Goal: Task Accomplishment & Management: Complete application form

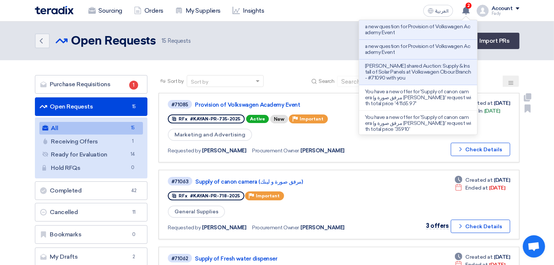
scroll to position [41, 0]
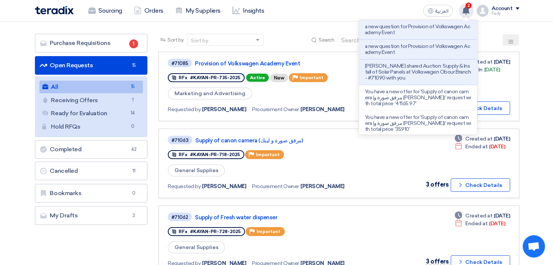
click at [468, 13] on icon at bounding box center [466, 10] width 8 height 8
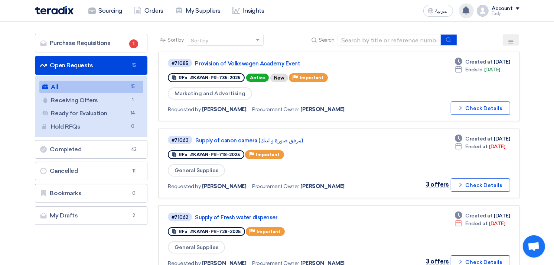
click at [467, 4] on div "a new question for Provision of Volkswagen Academy Event a new question for Pro…" at bounding box center [466, 10] width 15 height 15
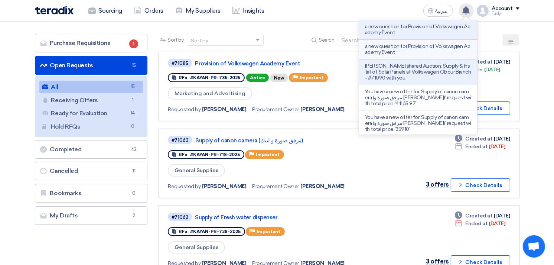
click at [431, 54] on p "a new question for Provision of Volkswagen Academy Event" at bounding box center [418, 49] width 106 height 12
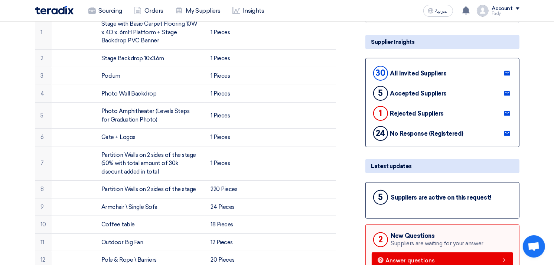
scroll to position [206, 0]
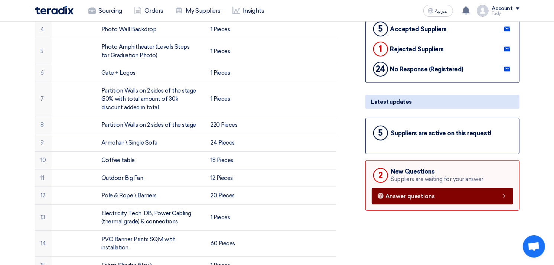
click at [410, 193] on span "Answer questions" at bounding box center [410, 196] width 49 height 6
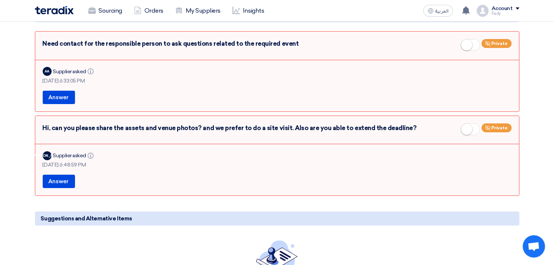
scroll to position [41, 0]
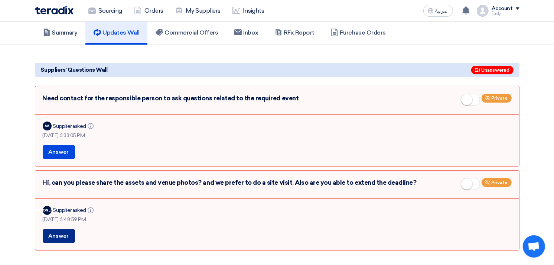
click at [64, 231] on button "Answer" at bounding box center [59, 235] width 32 height 13
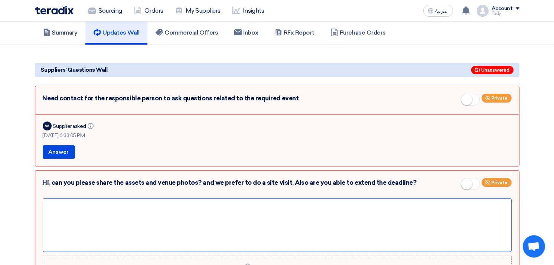
click at [76, 213] on div at bounding box center [277, 224] width 469 height 53
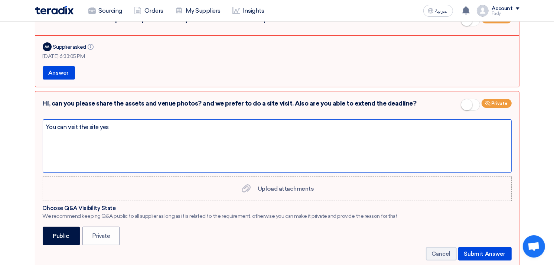
scroll to position [124, 0]
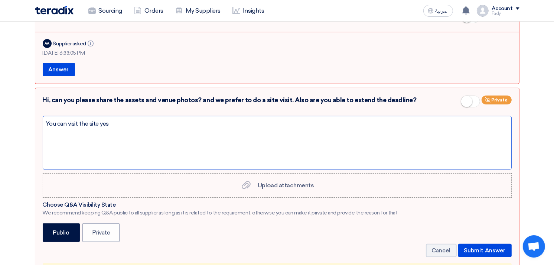
click at [112, 122] on div "You can visit the site yes" at bounding box center [277, 142] width 469 height 53
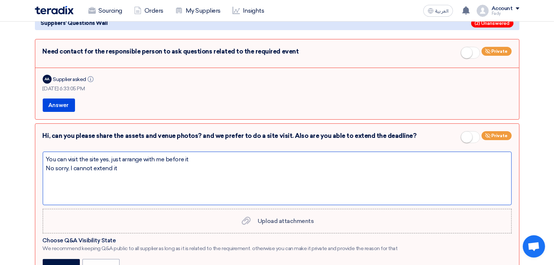
scroll to position [206, 0]
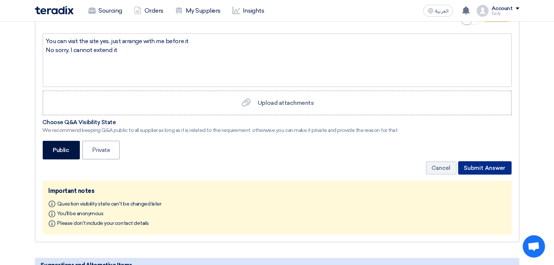
click at [487, 167] on button "Submit Answer" at bounding box center [484, 167] width 53 height 13
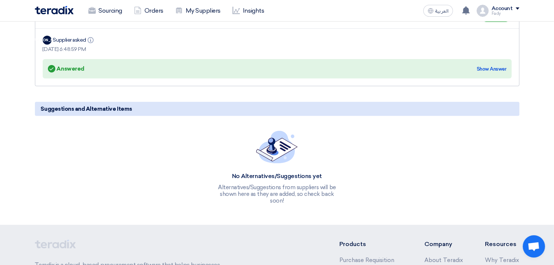
scroll to position [50, 0]
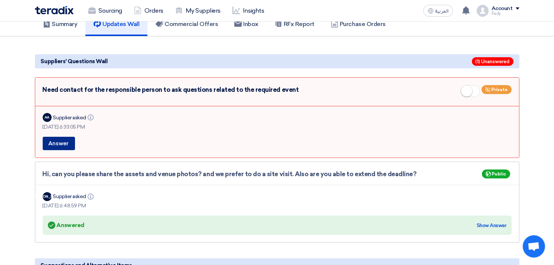
click at [63, 141] on button "Answer" at bounding box center [59, 143] width 32 height 13
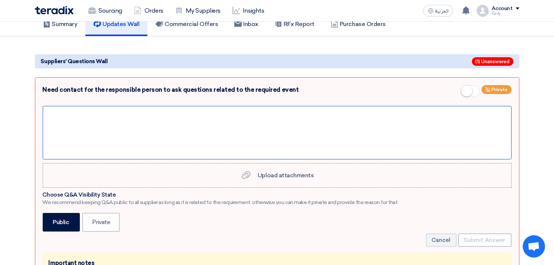
click at [58, 109] on div at bounding box center [277, 132] width 469 height 53
click at [122, 128] on div at bounding box center [277, 132] width 469 height 53
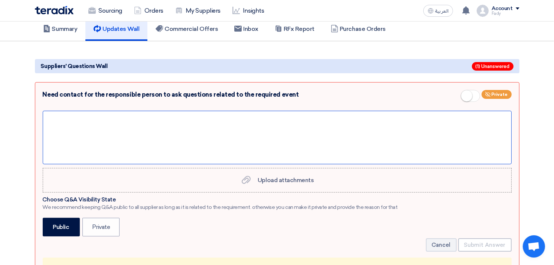
scroll to position [41, 0]
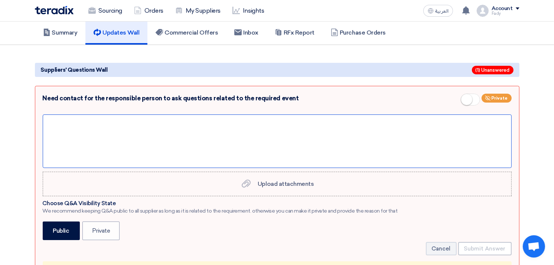
click at [65, 124] on div at bounding box center [277, 140] width 469 height 53
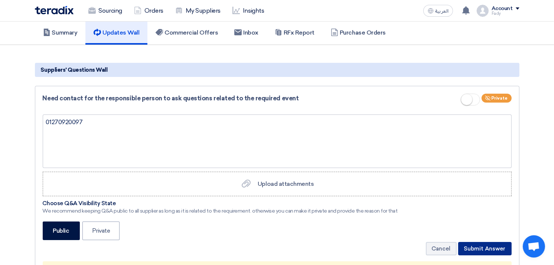
click at [488, 248] on button "Submit Answer" at bounding box center [484, 248] width 53 height 13
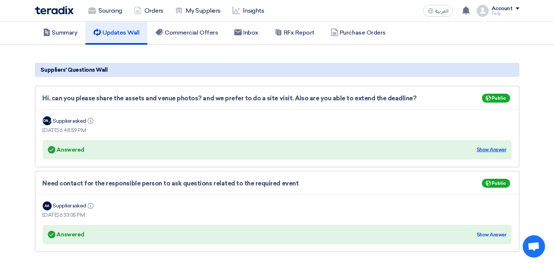
click at [493, 146] on div "Show Answer" at bounding box center [492, 149] width 30 height 7
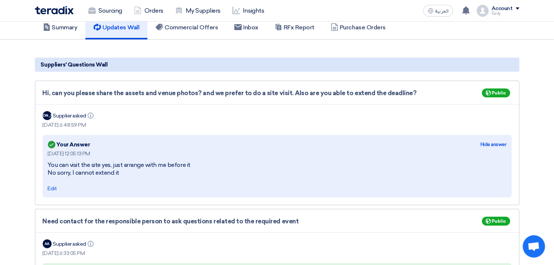
scroll to position [124, 0]
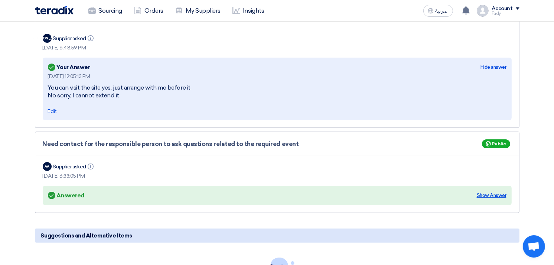
click at [494, 192] on div "Show Answer" at bounding box center [492, 195] width 30 height 7
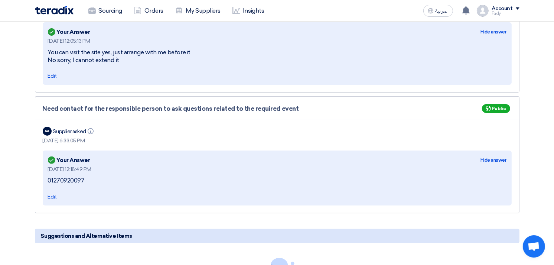
click at [50, 193] on span "Edit" at bounding box center [52, 196] width 9 height 6
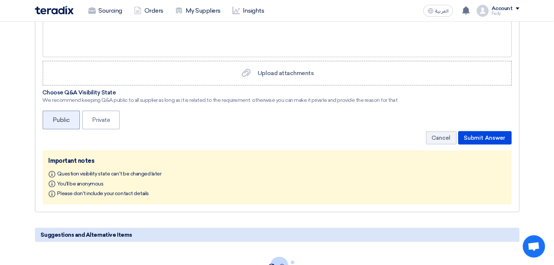
click at [62, 118] on label "Public" at bounding box center [61, 120] width 37 height 19
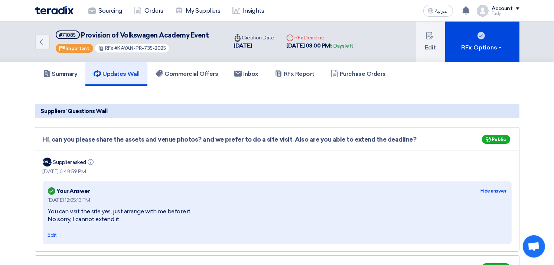
scroll to position [165, 0]
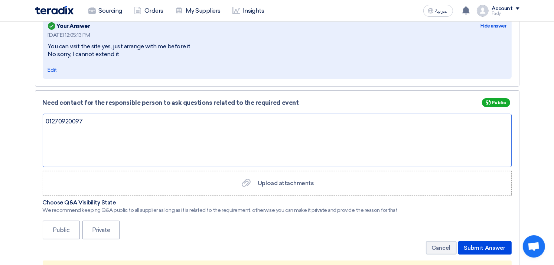
click at [92, 117] on div "01270920097" at bounding box center [277, 140] width 469 height 53
click at [45, 119] on div "01270920097" at bounding box center [277, 140] width 469 height 53
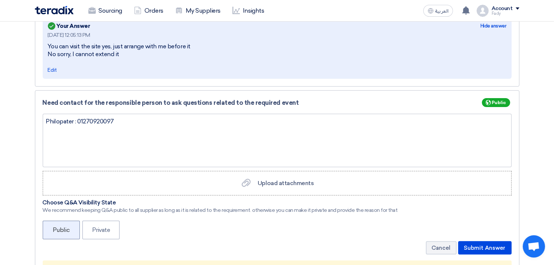
click at [68, 230] on label "Public" at bounding box center [61, 229] width 37 height 19
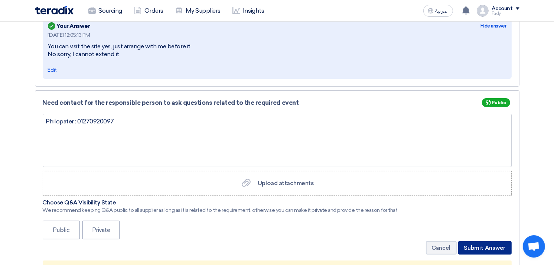
click at [497, 245] on button "Submit Answer" at bounding box center [484, 247] width 53 height 13
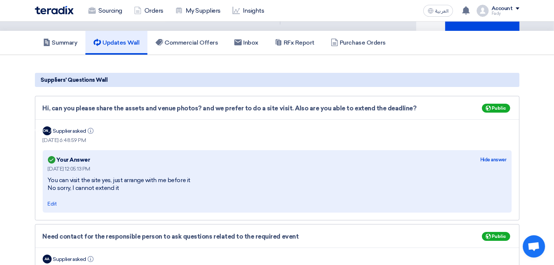
scroll to position [0, 0]
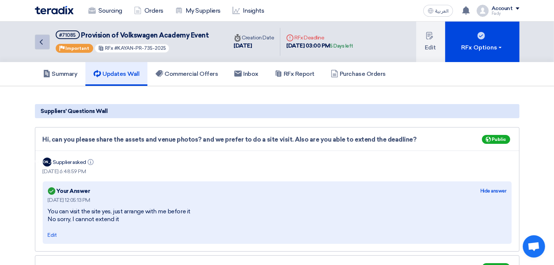
click at [43, 44] on icon "Back" at bounding box center [41, 41] width 9 height 9
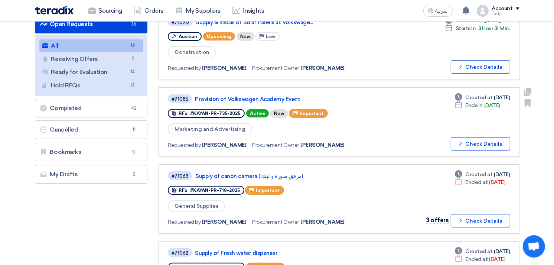
scroll to position [124, 0]
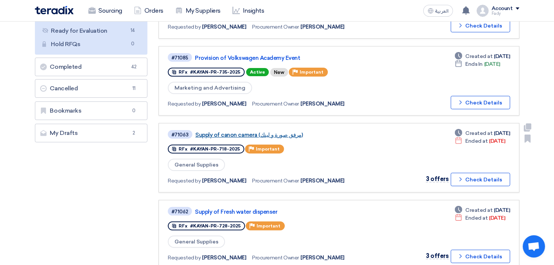
click at [238, 134] on link "Supply of canon camera (مرفق صورة و لينك)" at bounding box center [288, 134] width 186 height 7
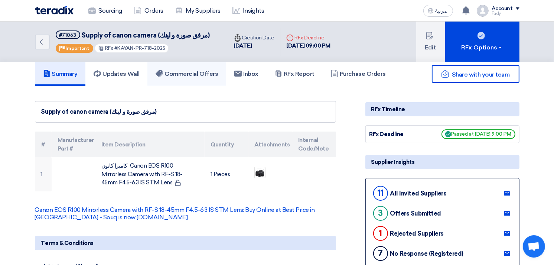
click at [195, 73] on h5 "Commercial Offers" at bounding box center [187, 73] width 62 height 7
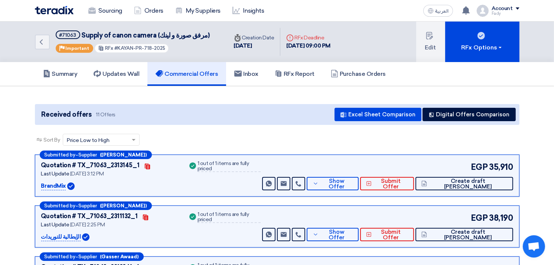
scroll to position [41, 0]
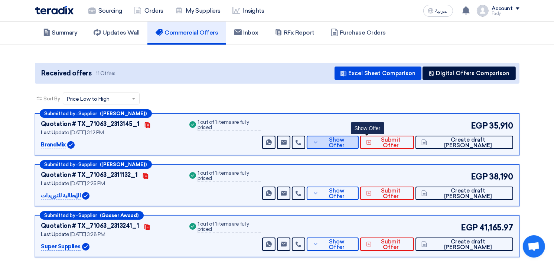
click at [353, 141] on span "Show Offer" at bounding box center [336, 142] width 32 height 11
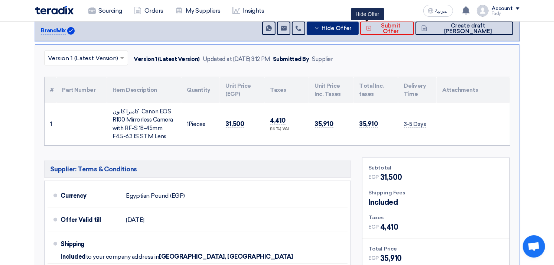
scroll to position [206, 0]
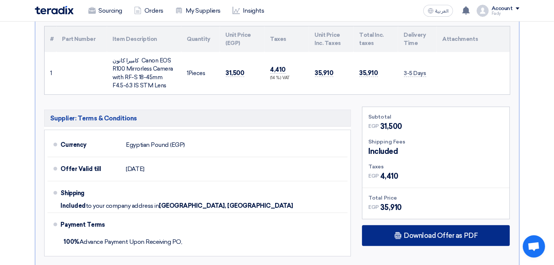
click at [447, 237] on span "Download Offer as PDF" at bounding box center [441, 235] width 74 height 7
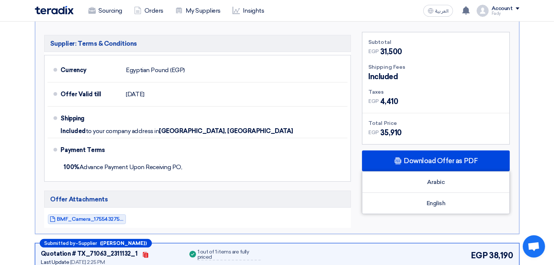
scroll to position [371, 0]
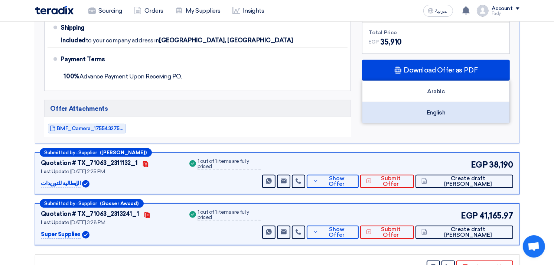
click at [432, 113] on div "English" at bounding box center [435, 112] width 147 height 21
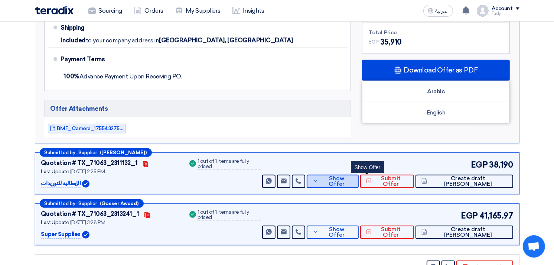
click at [359, 176] on button "Show Offer" at bounding box center [333, 180] width 52 height 13
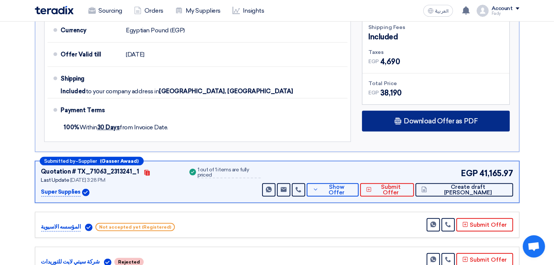
click at [418, 118] on span "Download Offer as PDF" at bounding box center [441, 121] width 74 height 7
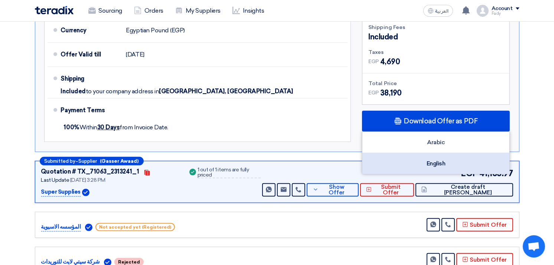
click at [421, 164] on div "English" at bounding box center [435, 163] width 147 height 21
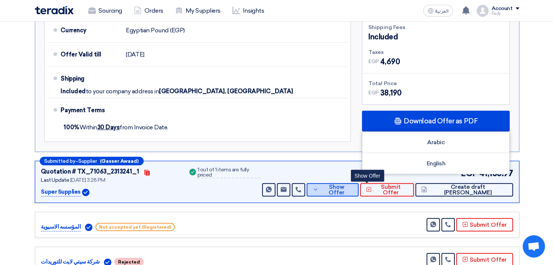
click at [359, 184] on button "Show Offer" at bounding box center [333, 189] width 52 height 13
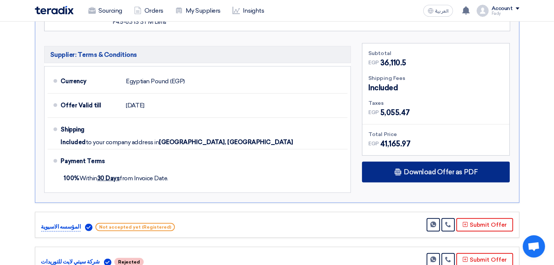
click at [410, 174] on span "Download Offer as PDF" at bounding box center [441, 172] width 74 height 7
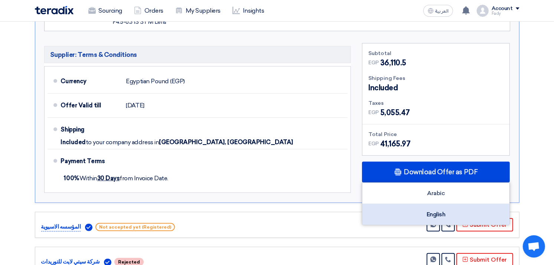
click at [439, 207] on div "English" at bounding box center [435, 214] width 147 height 21
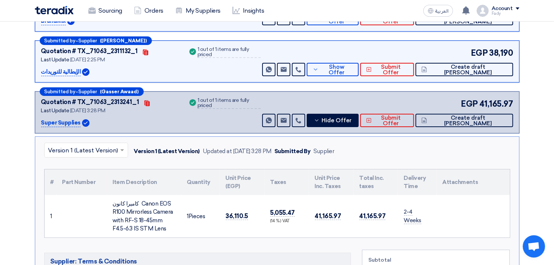
scroll to position [0, 0]
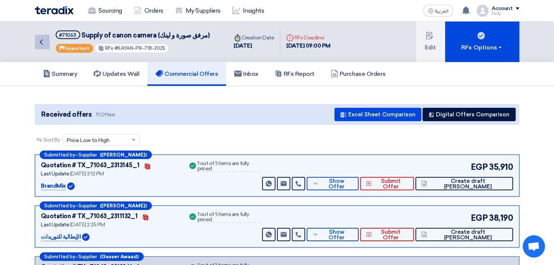
click at [42, 41] on icon "Back" at bounding box center [41, 41] width 9 height 9
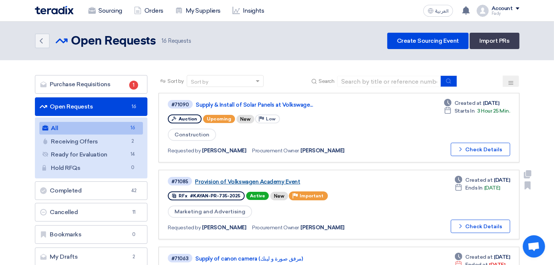
click at [269, 178] on link "Provision of Volkswagen Academy Event" at bounding box center [288, 181] width 186 height 7
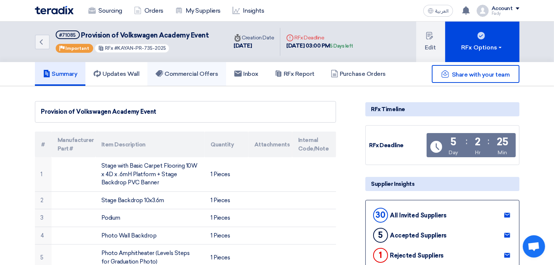
click at [186, 75] on h5 "Commercial Offers" at bounding box center [187, 73] width 62 height 7
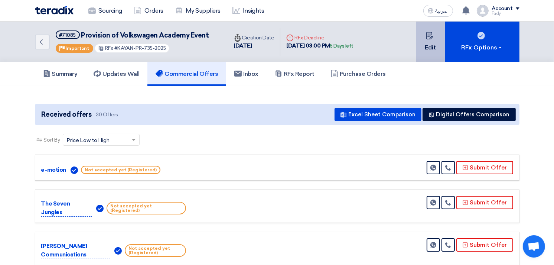
click at [425, 41] on button "Edit" at bounding box center [430, 42] width 29 height 40
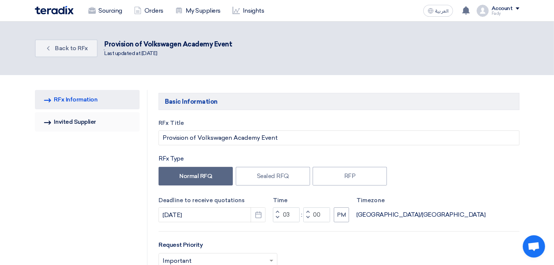
click at [86, 118] on link "Invited Suppliers Invited Supplier" at bounding box center [87, 121] width 105 height 19
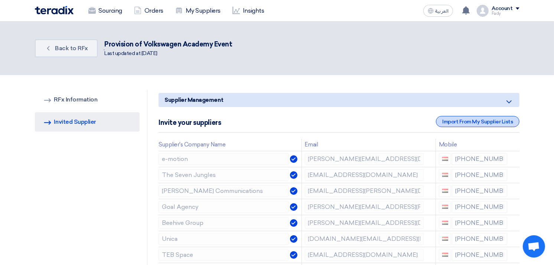
click at [507, 120] on div "Import From My Supplier Lists" at bounding box center [477, 121] width 83 height 11
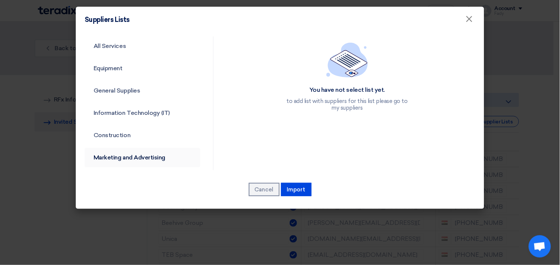
click at [122, 155] on link "Marketing and Advertising" at bounding box center [142, 157] width 115 height 19
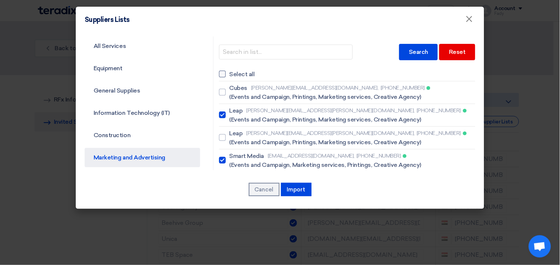
click at [220, 73] on div at bounding box center [222, 74] width 7 height 7
click at [229, 73] on input "Select all" at bounding box center [231, 74] width 5 height 5
checkbox input "true"
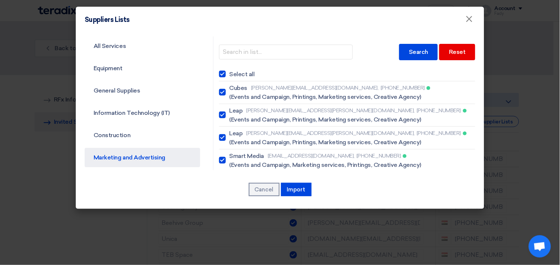
checkbox input "true"
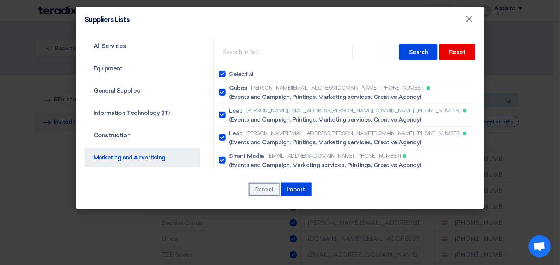
checkbox input "true"
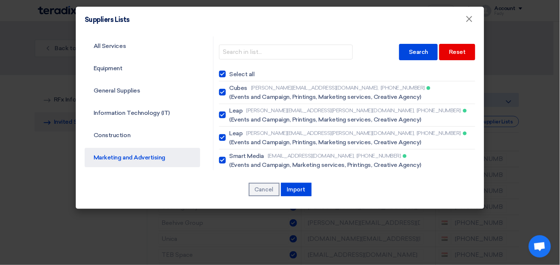
checkbox input "true"
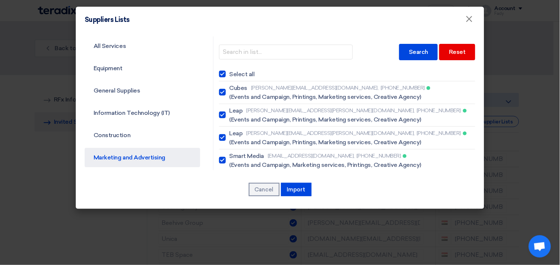
checkbox input "true"
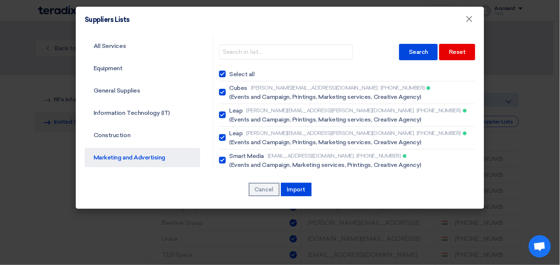
checkbox input "true"
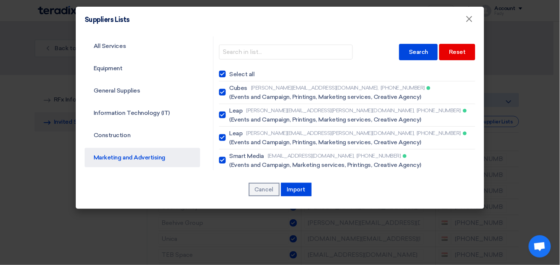
checkbox input "true"
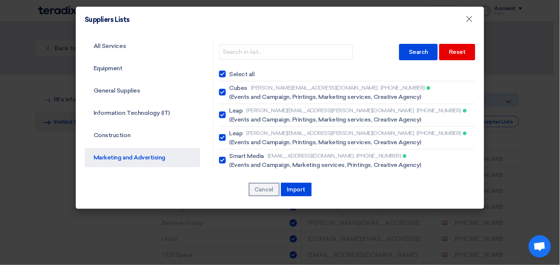
checkbox input "true"
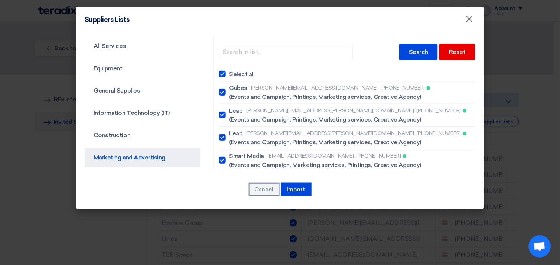
checkbox input "true"
click at [220, 73] on div at bounding box center [222, 74] width 7 height 7
click at [229, 73] on input "Select all" at bounding box center [231, 74] width 5 height 5
checkbox input "false"
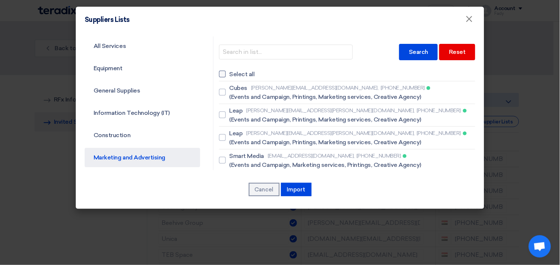
checkbox input "false"
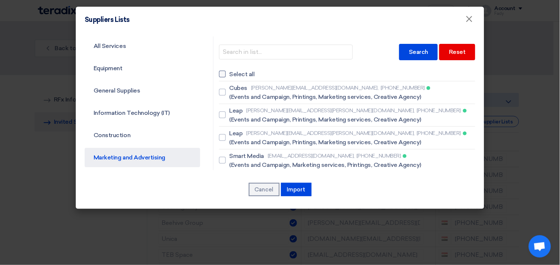
checkbox input "false"
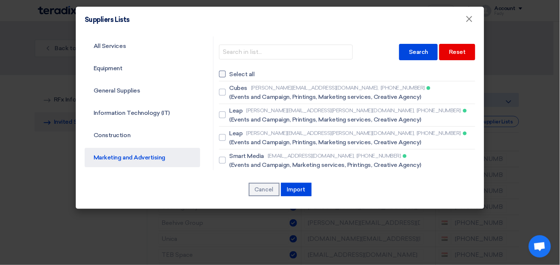
checkbox input "false"
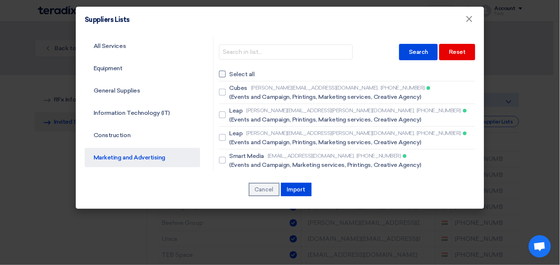
checkbox input "false"
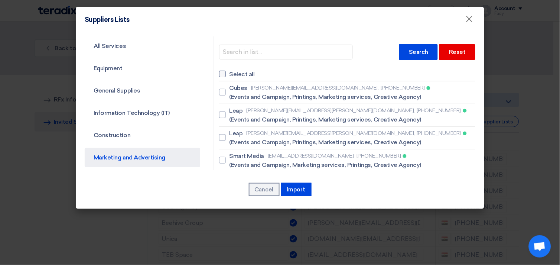
checkbox input "false"
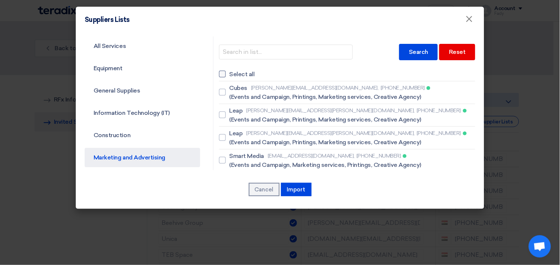
checkbox input "false"
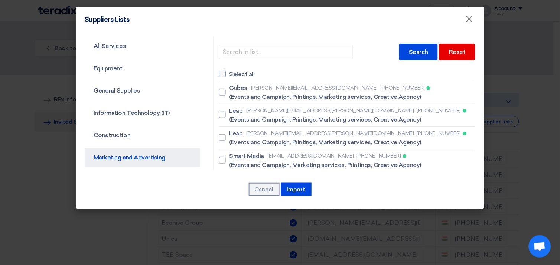
checkbox input "false"
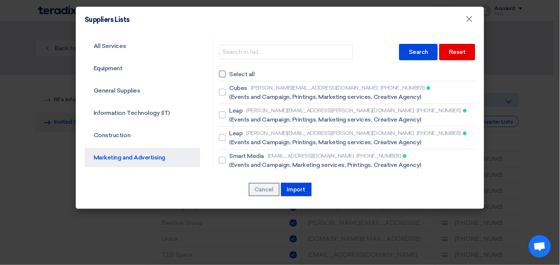
checkbox input "false"
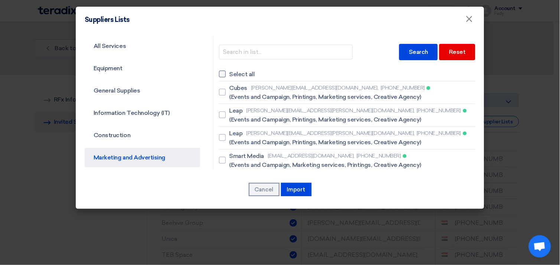
checkbox input "false"
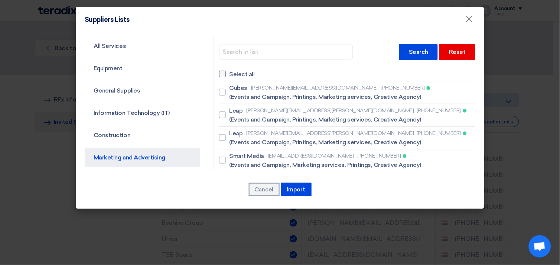
checkbox input "false"
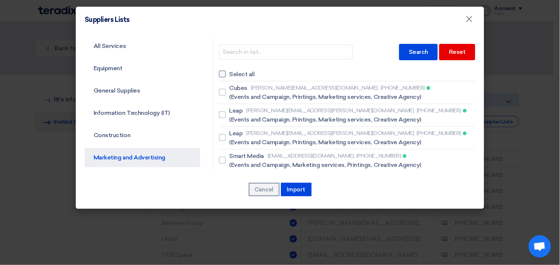
checkbox input "false"
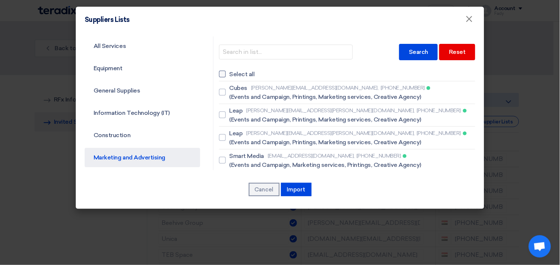
checkbox input "false"
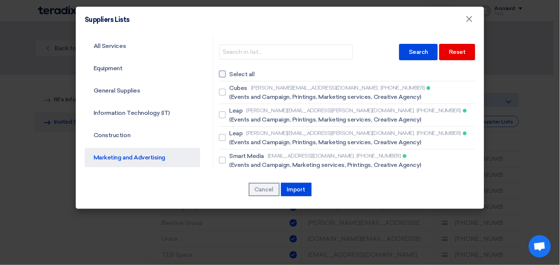
checkbox input "false"
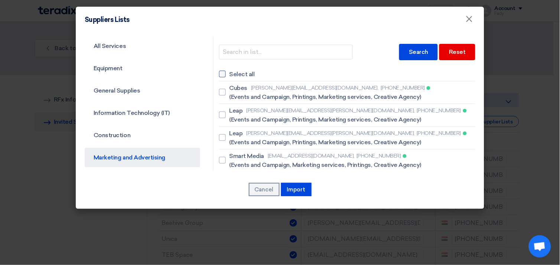
checkbox input "false"
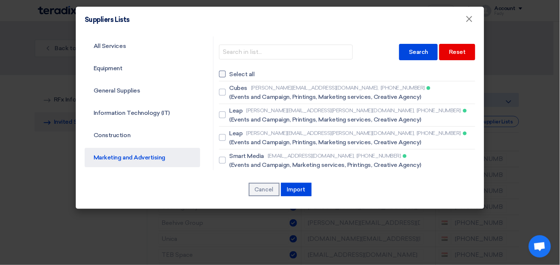
checkbox input "false"
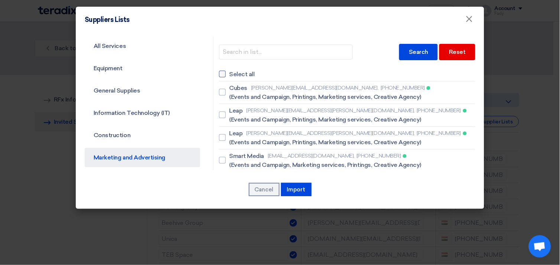
checkbox input "false"
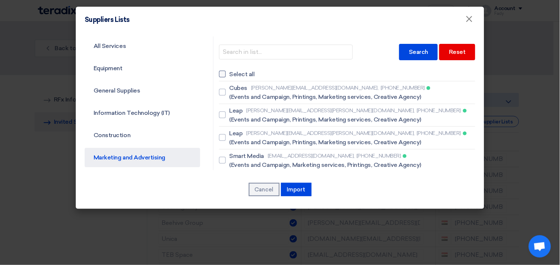
checkbox input "false"
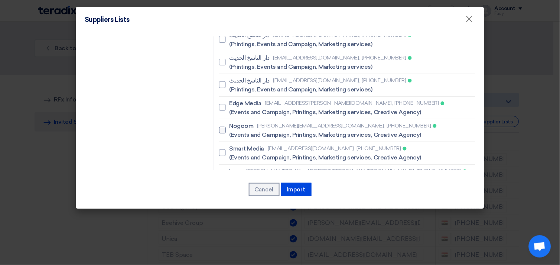
scroll to position [1072, 0]
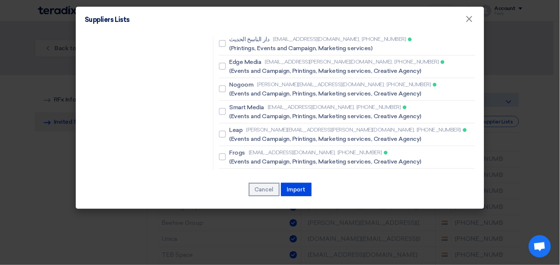
click at [219, 176] on div at bounding box center [222, 179] width 7 height 7
checkbox input "true"
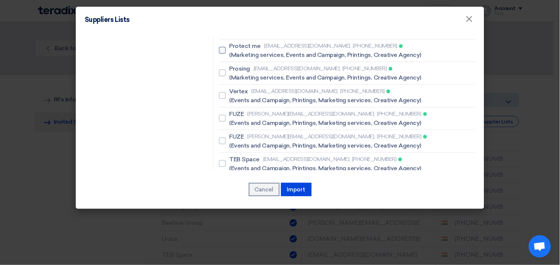
scroll to position [1485, 0]
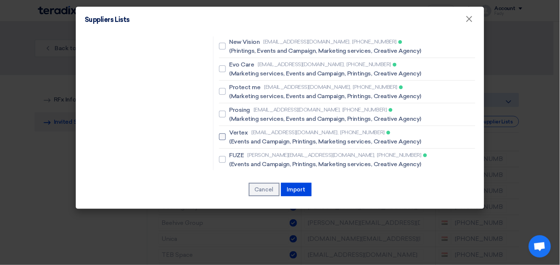
click at [220, 133] on div at bounding box center [222, 136] width 7 height 7
checkbox input "true"
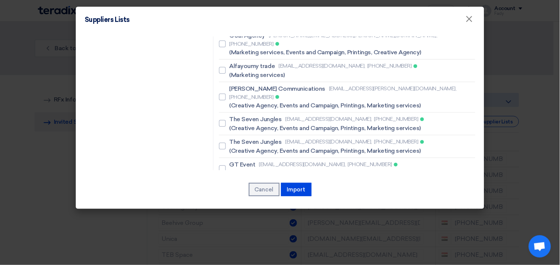
scroll to position [1732, 0]
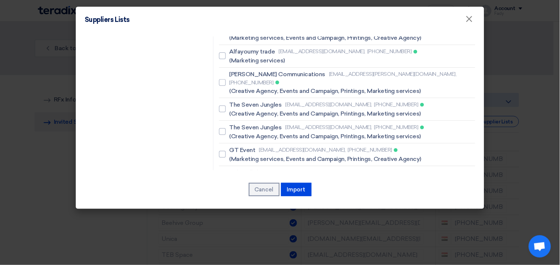
click at [220, 196] on div at bounding box center [222, 199] width 7 height 7
click at [219, 196] on div at bounding box center [222, 199] width 7 height 7
checkbox input "false"
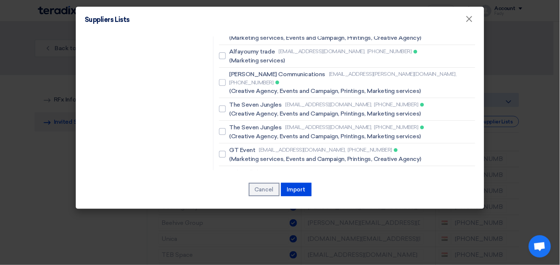
click at [221, 219] on div at bounding box center [222, 222] width 7 height 7
checkbox input "true"
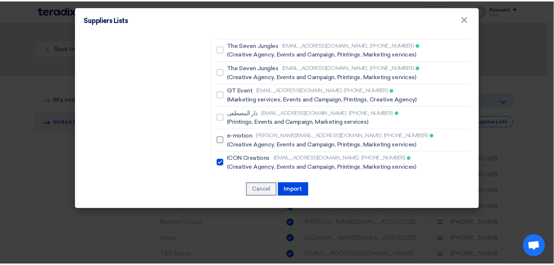
scroll to position [1797, 0]
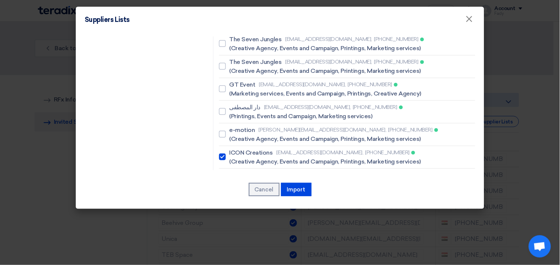
click at [220, 176] on div at bounding box center [222, 179] width 7 height 7
checkbox input "true"
click at [222, 207] on label "Techno wireless rasha.elaguamy@technowireless.me, +201098890356 (Creative Agenc…" at bounding box center [347, 216] width 256 height 18
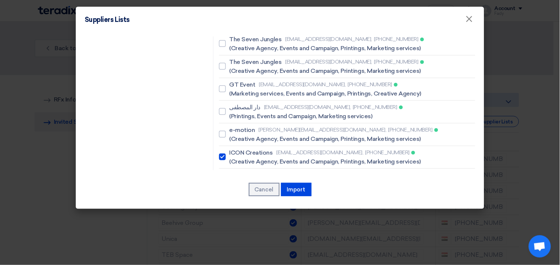
checkbox input "true"
click at [300, 190] on button "Import" at bounding box center [296, 189] width 30 height 13
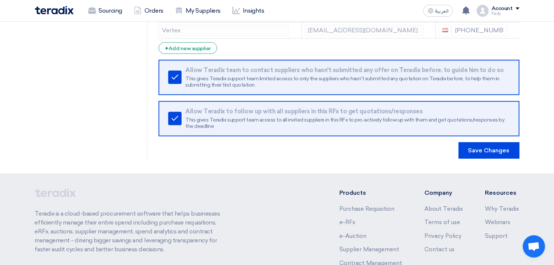
scroll to position [730, 0]
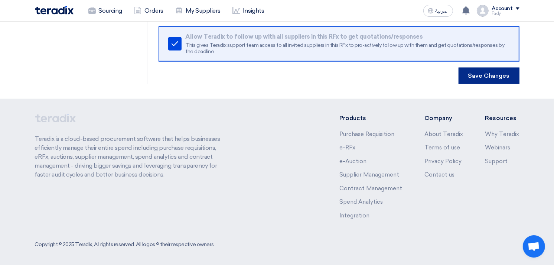
click at [494, 72] on button "Save Changes" at bounding box center [488, 76] width 61 height 16
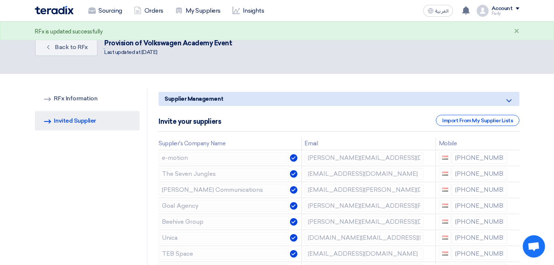
scroll to position [0, 0]
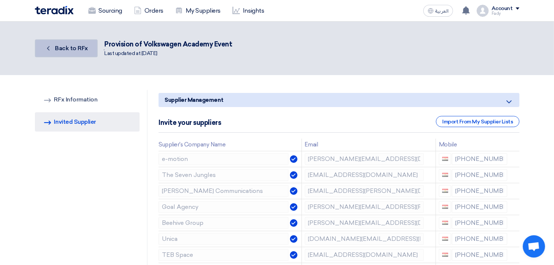
click at [59, 49] on span "Back to RFx" at bounding box center [71, 48] width 33 height 7
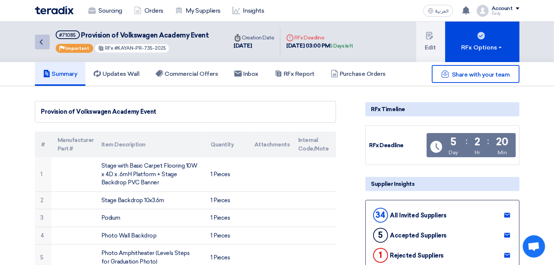
click at [44, 38] on icon "Back" at bounding box center [41, 41] width 9 height 9
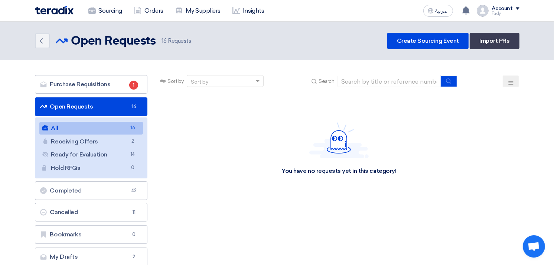
click at [71, 128] on link "All All 16" at bounding box center [91, 128] width 104 height 13
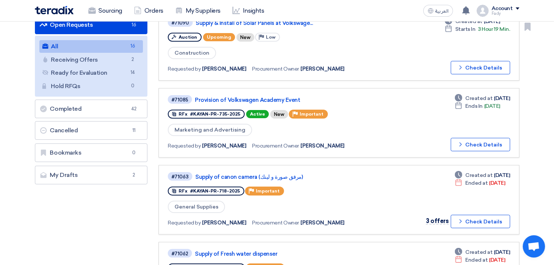
scroll to position [82, 0]
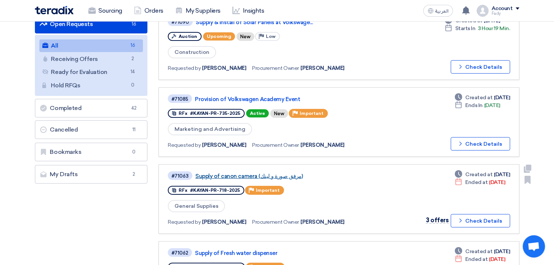
click at [225, 173] on link "Supply of canon camera (مرفق صورة و لينك)" at bounding box center [288, 176] width 186 height 7
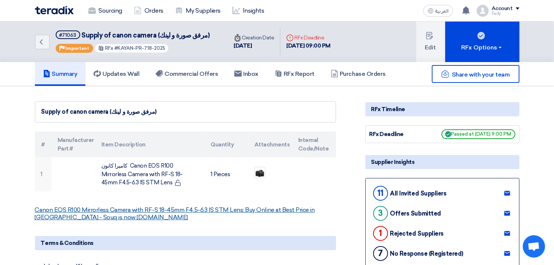
click at [84, 208] on link "Canon EOS R100 Mirrorless Camera with RF-S 18-45mm F4.5-6.3 IS STM Lens: Buy On…" at bounding box center [175, 213] width 280 height 14
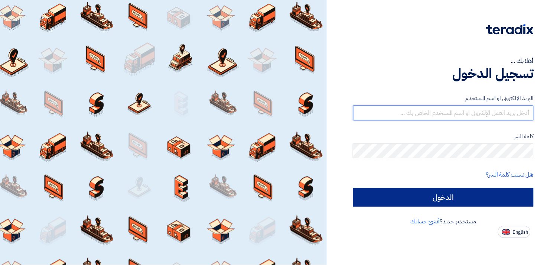
type input "[EMAIL_ADDRESS][DOMAIN_NAME]"
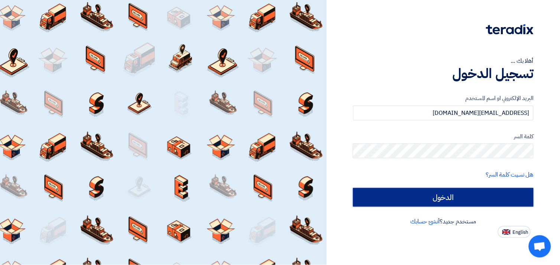
click at [466, 198] on input "الدخول" at bounding box center [443, 197] width 180 height 19
type input "Sign in"
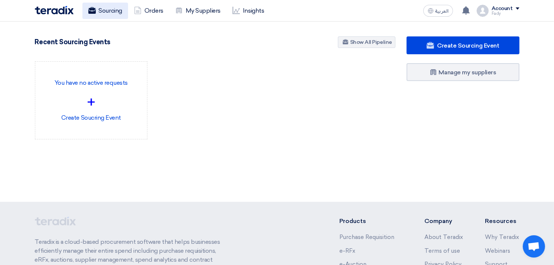
click at [112, 16] on link "Sourcing" at bounding box center [105, 11] width 46 height 16
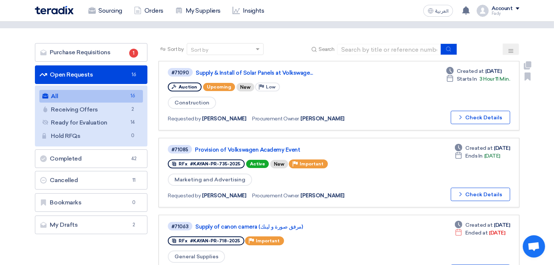
scroll to position [82, 0]
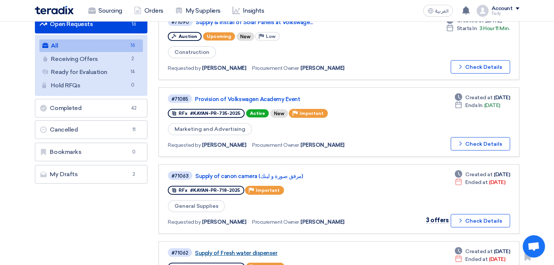
click at [254, 249] on link "Supply of Fresh water dispenser" at bounding box center [288, 252] width 186 height 7
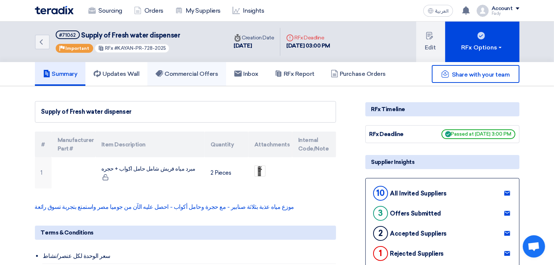
click at [181, 66] on link "Commercial Offers" at bounding box center [186, 74] width 79 height 24
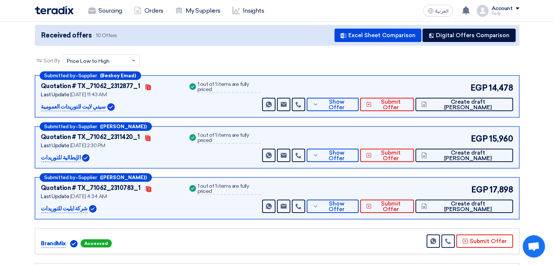
scroll to position [82, 0]
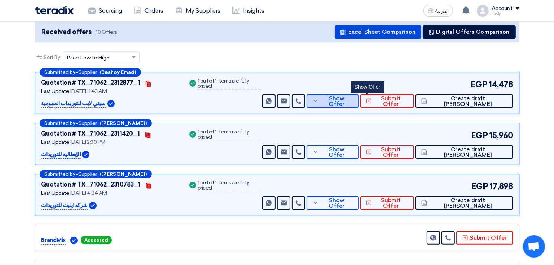
click at [353, 98] on span "Show Offer" at bounding box center [336, 101] width 32 height 11
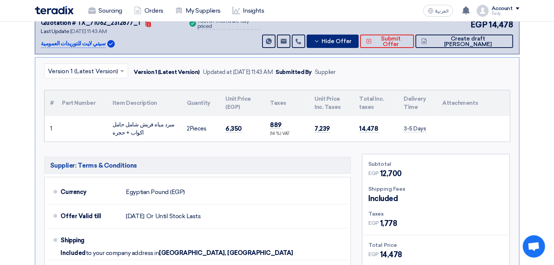
scroll to position [247, 0]
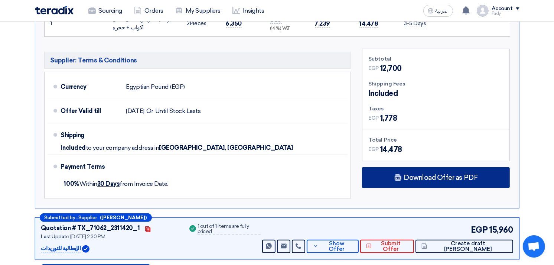
click at [427, 171] on div "Download Offer as PDF" at bounding box center [436, 177] width 148 height 21
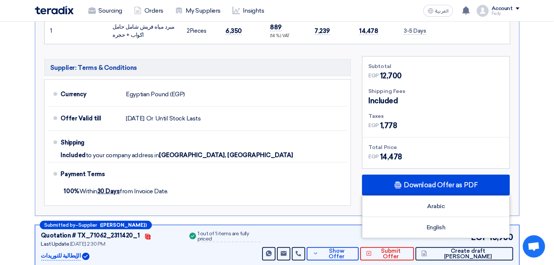
scroll to position [330, 0]
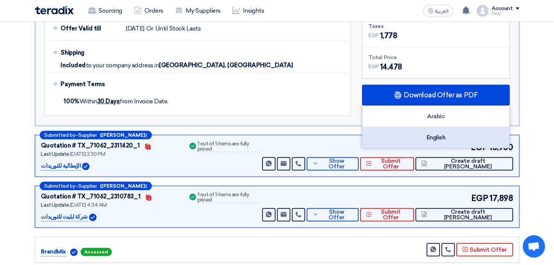
click at [428, 135] on div "English" at bounding box center [435, 137] width 147 height 21
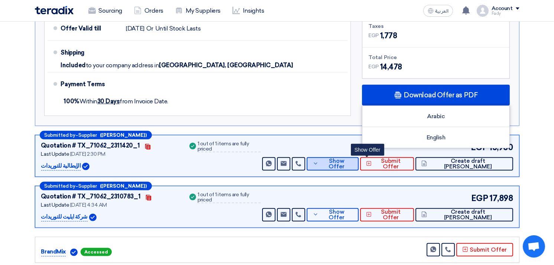
click at [359, 159] on button "Show Offer" at bounding box center [333, 163] width 52 height 13
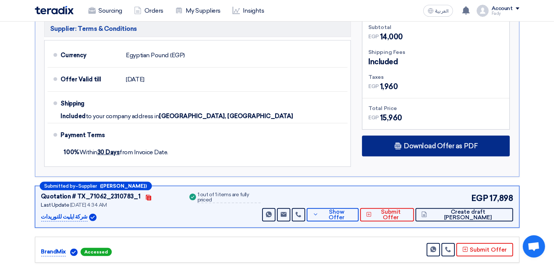
click at [416, 144] on span "Download Offer as PDF" at bounding box center [441, 146] width 74 height 7
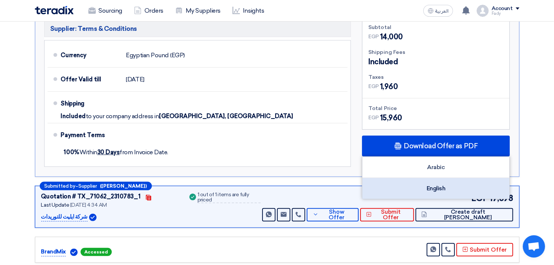
click at [438, 184] on div "English" at bounding box center [435, 188] width 147 height 21
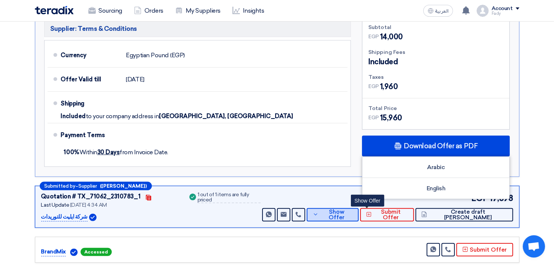
click at [359, 219] on button "Show Offer" at bounding box center [333, 214] width 52 height 13
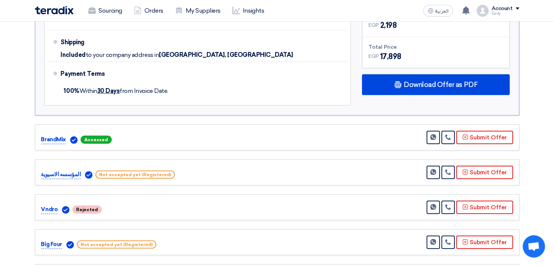
scroll to position [454, 0]
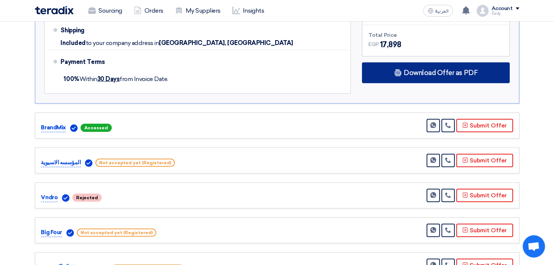
click at [450, 65] on div "Download Offer as PDF" at bounding box center [436, 72] width 148 height 21
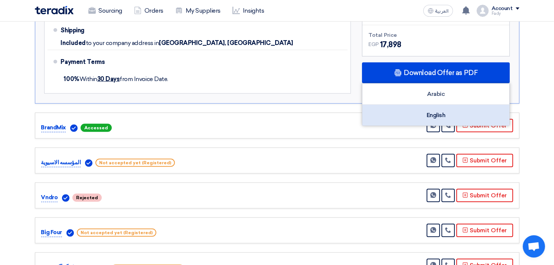
click at [460, 112] on div "English" at bounding box center [435, 115] width 147 height 21
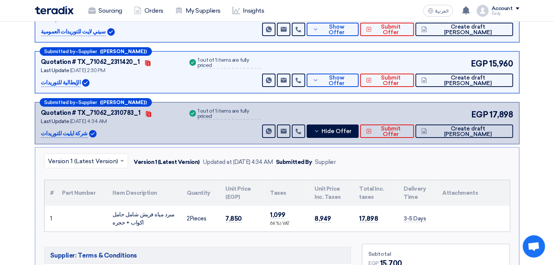
scroll to position [124, 0]
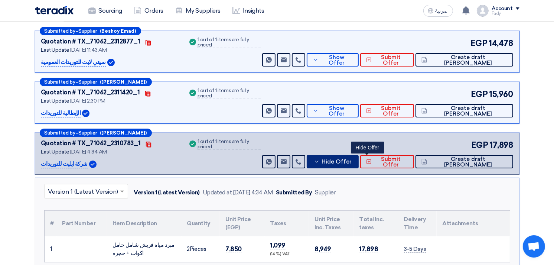
click at [352, 159] on span "Hide Offer" at bounding box center [336, 162] width 30 height 6
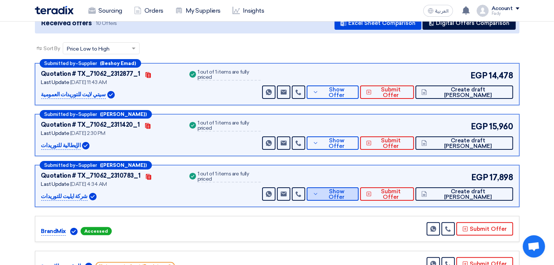
scroll to position [0, 0]
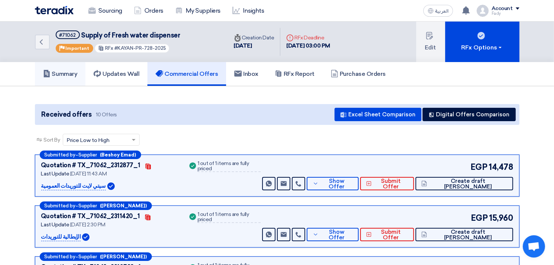
click at [66, 76] on link "Summary" at bounding box center [60, 74] width 51 height 24
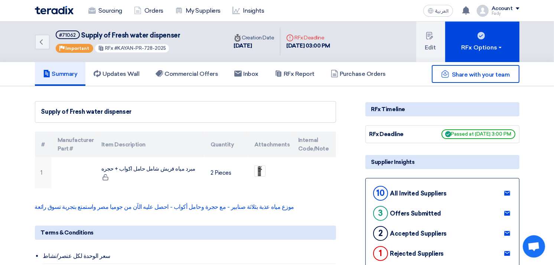
scroll to position [41, 0]
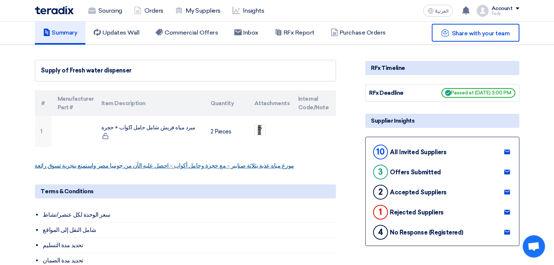
click at [183, 164] on link "موزع مياه عذبة بثلاثة صنابير - مع حجرة وحامل أكواب - احصل عليه الآن من جوميا مص…" at bounding box center [164, 165] width 259 height 7
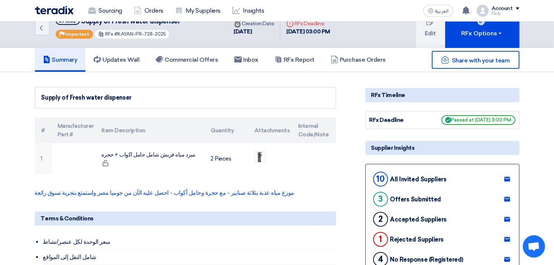
scroll to position [0, 0]
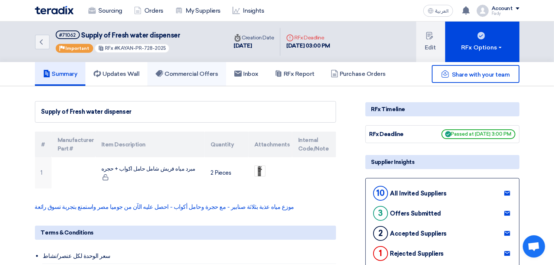
click at [179, 78] on link "Commercial Offers" at bounding box center [186, 74] width 79 height 24
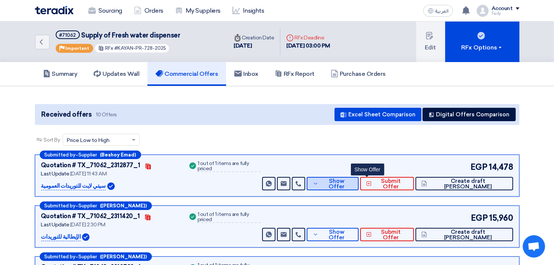
click at [359, 189] on button "Show Offer" at bounding box center [333, 183] width 52 height 13
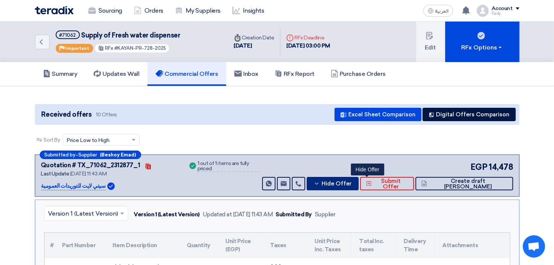
scroll to position [41, 0]
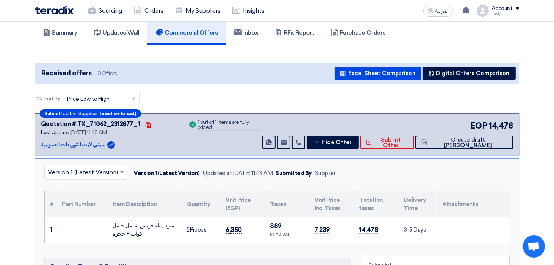
click at [233, 228] on span "6,350" at bounding box center [234, 230] width 16 height 8
copy span "6,350"
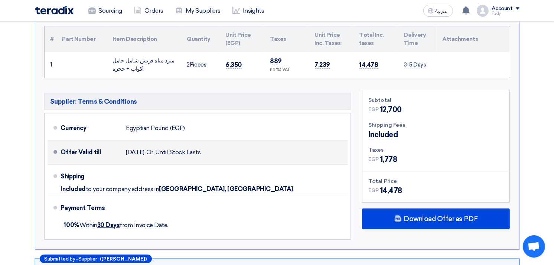
scroll to position [0, 0]
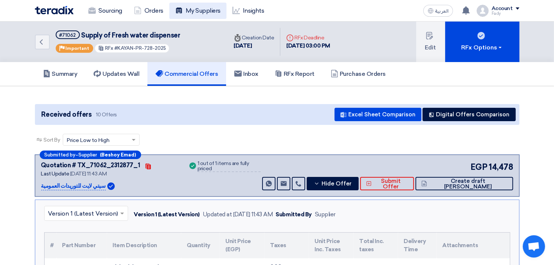
click at [213, 10] on link "My Suppliers" at bounding box center [197, 11] width 57 height 16
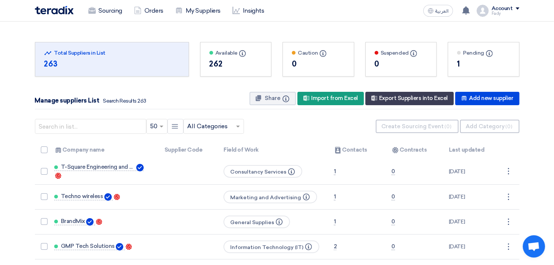
scroll to position [82, 0]
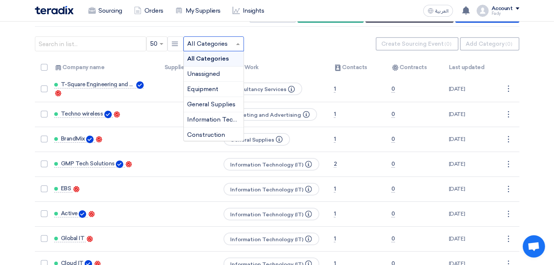
click at [199, 45] on input "text" at bounding box center [209, 44] width 45 height 12
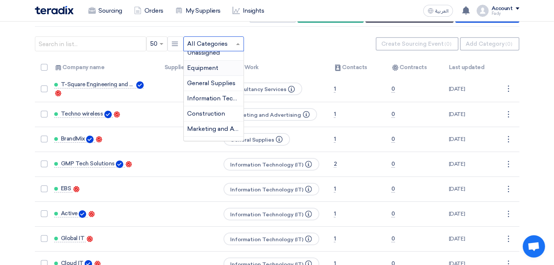
scroll to position [41, 0]
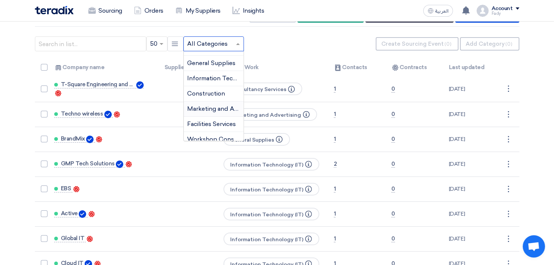
click at [216, 108] on span "Marketing and Advertising" at bounding box center [224, 108] width 75 height 7
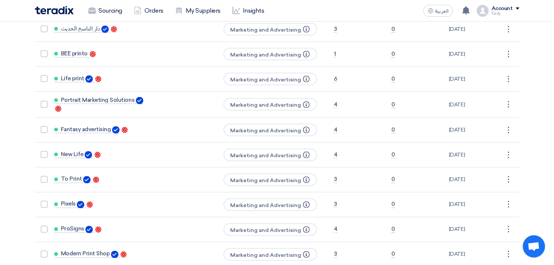
scroll to position [1072, 0]
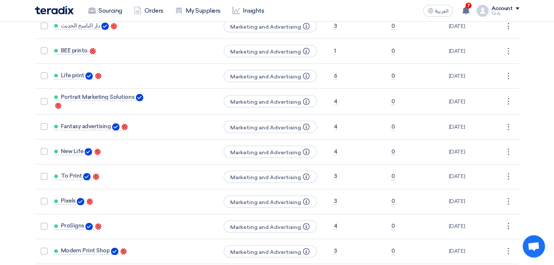
click at [473, 3] on app-header-notification-menu "7 a new question for Provision of Volkswagen Academy Event 8 minutes ago a new …" at bounding box center [466, 10] width 21 height 15
click at [465, 15] on div "7 a new question for Provision of Volkswagen Academy Event 8 minutes ago a new …" at bounding box center [466, 10] width 15 height 15
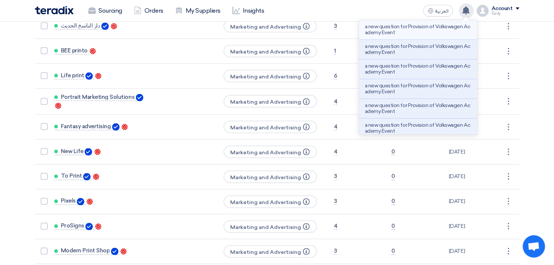
click at [451, 30] on p "a new question for Provision of Volkswagen Academy Event" at bounding box center [418, 30] width 106 height 12
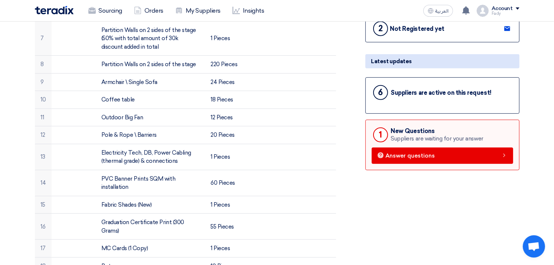
scroll to position [371, 0]
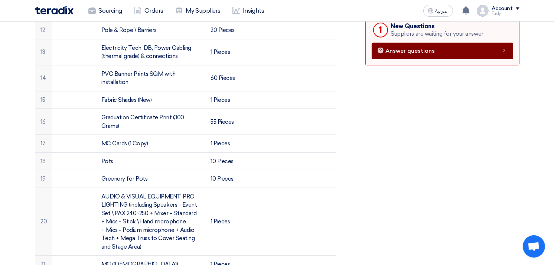
click at [410, 52] on link "Answer questions" at bounding box center [442, 51] width 141 height 16
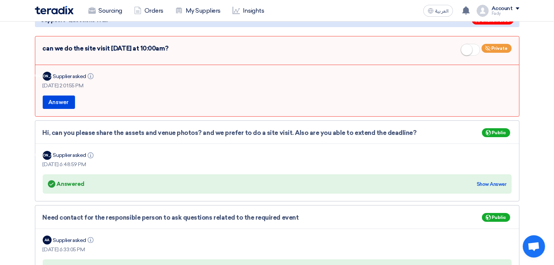
scroll to position [82, 0]
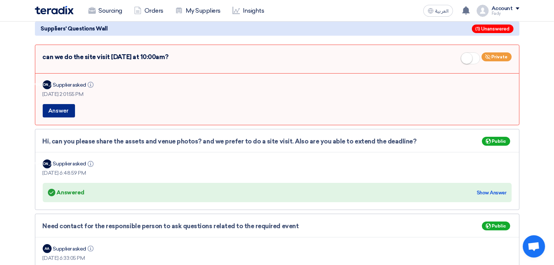
click at [58, 107] on button "Answer" at bounding box center [59, 110] width 32 height 13
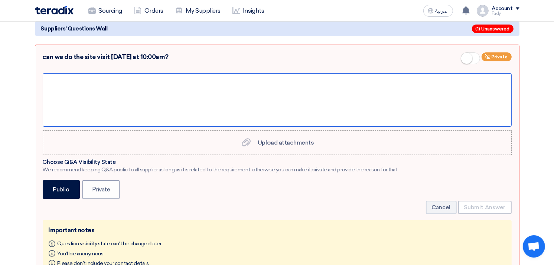
click at [104, 84] on div at bounding box center [277, 99] width 469 height 53
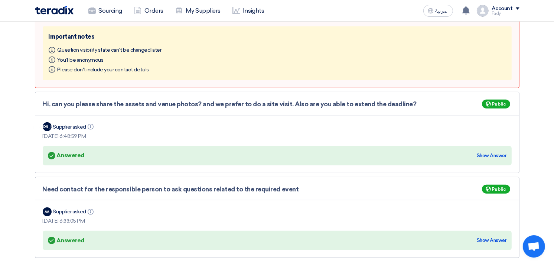
scroll to position [206, 0]
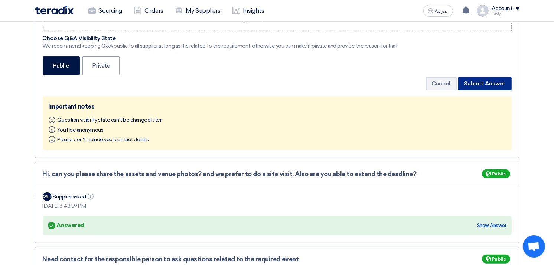
click at [486, 81] on button "Submit Answer" at bounding box center [484, 83] width 53 height 13
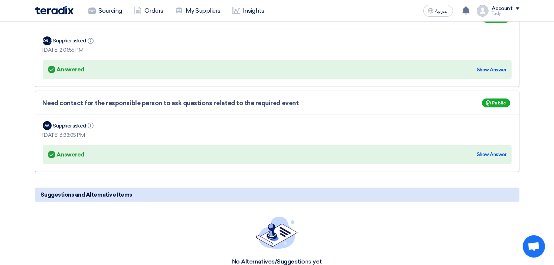
scroll to position [0, 0]
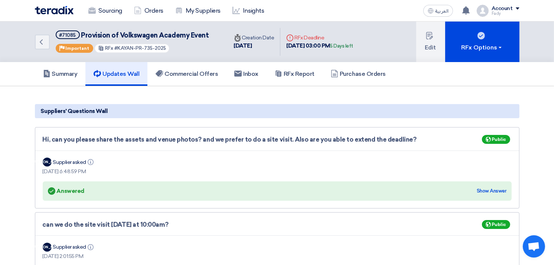
click at [392, 203] on div "Hi, can you please share the assets and venue photos? and we prefer to do a sit…" at bounding box center [277, 167] width 484 height 81
click at [110, 8] on link "Sourcing" at bounding box center [105, 11] width 46 height 16
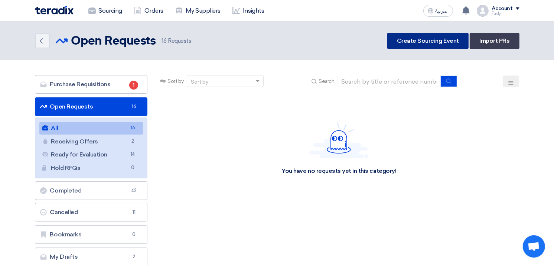
click at [426, 41] on link "Create Sourcing Event" at bounding box center [427, 41] width 81 height 16
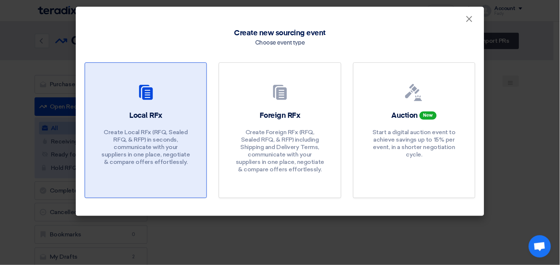
click at [171, 111] on div "Local RFx Create Local RFx (RFQ, Sealed RFQ, & RFP) in seconds, communicate wit…" at bounding box center [146, 139] width 104 height 59
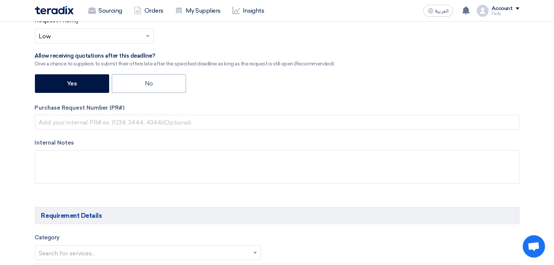
scroll to position [247, 0]
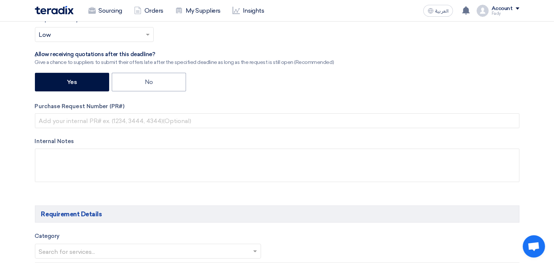
click at [135, 130] on div "RFx Title RFx Type Normal RFQ Sealed RFQ RFP Deadline to receive quotations Pic…" at bounding box center [277, 43] width 496 height 300
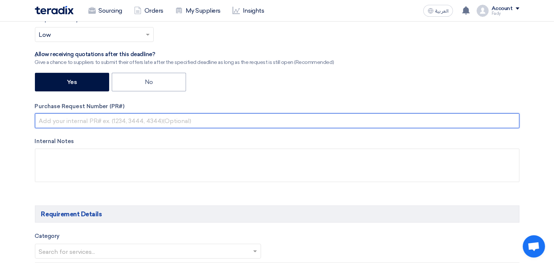
click at [139, 122] on input "text" at bounding box center [277, 120] width 484 height 15
paste input "KAYAN-PR-737-2025"
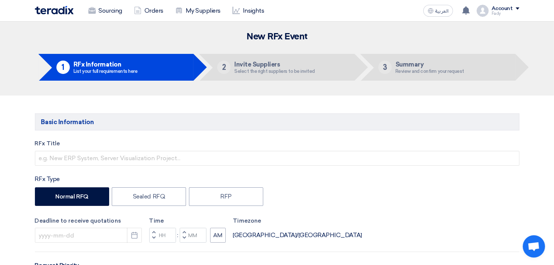
scroll to position [0, 0]
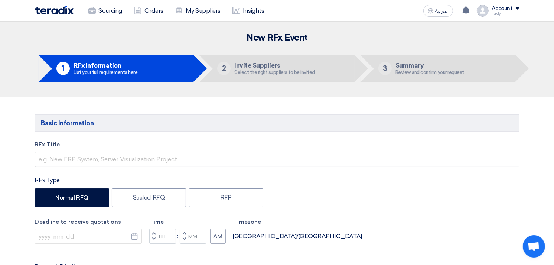
type input "KAYAN-PR-737-2025"
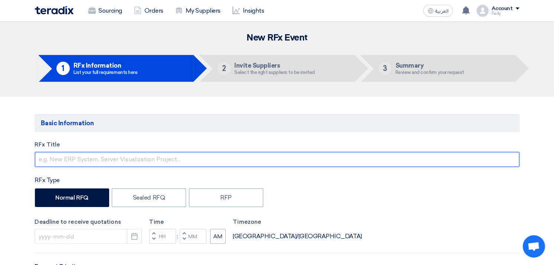
click at [107, 163] on input "text" at bounding box center [277, 159] width 484 height 15
type input "Supply of electrical items"
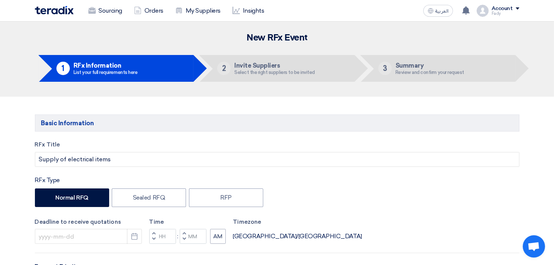
click at [369, 197] on div "Normal RFQ Sealed RFQ RFP" at bounding box center [277, 198] width 484 height 20
click at [133, 236] on use "button" at bounding box center [134, 236] width 6 height 7
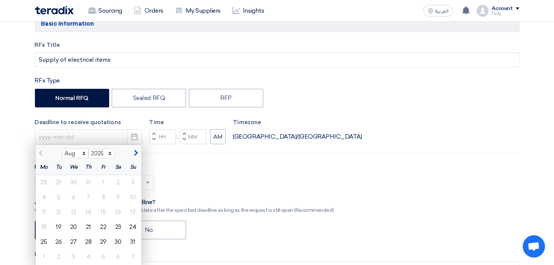
scroll to position [124, 0]
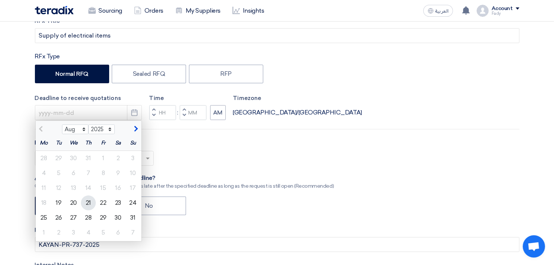
click at [86, 201] on div "21" at bounding box center [88, 202] width 15 height 15
type input "[DATE]"
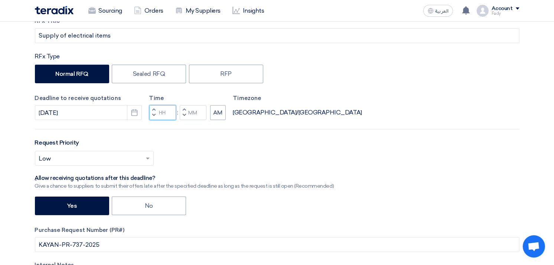
click at [163, 112] on input "Hours" at bounding box center [162, 112] width 27 height 15
type input "03"
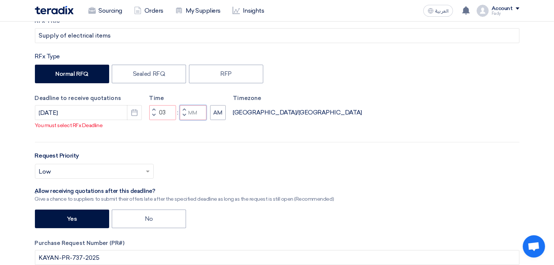
click at [194, 115] on input "Minutes" at bounding box center [193, 112] width 27 height 15
type input "00"
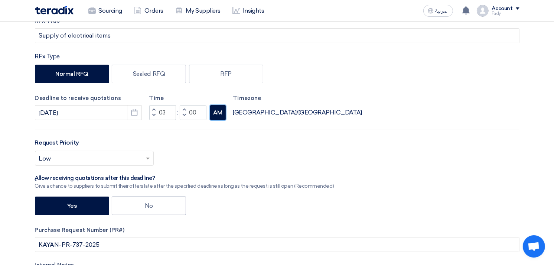
click at [218, 109] on button "AM" at bounding box center [218, 112] width 16 height 15
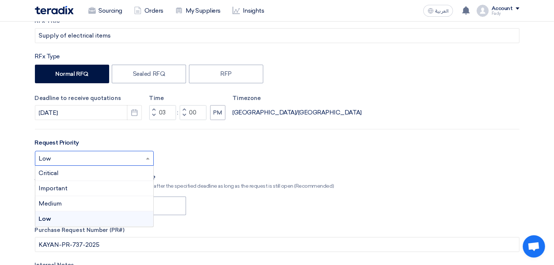
click at [128, 158] on input "text" at bounding box center [90, 159] width 103 height 12
click at [83, 187] on div "Important" at bounding box center [94, 188] width 118 height 15
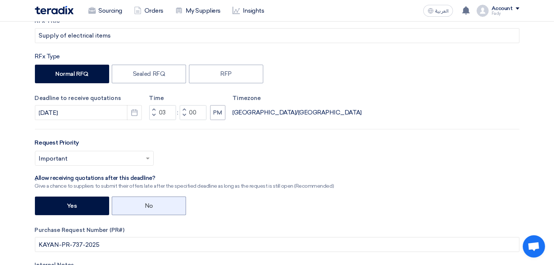
click at [154, 197] on label "No" at bounding box center [149, 205] width 74 height 19
click at [150, 203] on input "No" at bounding box center [147, 205] width 5 height 5
radio input "true"
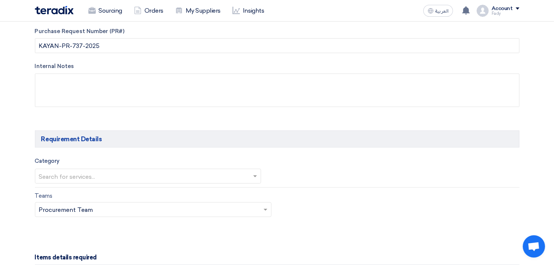
scroll to position [371, 0]
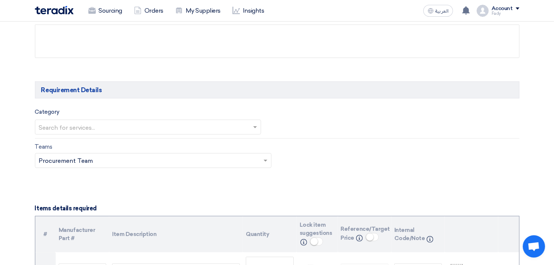
click at [94, 131] on input "text" at bounding box center [144, 128] width 211 height 12
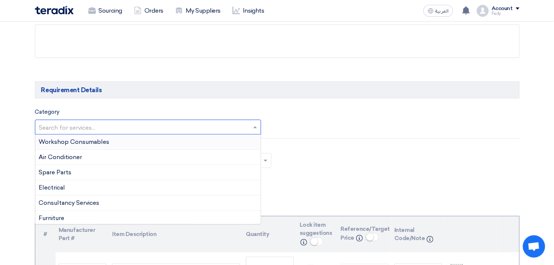
scroll to position [94, 0]
click at [97, 187] on div "Electrical" at bounding box center [148, 185] width 226 height 15
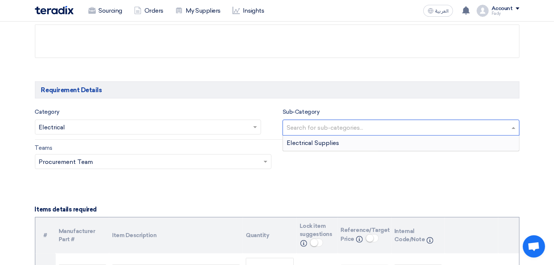
click at [367, 121] on div at bounding box center [397, 127] width 224 height 13
click at [335, 142] on span "Electrical Supplies" at bounding box center [313, 142] width 52 height 7
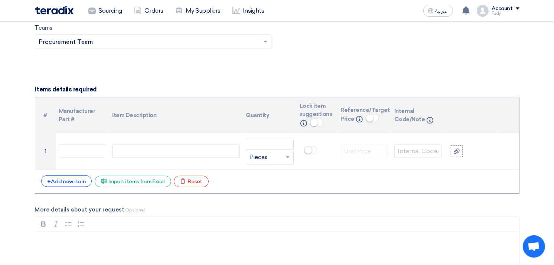
scroll to position [536, 0]
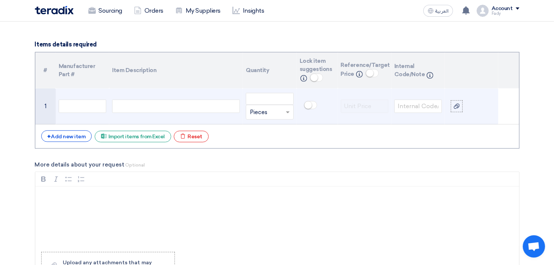
click at [151, 105] on div at bounding box center [176, 105] width 128 height 13
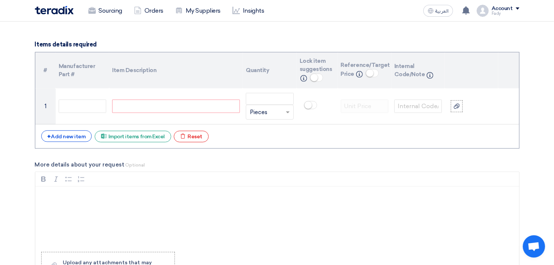
paste div
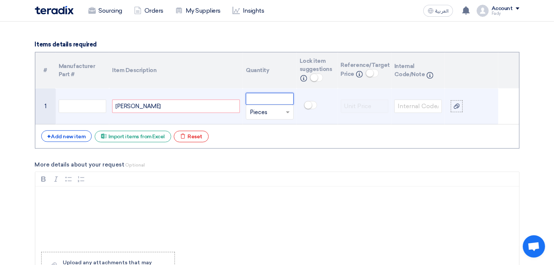
click at [257, 99] on input "number" at bounding box center [270, 99] width 48 height 12
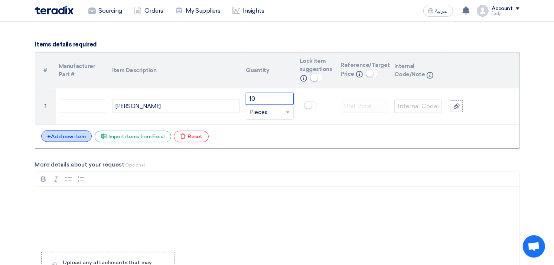
type input "10"
click at [80, 136] on div "+ Add new item" at bounding box center [66, 136] width 51 height 12
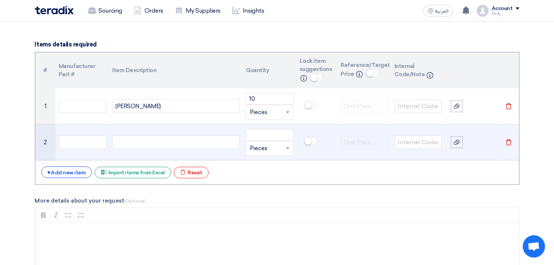
click at [135, 145] on div at bounding box center [176, 141] width 128 height 13
paste div
click at [283, 130] on input "number" at bounding box center [270, 135] width 48 height 12
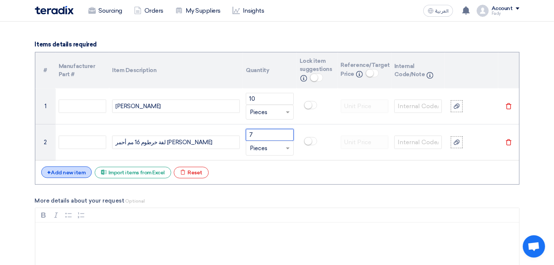
type input "7"
click at [80, 173] on div "+ Add new item" at bounding box center [66, 172] width 51 height 12
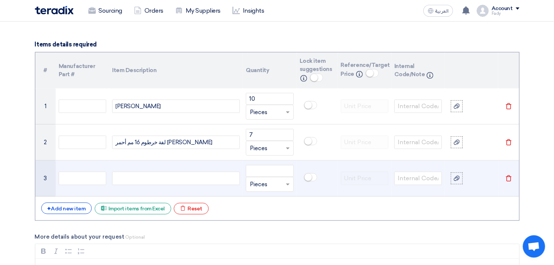
click at [164, 176] on div at bounding box center [176, 177] width 128 height 13
paste div
click at [267, 166] on input "number" at bounding box center [270, 171] width 48 height 12
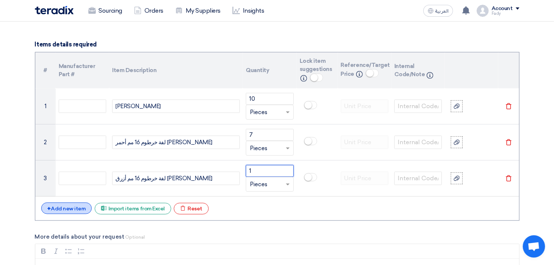
type input "1"
click at [75, 206] on div "+ Add new item" at bounding box center [66, 208] width 51 height 12
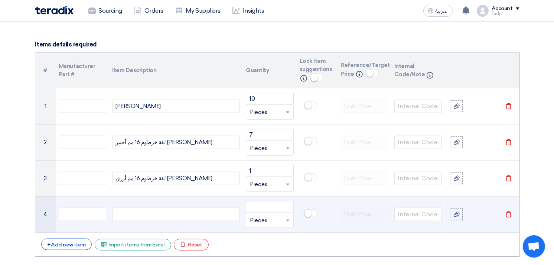
click at [173, 213] on div at bounding box center [176, 214] width 128 height 13
paste div
click at [261, 209] on input "number" at bounding box center [270, 207] width 48 height 12
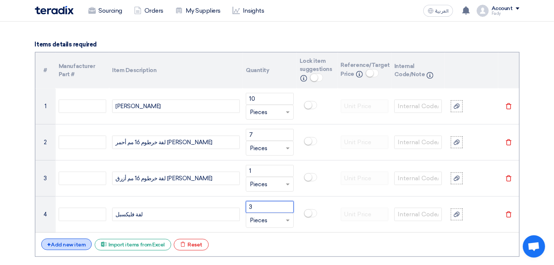
type input "3"
click at [75, 242] on div "+ Add new item" at bounding box center [66, 244] width 51 height 12
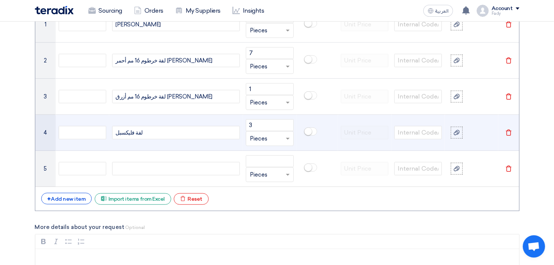
scroll to position [618, 0]
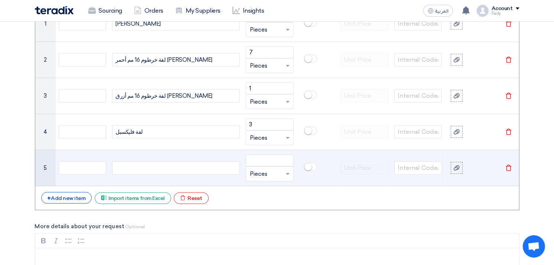
click at [144, 166] on div at bounding box center [176, 167] width 128 height 13
paste div
click at [256, 160] on input "number" at bounding box center [270, 160] width 48 height 12
type input "2"
click at [269, 170] on input "text" at bounding box center [265, 174] width 30 height 12
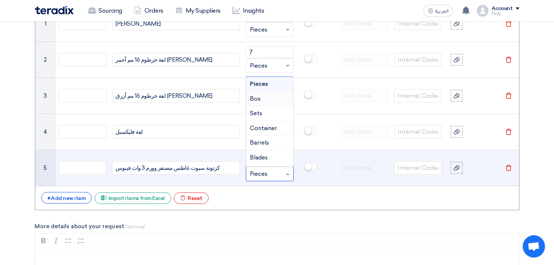
click at [266, 98] on div "Box" at bounding box center [269, 99] width 47 height 15
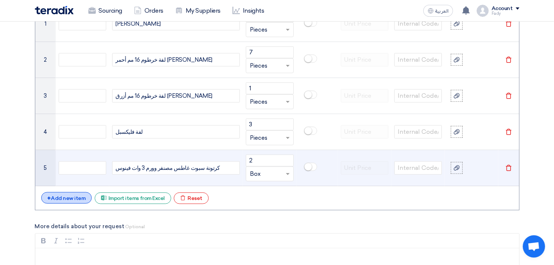
click at [73, 197] on div "+ Add new item" at bounding box center [66, 198] width 51 height 12
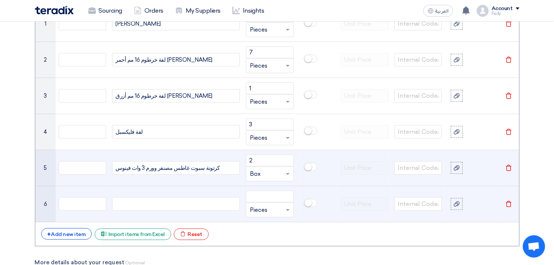
click at [157, 195] on td at bounding box center [176, 204] width 134 height 36
click at [158, 201] on div at bounding box center [176, 203] width 128 height 13
paste div
click at [248, 197] on input "number" at bounding box center [270, 196] width 48 height 12
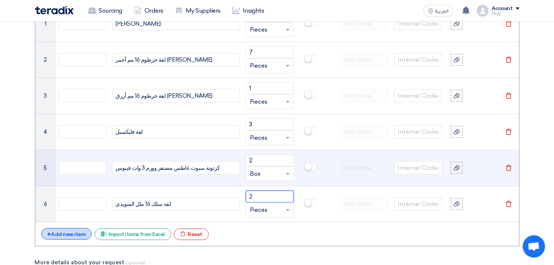
type input "2"
click at [66, 233] on div "+ Add new item" at bounding box center [66, 234] width 51 height 12
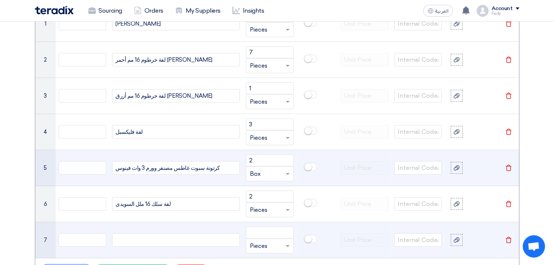
click at [171, 242] on div at bounding box center [176, 239] width 128 height 13
paste div
click at [278, 231] on input "number" at bounding box center [270, 232] width 48 height 12
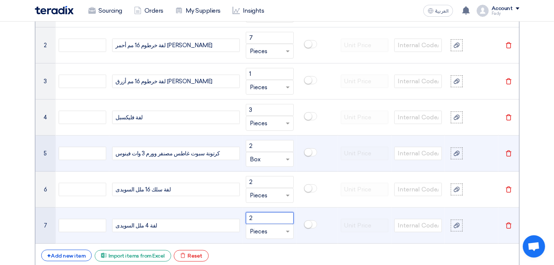
scroll to position [577, 0]
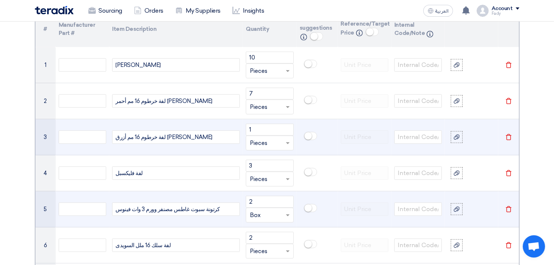
type input "2"
click at [328, 119] on td at bounding box center [317, 137] width 41 height 36
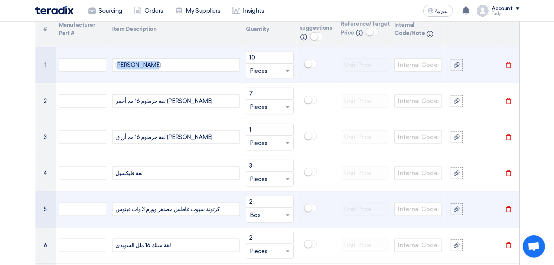
drag, startPoint x: 144, startPoint y: 65, endPoint x: 136, endPoint y: 64, distance: 8.2
click at [136, 64] on div "[PERSON_NAME]" at bounding box center [176, 64] width 128 height 13
click at [157, 68] on div "[PERSON_NAME]" at bounding box center [176, 64] width 128 height 13
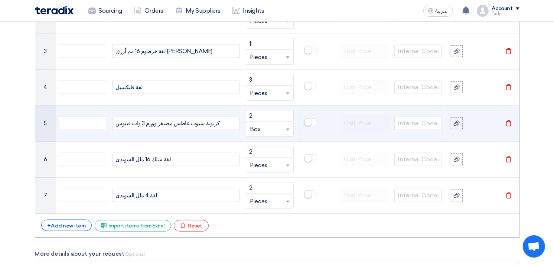
scroll to position [618, 0]
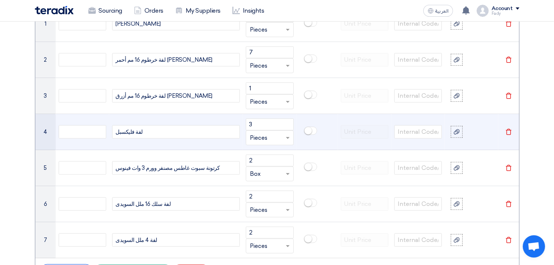
click at [115, 132] on div "لفة فليكسبل" at bounding box center [176, 131] width 128 height 13
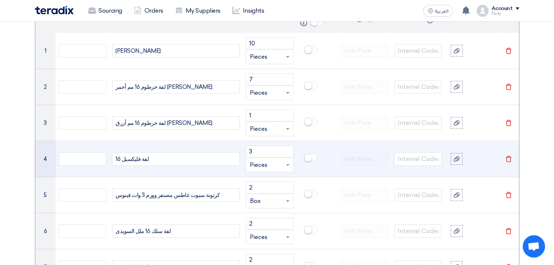
scroll to position [577, 0]
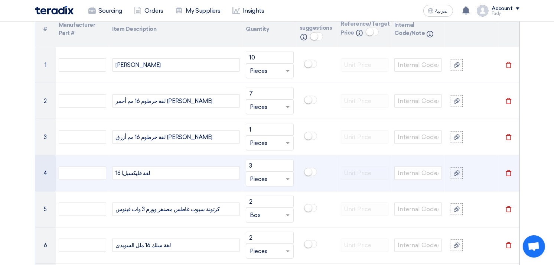
click at [116, 175] on div "16 lلفة فليكسبل" at bounding box center [176, 172] width 128 height 13
click at [123, 172] on div "16 lلفة فليكسبل" at bounding box center [176, 172] width 128 height 13
click at [176, 172] on div "16 لفة فليكسبل" at bounding box center [176, 172] width 128 height 13
click at [115, 174] on div "16 لفة فليكسبل" at bounding box center [176, 172] width 128 height 13
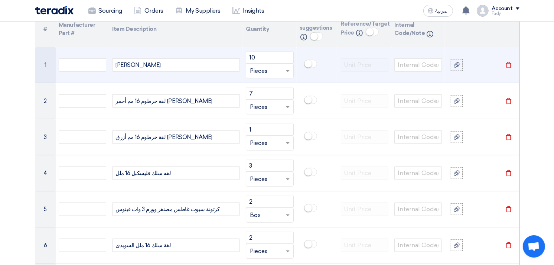
click at [135, 65] on div "[PERSON_NAME]" at bounding box center [176, 64] width 128 height 13
click at [115, 67] on div "[PERSON_NAME]" at bounding box center [176, 64] width 128 height 13
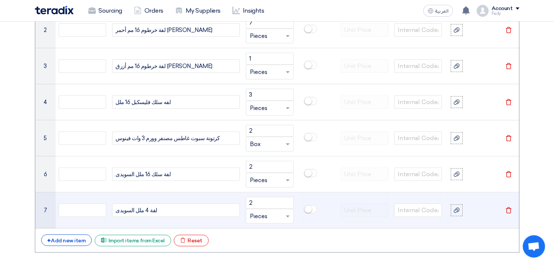
scroll to position [660, 0]
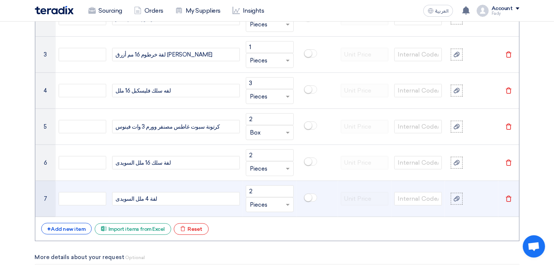
click at [143, 196] on div "لفة 4 ملل السويدى" at bounding box center [176, 198] width 128 height 13
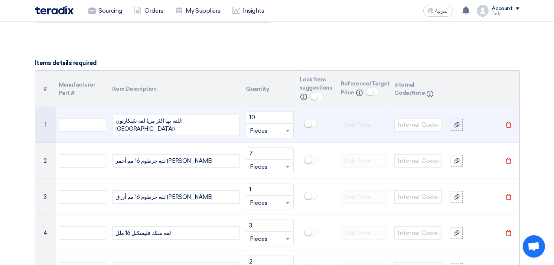
scroll to position [495, 0]
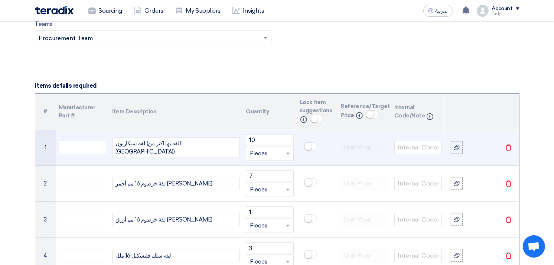
click at [189, 147] on div "لفه شيكارتون (اللفه بها اكثر من [GEOGRAPHIC_DATA])" at bounding box center [176, 147] width 128 height 20
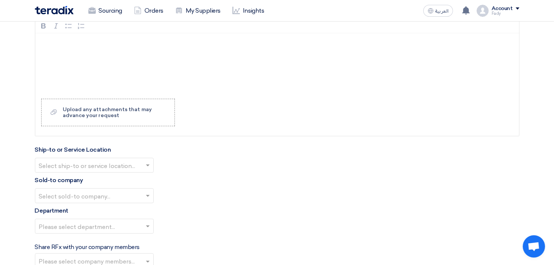
scroll to position [948, 0]
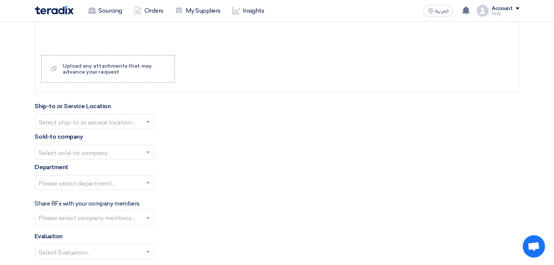
click at [78, 123] on input "text" at bounding box center [90, 123] width 103 height 12
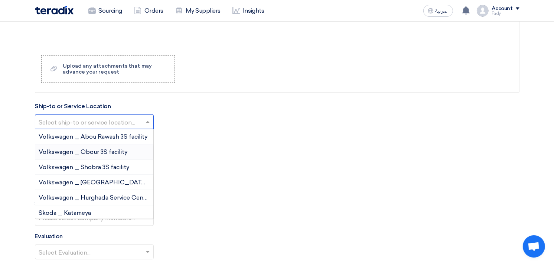
click at [94, 156] on div "Volkswagen _ Obour 3S facility" at bounding box center [94, 151] width 118 height 15
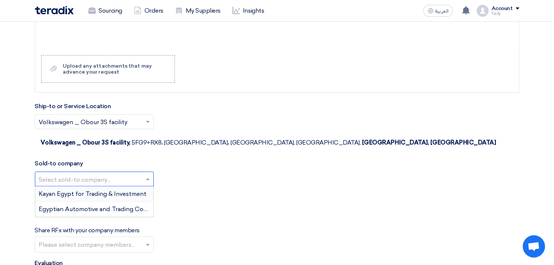
click at [92, 174] on input "text" at bounding box center [90, 180] width 103 height 12
click at [87, 205] on span "Egyptian Automotive and Trading Company" at bounding box center [101, 208] width 124 height 7
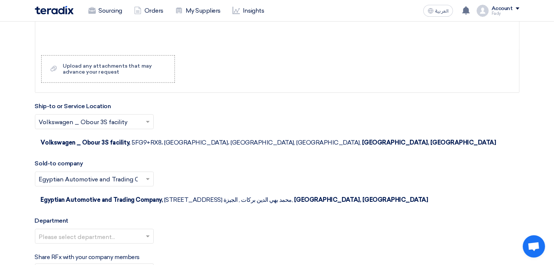
click at [82, 229] on div "Please select department..." at bounding box center [94, 236] width 119 height 15
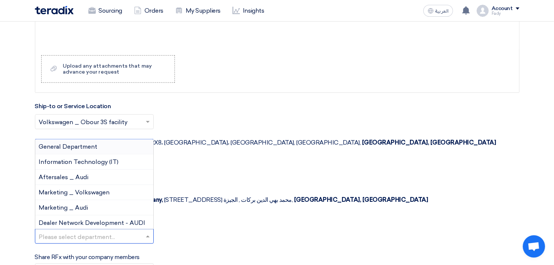
click at [76, 139] on div "General Department" at bounding box center [94, 146] width 118 height 15
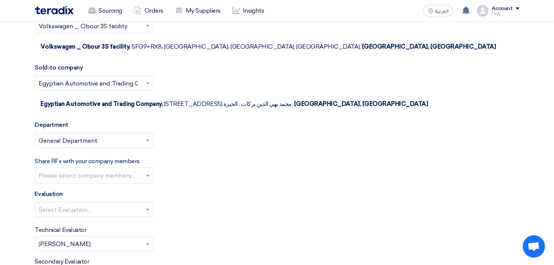
scroll to position [1072, 0]
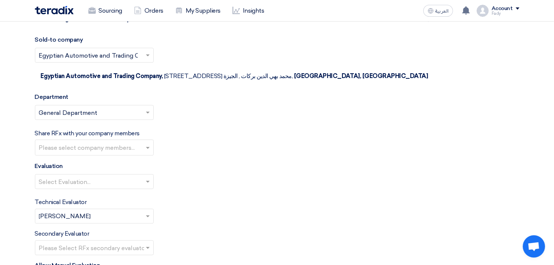
click at [79, 142] on input "text" at bounding box center [95, 148] width 112 height 12
click at [242, 129] on div "Share RFx with your company members Please select company members..." at bounding box center [277, 142] width 484 height 27
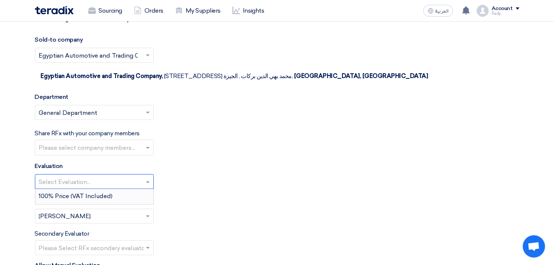
click at [77, 176] on div at bounding box center [94, 182] width 118 height 12
click at [69, 189] on div "100% Price (VAT Included)" at bounding box center [94, 196] width 118 height 15
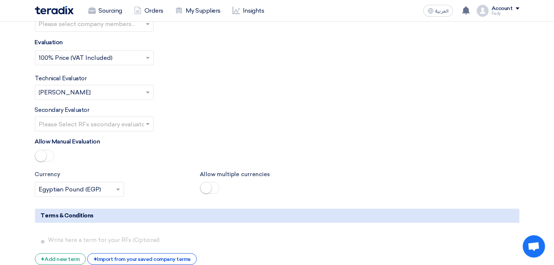
scroll to position [1196, 0]
click at [165, 253] on div "+ Import from your saved company terms" at bounding box center [142, 259] width 110 height 12
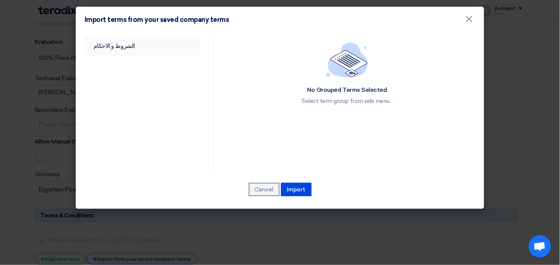
click at [124, 41] on link "الشروط و الاحكام" at bounding box center [142, 45] width 115 height 19
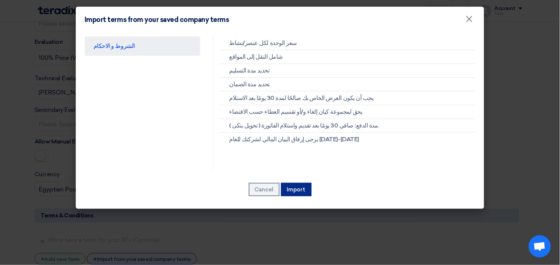
click at [298, 187] on button "Import" at bounding box center [296, 189] width 30 height 13
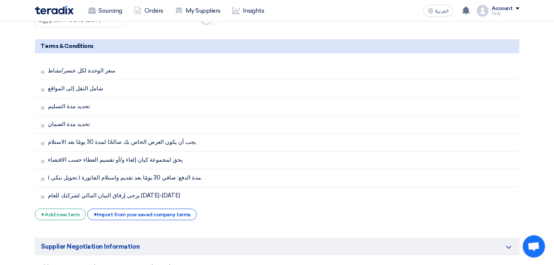
scroll to position [1443, 0]
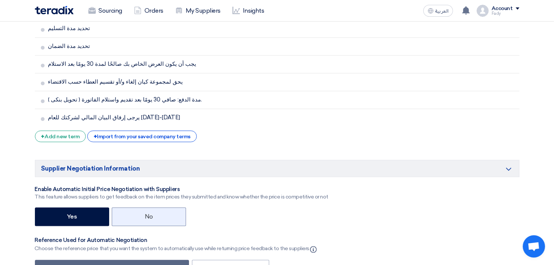
click at [158, 207] on label "No" at bounding box center [149, 216] width 74 height 19
click at [150, 213] on input "No" at bounding box center [147, 215] width 5 height 5
radio input "true"
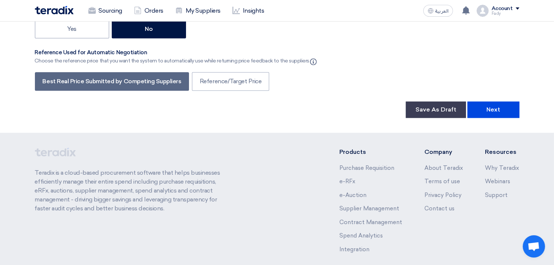
scroll to position [1507, 0]
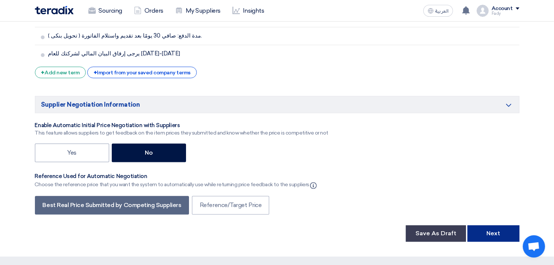
click at [493, 225] on button "Next" at bounding box center [493, 233] width 52 height 16
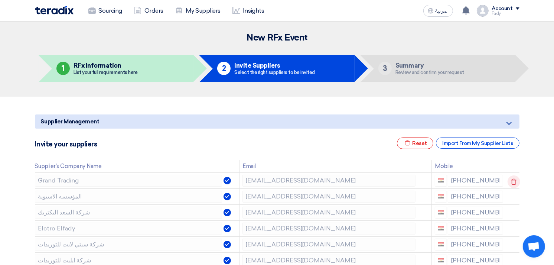
click at [510, 180] on icon at bounding box center [513, 181] width 13 height 13
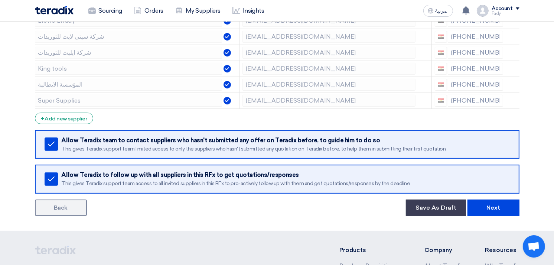
scroll to position [323, 0]
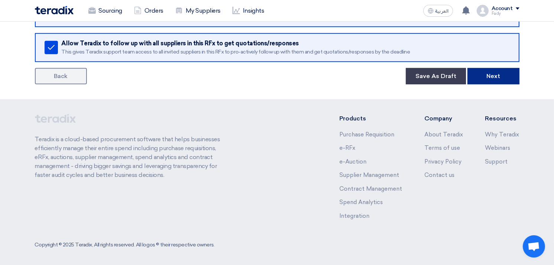
click at [499, 73] on button "Next" at bounding box center [493, 76] width 52 height 16
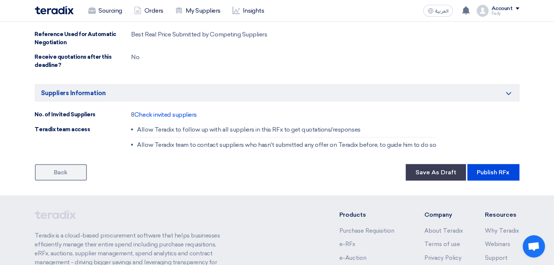
scroll to position [701, 0]
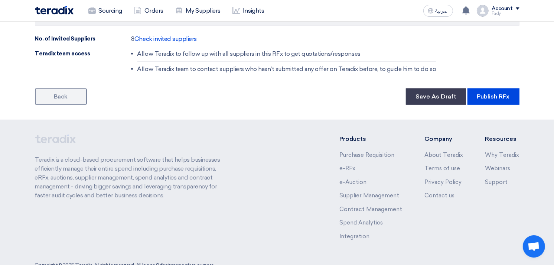
click at [500, 94] on button "Publish RFx" at bounding box center [493, 96] width 52 height 16
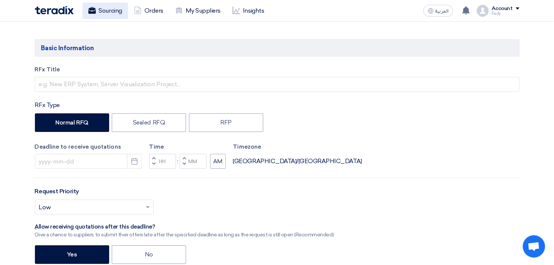
click at [110, 6] on link "Sourcing" at bounding box center [105, 11] width 46 height 16
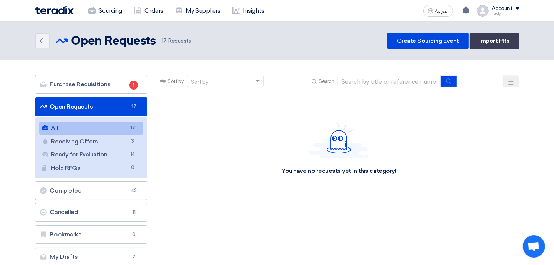
click at [75, 125] on link "All All 17" at bounding box center [91, 128] width 104 height 13
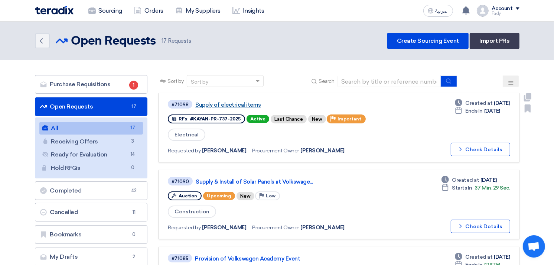
click at [239, 104] on link "Supply of electrical items" at bounding box center [288, 104] width 186 height 7
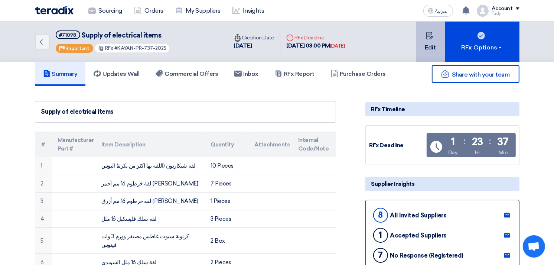
click at [431, 42] on button "Edit" at bounding box center [430, 42] width 29 height 40
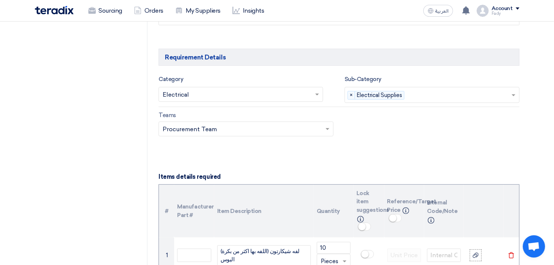
scroll to position [671, 0]
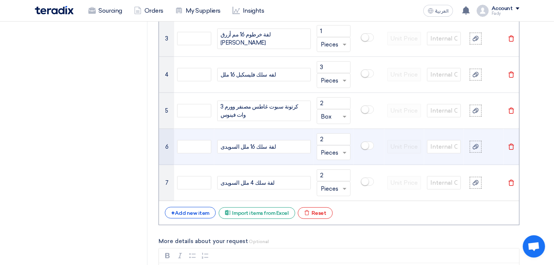
click at [218, 146] on div "لفة سلك 16 ملل السويدى" at bounding box center [264, 146] width 94 height 13
click at [280, 148] on div "لفة سلك 16 ملل السويدى" at bounding box center [264, 146] width 94 height 13
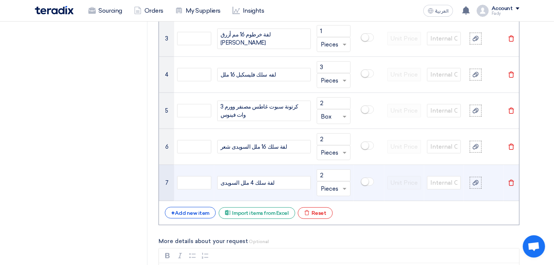
click at [282, 187] on div "لفة سلك 4 ملل السويدى" at bounding box center [264, 182] width 94 height 13
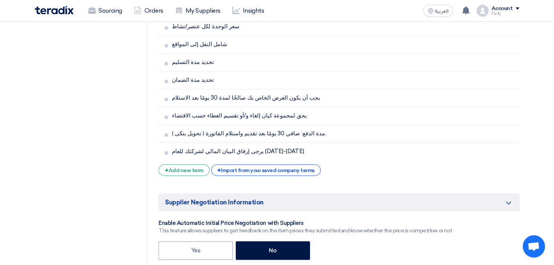
scroll to position [1578, 0]
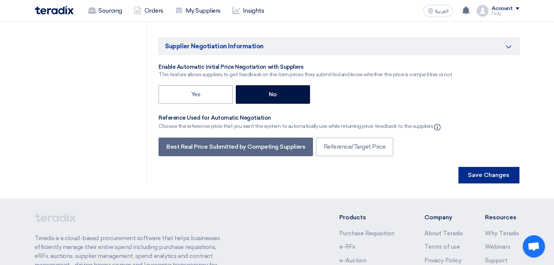
click at [479, 167] on button "Save Changes" at bounding box center [488, 175] width 61 height 16
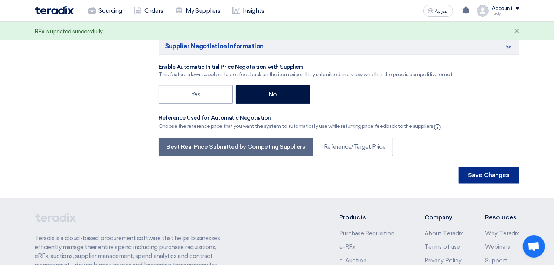
scroll to position [0, 0]
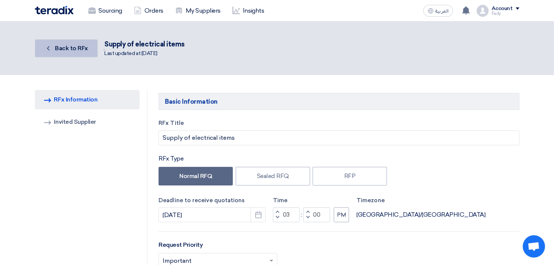
click at [75, 47] on span "Back to RFx" at bounding box center [71, 48] width 33 height 7
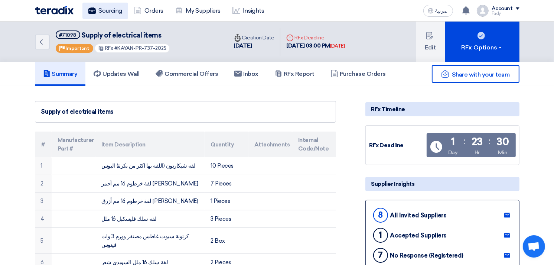
click at [113, 7] on link "Sourcing" at bounding box center [105, 11] width 46 height 16
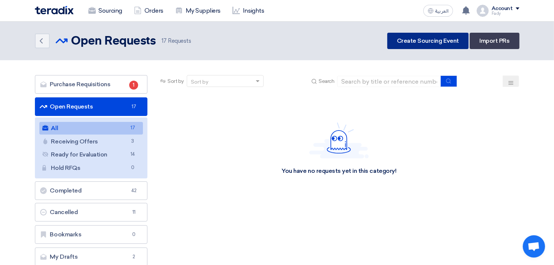
click at [432, 37] on link "Create Sourcing Event" at bounding box center [427, 41] width 81 height 16
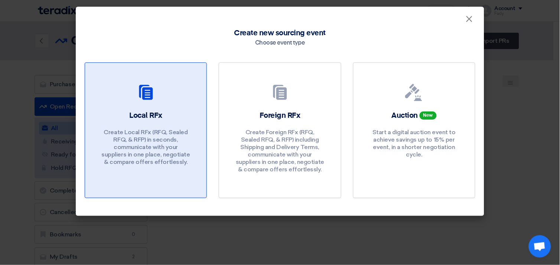
click at [155, 126] on div "Local RFx Create Local RFx (RFQ, Sealed RFQ, & RFP) in seconds, communicate wit…" at bounding box center [146, 139] width 104 height 59
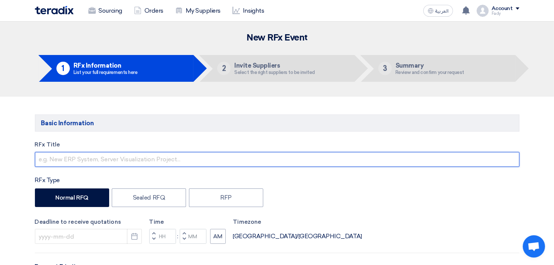
click at [135, 159] on input "text" at bounding box center [277, 159] width 484 height 15
type input "توريد لمبات + حجر ريمووت"
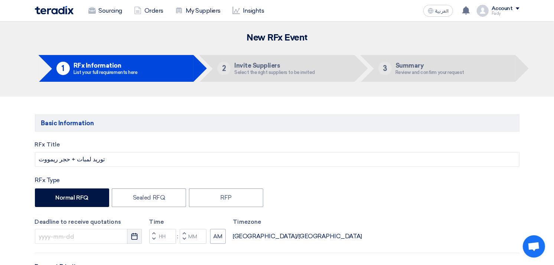
click at [132, 238] on icon "Pick a date" at bounding box center [134, 235] width 7 height 7
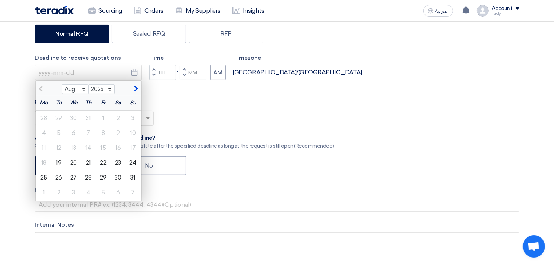
scroll to position [165, 0]
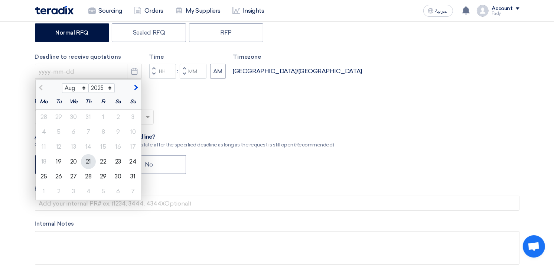
click at [87, 164] on div "21" at bounding box center [88, 161] width 15 height 15
type input "[DATE]"
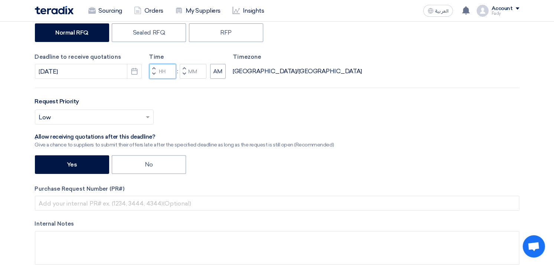
click at [164, 67] on input "Hours" at bounding box center [162, 71] width 27 height 15
type input "03"
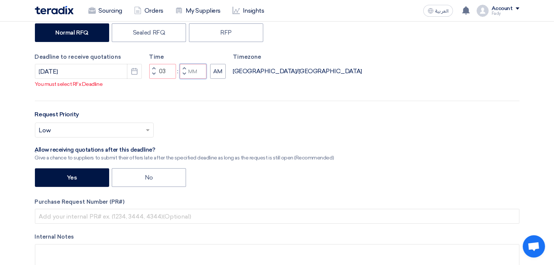
click at [195, 68] on input "Minutes" at bounding box center [193, 71] width 27 height 15
type input "00"
drag, startPoint x: 220, startPoint y: 71, endPoint x: 216, endPoint y: 73, distance: 4.8
click at [220, 70] on button "AM" at bounding box center [218, 71] width 16 height 15
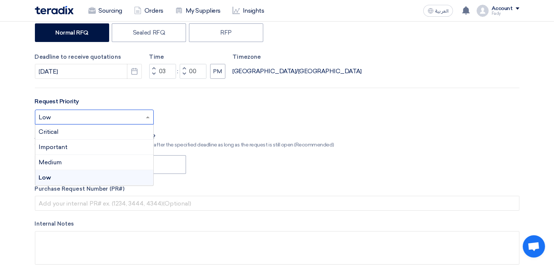
click at [106, 115] on input "text" at bounding box center [90, 118] width 103 height 12
click at [88, 143] on div "Important" at bounding box center [94, 147] width 118 height 15
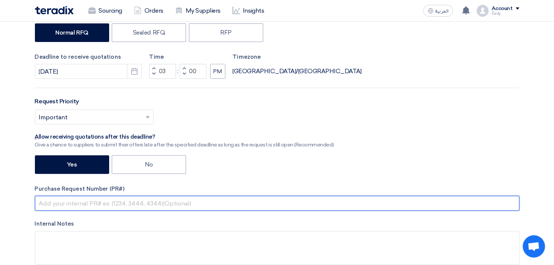
click at [116, 209] on input "text" at bounding box center [277, 203] width 484 height 15
click at [115, 208] on input "text" at bounding box center [277, 203] width 484 height 15
click at [94, 203] on input "text" at bounding box center [277, 203] width 484 height 15
paste input "KAYAN-PR-709-2025"
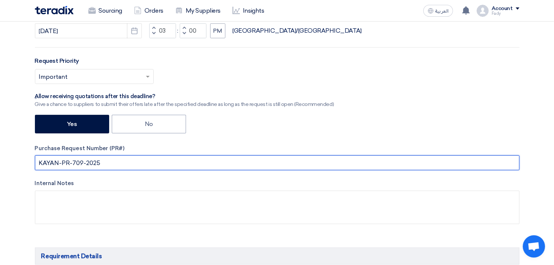
scroll to position [288, 0]
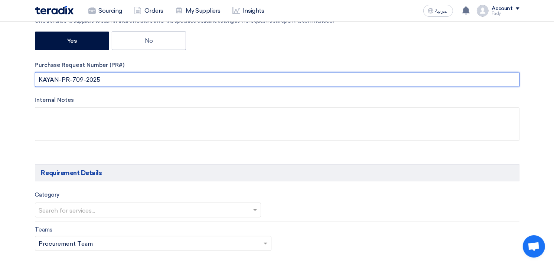
type input "KAYAN-PR-709-2025"
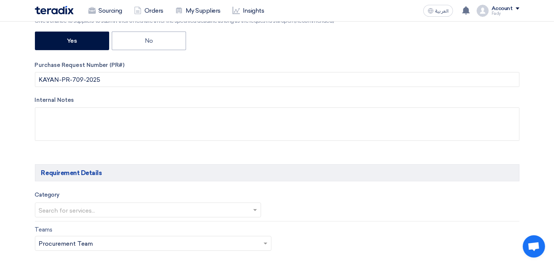
click at [105, 204] on div at bounding box center [148, 210] width 226 height 12
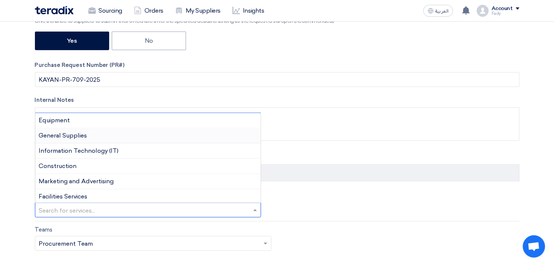
click at [92, 137] on div "General Supplies" at bounding box center [148, 135] width 226 height 15
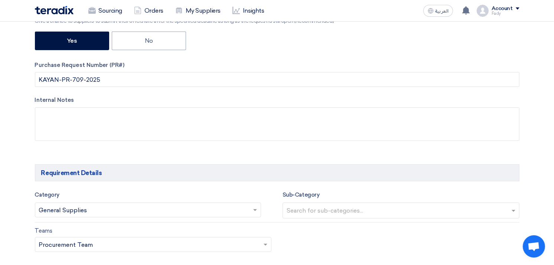
click at [367, 213] on input "text" at bounding box center [402, 211] width 231 height 12
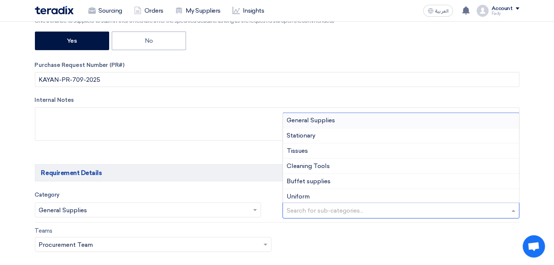
click at [332, 125] on div "General Supplies" at bounding box center [401, 120] width 236 height 15
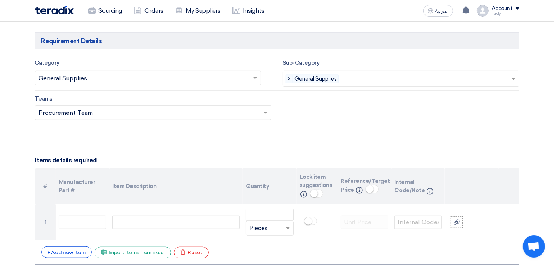
scroll to position [454, 0]
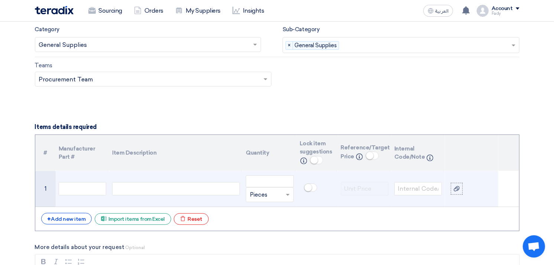
click at [168, 186] on div at bounding box center [176, 188] width 128 height 13
click at [271, 182] on input "number" at bounding box center [270, 181] width 48 height 12
type input "100"
click at [169, 190] on div "حجر ريمووت انرجيزر" at bounding box center [176, 188] width 128 height 13
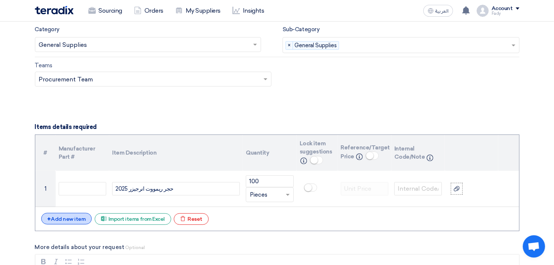
click at [77, 217] on div "+ Add new item" at bounding box center [66, 219] width 51 height 12
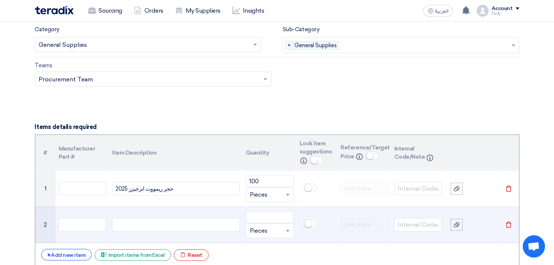
click at [171, 223] on div at bounding box center [176, 224] width 128 height 13
click at [275, 218] on input "number" at bounding box center [270, 217] width 48 height 12
type input "100"
click at [164, 225] on div "لمبة بدون كعب اوزرام" at bounding box center [176, 224] width 128 height 13
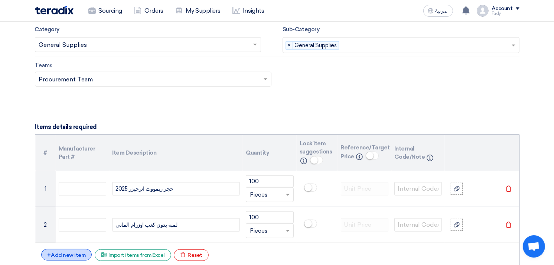
click at [59, 250] on div "+ Add new item" at bounding box center [66, 255] width 51 height 12
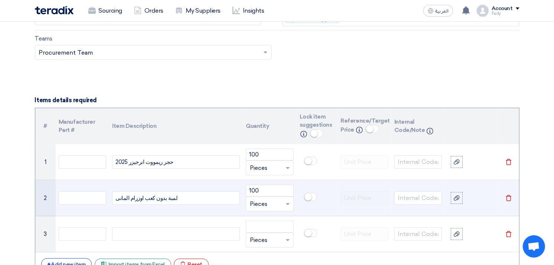
scroll to position [495, 0]
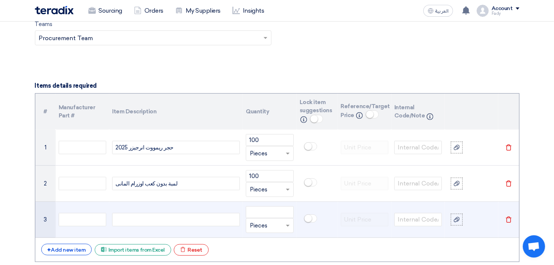
click at [186, 218] on div at bounding box center [176, 219] width 128 height 13
click at [267, 212] on input "number" at bounding box center [270, 212] width 48 height 12
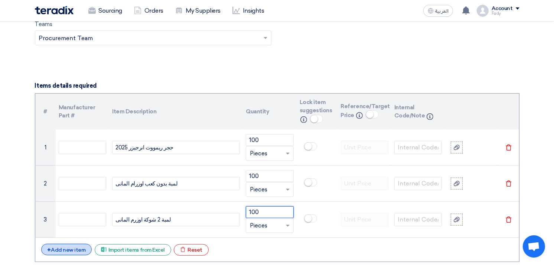
type input "100"
click at [76, 245] on div "+ Add new item" at bounding box center [66, 250] width 51 height 12
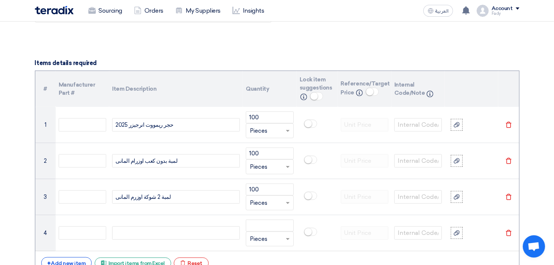
scroll to position [536, 0]
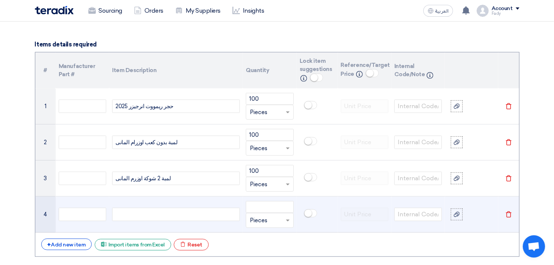
click at [164, 216] on div at bounding box center [176, 214] width 128 height 13
drag, startPoint x: 273, startPoint y: 208, endPoint x: 269, endPoint y: 207, distance: 4.6
click at [273, 208] on input "number" at bounding box center [270, 207] width 48 height 12
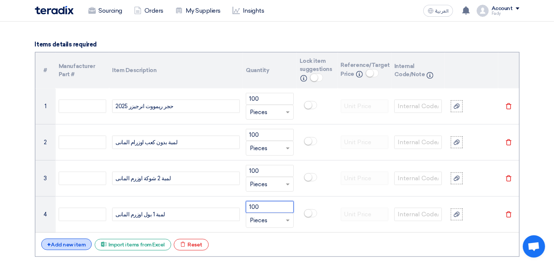
type input "100"
click at [71, 242] on div "+ Add new item" at bounding box center [66, 244] width 51 height 12
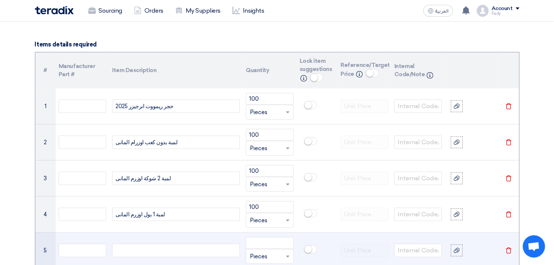
click at [211, 242] on td at bounding box center [176, 250] width 134 height 36
click at [216, 255] on div at bounding box center [176, 250] width 128 height 13
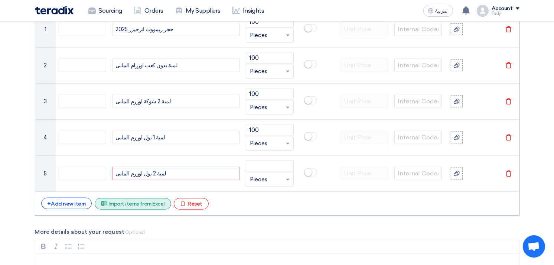
scroll to position [618, 0]
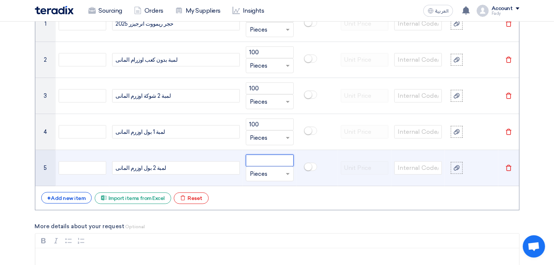
click at [259, 157] on input "number" at bounding box center [270, 160] width 48 height 12
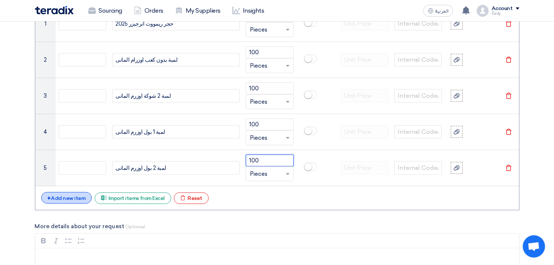
type input "100"
click at [75, 200] on div "+ Add new item" at bounding box center [66, 198] width 51 height 12
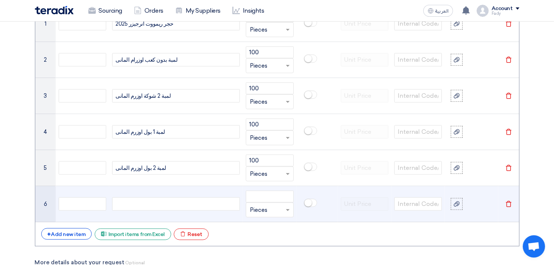
click at [176, 203] on div at bounding box center [176, 203] width 128 height 13
click at [259, 195] on input "number" at bounding box center [270, 196] width 48 height 12
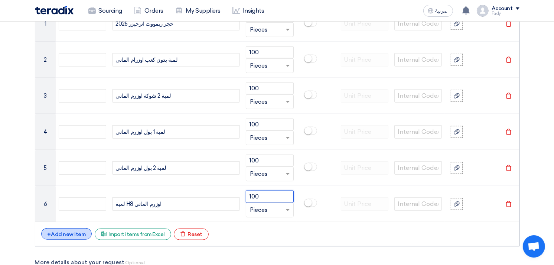
type input "100"
click at [65, 238] on div "+ Add new item" at bounding box center [66, 234] width 51 height 12
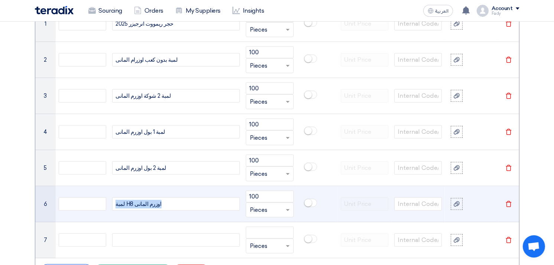
drag, startPoint x: 164, startPoint y: 202, endPoint x: 115, endPoint y: 194, distance: 50.1
click at [115, 194] on td "لمبة H8 اوزرم المانى" at bounding box center [176, 204] width 134 height 36
copy div "لمبة H8 اوزرم المانى"
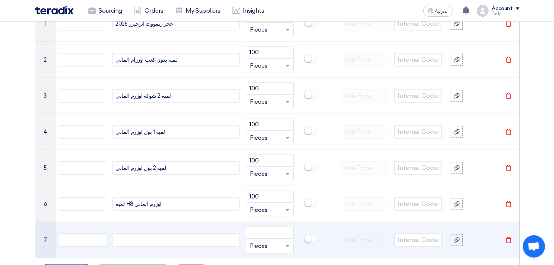
click at [143, 235] on div at bounding box center [176, 239] width 128 height 13
paste div
click at [130, 240] on span "لمبة H8 اوزرم المانى" at bounding box center [138, 240] width 46 height 9
click at [254, 232] on input "number" at bounding box center [270, 232] width 48 height 12
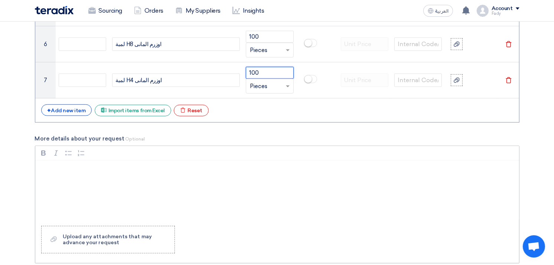
scroll to position [784, 0]
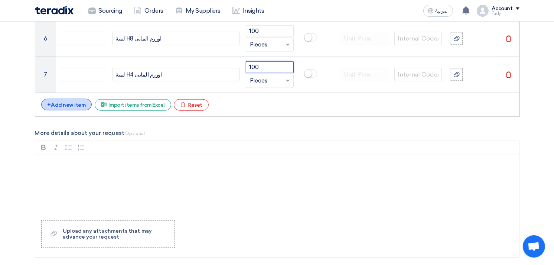
type input "100"
click at [69, 104] on div "+ Add new item" at bounding box center [66, 105] width 51 height 12
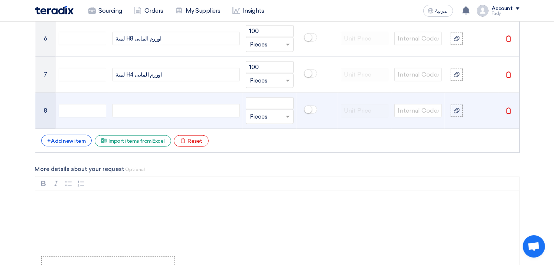
click at [146, 108] on div at bounding box center [176, 110] width 128 height 13
click at [179, 115] on div "[PERSON_NAME] 20 امبير" at bounding box center [176, 110] width 128 height 13
click at [259, 102] on input "number" at bounding box center [270, 103] width 48 height 12
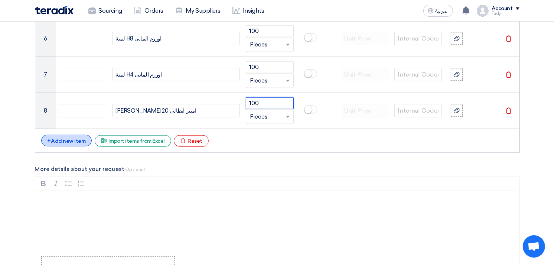
type input "100"
click at [75, 141] on div "+ Add new item" at bounding box center [66, 141] width 51 height 12
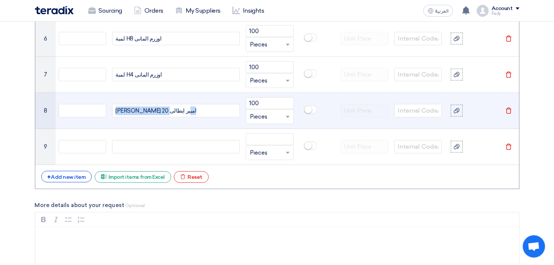
drag, startPoint x: 163, startPoint y: 109, endPoint x: 86, endPoint y: 98, distance: 77.6
click at [86, 98] on tr "8 [PERSON_NAME] 20 امبير ايطالى 100 Unit × Pieces [GEOGRAPHIC_DATA]" at bounding box center [277, 111] width 484 height 36
copy div "[PERSON_NAME] 20 امبير ايطالى"
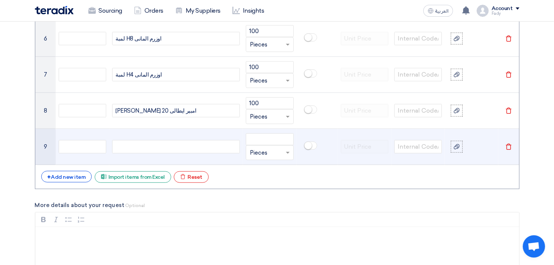
click at [138, 147] on div at bounding box center [176, 146] width 128 height 13
paste div
click at [141, 146] on span "[PERSON_NAME] 20 امبير ايطالى" at bounding box center [155, 147] width 81 height 9
click at [138, 145] on span "[PERSON_NAME] 20 امبير ايطالى" at bounding box center [155, 147] width 81 height 9
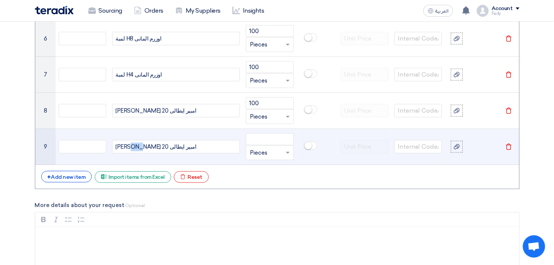
click at [140, 146] on span "[PERSON_NAME] 20 امبير ايطالى" at bounding box center [155, 147] width 81 height 9
drag, startPoint x: 144, startPoint y: 146, endPoint x: 140, endPoint y: 146, distance: 4.1
click at [140, 146] on span "[PERSON_NAME] 20 امبير ايطالى" at bounding box center [155, 147] width 81 height 9
click at [256, 139] on input "number" at bounding box center [270, 139] width 48 height 12
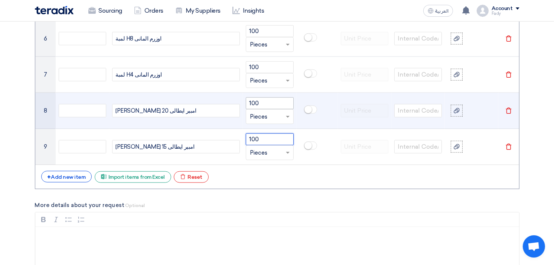
scroll to position [454, 0]
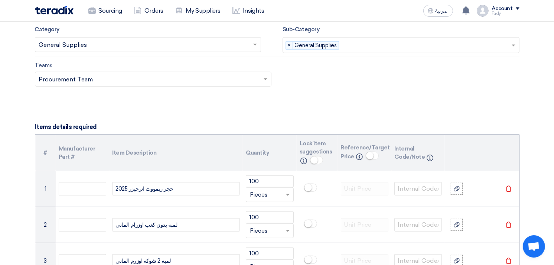
type input "100"
click at [314, 157] on small at bounding box center [313, 159] width 7 height 7
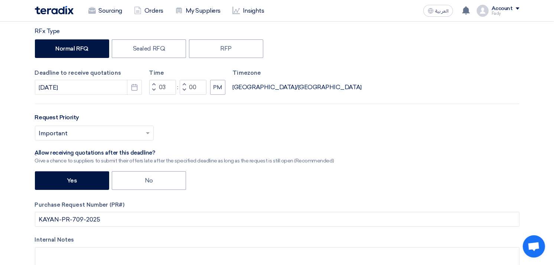
scroll to position [0, 0]
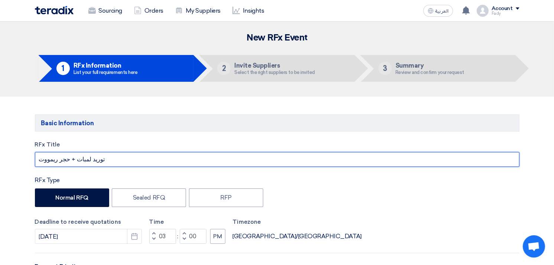
click at [103, 164] on input "توريد لمبات + حجر ريمووت" at bounding box center [277, 159] width 484 height 15
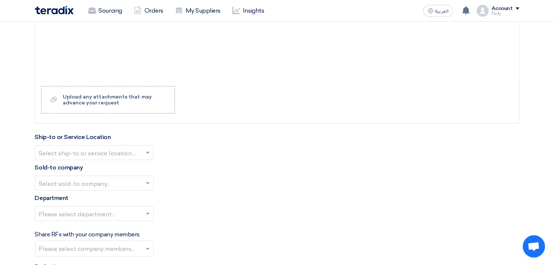
scroll to position [784, 0]
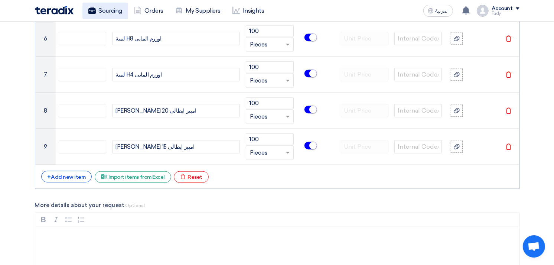
type input "توريد لمبات + حجر ريمووت مرفق صور للفيوز"
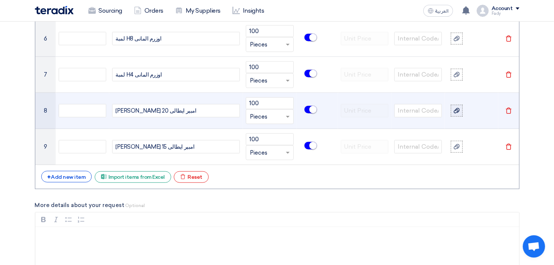
click at [454, 112] on icon at bounding box center [457, 111] width 6 height 6
click at [0, 0] on input "file" at bounding box center [0, 0] width 0 height 0
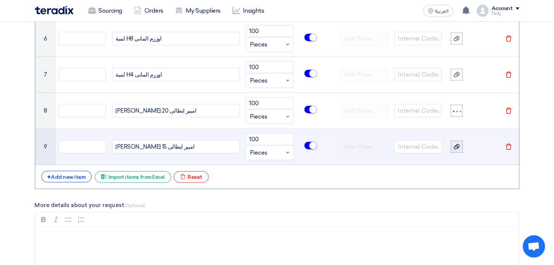
click at [457, 146] on icon at bounding box center [457, 147] width 6 height 6
click at [0, 0] on input "file" at bounding box center [0, 0] width 0 height 0
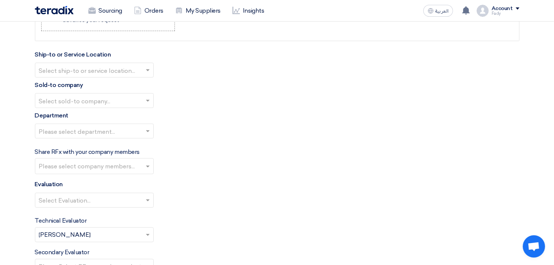
scroll to position [1031, 0]
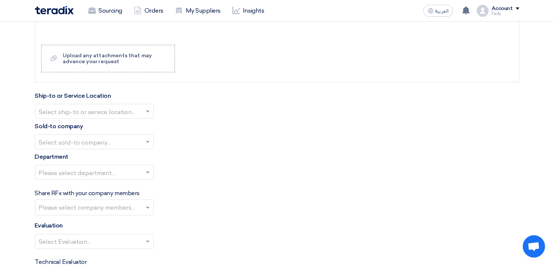
click at [109, 112] on input "text" at bounding box center [90, 112] width 103 height 12
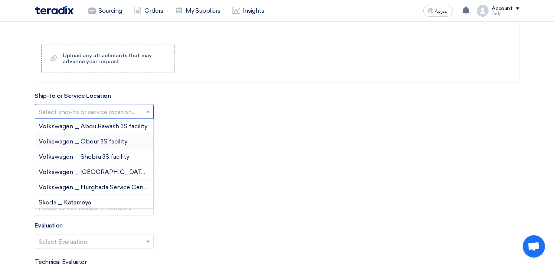
click at [103, 140] on span "Volkswagen _ Obour 3S facility" at bounding box center [83, 141] width 89 height 7
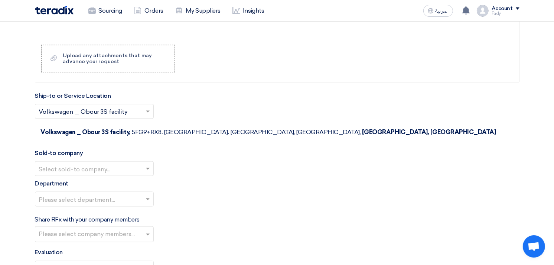
click at [103, 163] on input "text" at bounding box center [90, 169] width 103 height 12
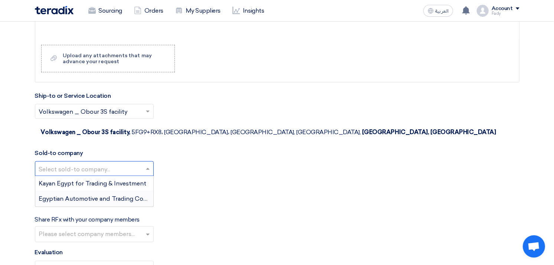
click at [97, 195] on span "Egyptian Automotive and Trading Company" at bounding box center [101, 198] width 124 height 7
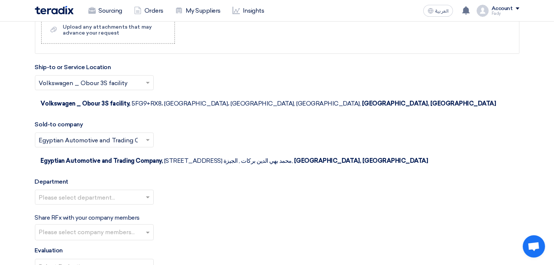
scroll to position [1072, 0]
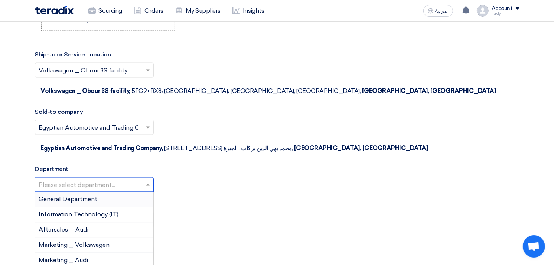
click at [87, 179] on input "text" at bounding box center [90, 185] width 103 height 12
click at [86, 192] on div "General Department" at bounding box center [94, 199] width 118 height 15
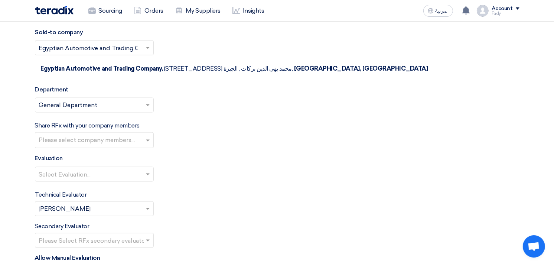
scroll to position [1155, 0]
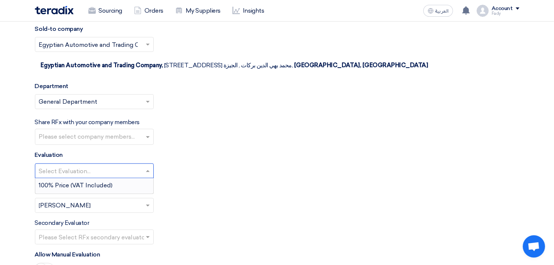
click at [81, 166] on input "text" at bounding box center [90, 172] width 103 height 12
click at [81, 182] on span "100% Price (VAT Included)" at bounding box center [76, 185] width 74 height 7
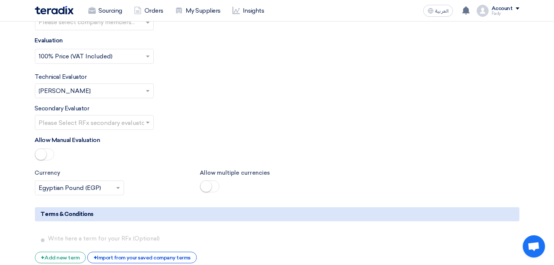
scroll to position [1278, 0]
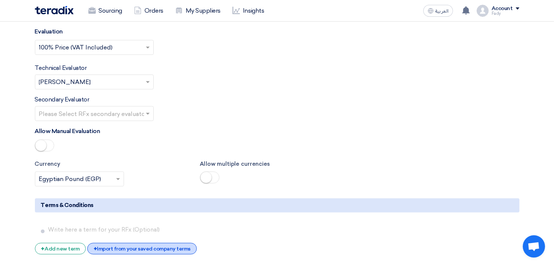
click at [135, 242] on div "+ Import from your saved company terms" at bounding box center [142, 248] width 110 height 12
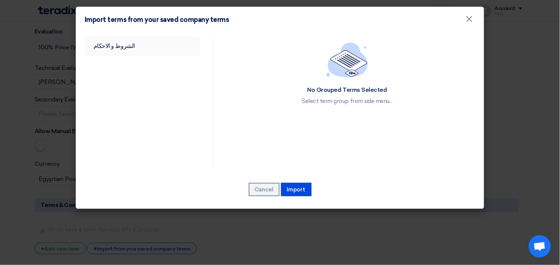
click at [109, 42] on link "الشروط و الاحكام" at bounding box center [142, 45] width 115 height 19
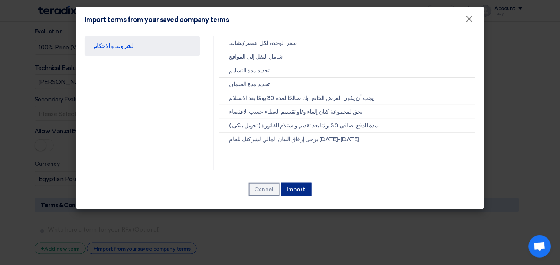
click at [294, 190] on button "Import" at bounding box center [296, 189] width 30 height 13
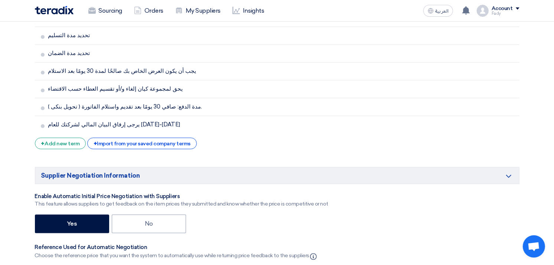
scroll to position [1526, 0]
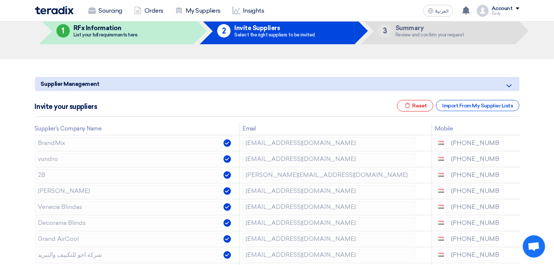
scroll to position [124, 0]
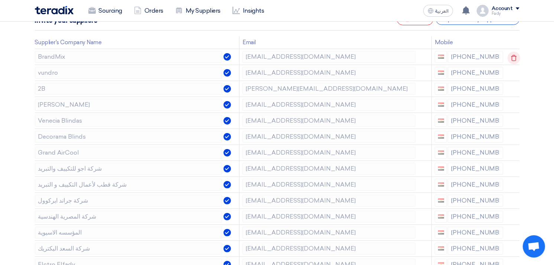
click at [511, 54] on icon at bounding box center [513, 58] width 13 height 13
click at [0, 0] on icon at bounding box center [0, 0] width 0 height 0
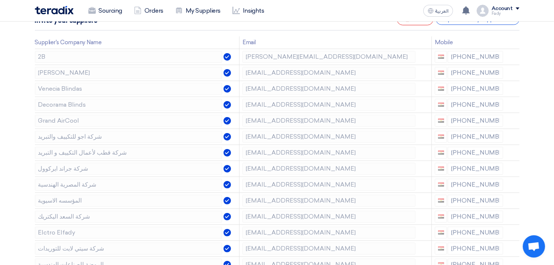
click at [0, 0] on icon at bounding box center [0, 0] width 0 height 0
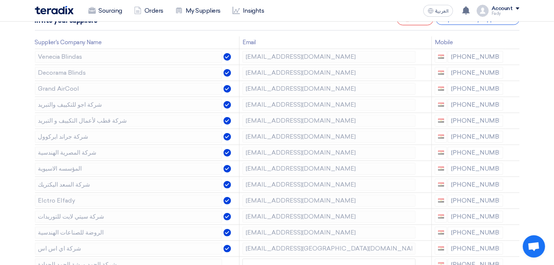
click at [0, 0] on icon at bounding box center [0, 0] width 0 height 0
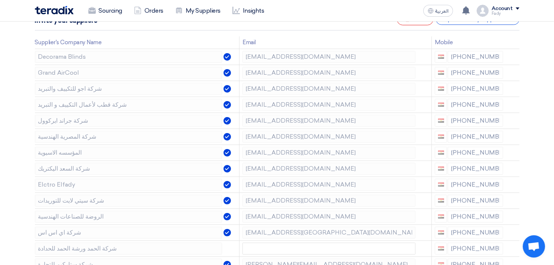
click at [0, 0] on icon at bounding box center [0, 0] width 0 height 0
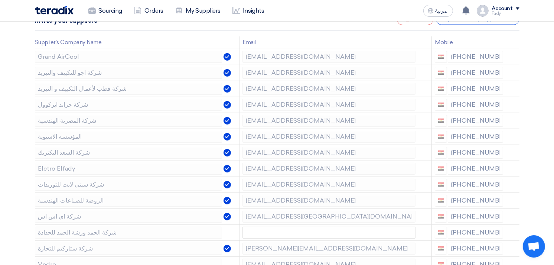
click at [0, 0] on icon at bounding box center [0, 0] width 0 height 0
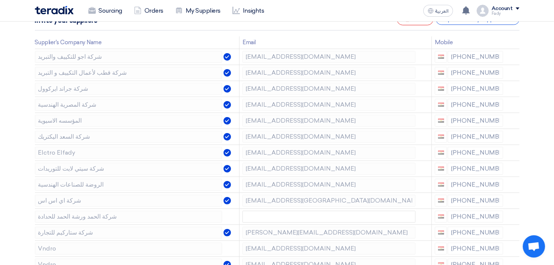
click at [0, 0] on icon at bounding box center [0, 0] width 0 height 0
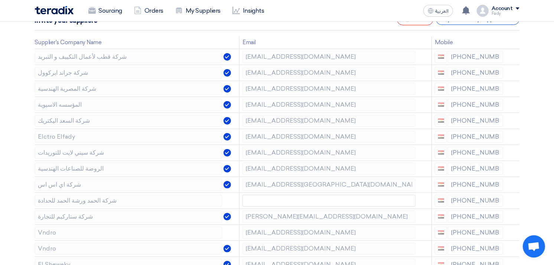
click at [0, 0] on icon at bounding box center [0, 0] width 0 height 0
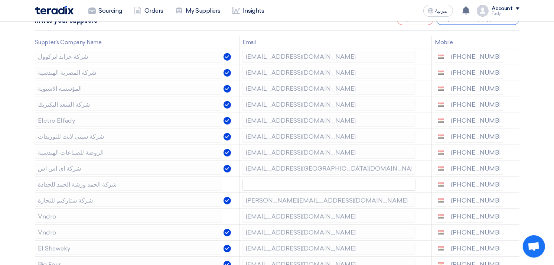
click at [0, 0] on icon at bounding box center [0, 0] width 0 height 0
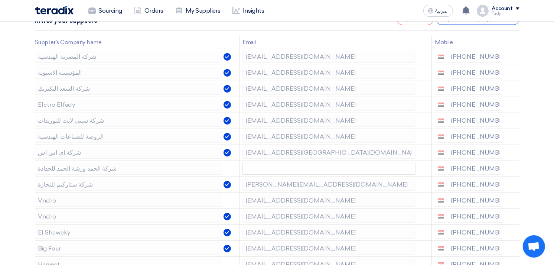
click at [0, 0] on icon at bounding box center [0, 0] width 0 height 0
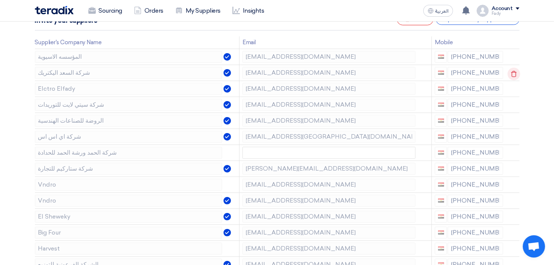
click at [511, 71] on use at bounding box center [514, 74] width 6 height 6
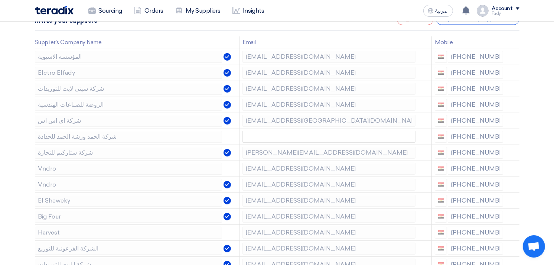
click at [0, 0] on use at bounding box center [0, 0] width 0 height 0
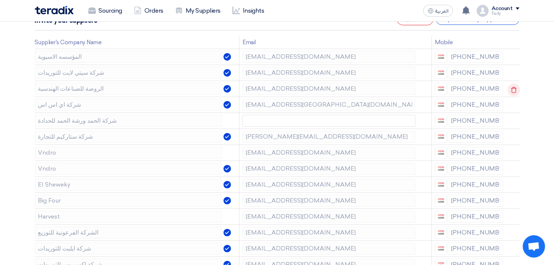
click at [513, 86] on icon at bounding box center [513, 90] width 13 height 13
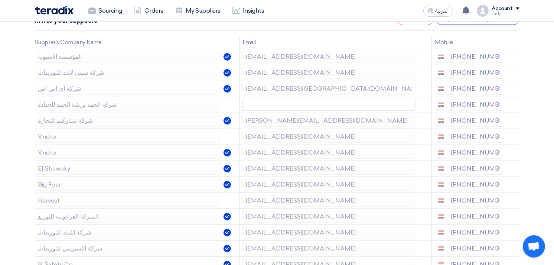
click at [0, 0] on icon at bounding box center [0, 0] width 0 height 0
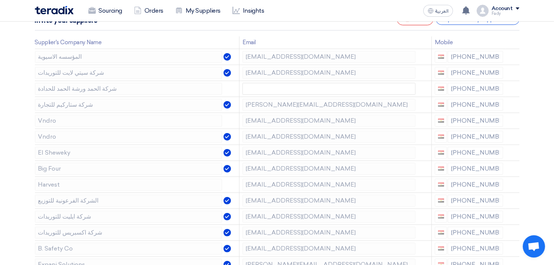
click at [0, 0] on icon at bounding box center [0, 0] width 0 height 0
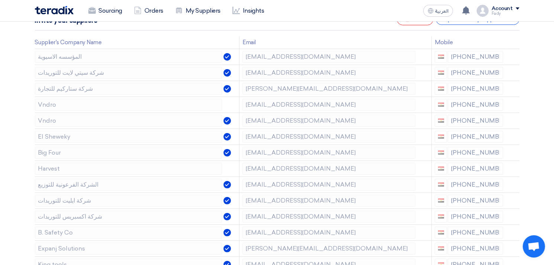
click at [0, 0] on icon at bounding box center [0, 0] width 0 height 0
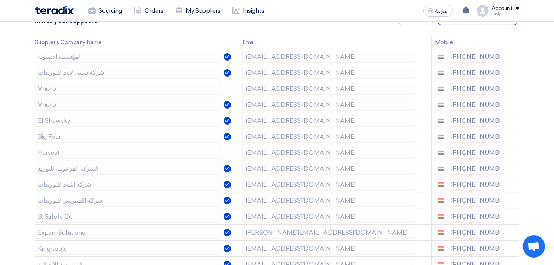
click at [0, 0] on icon at bounding box center [0, 0] width 0 height 0
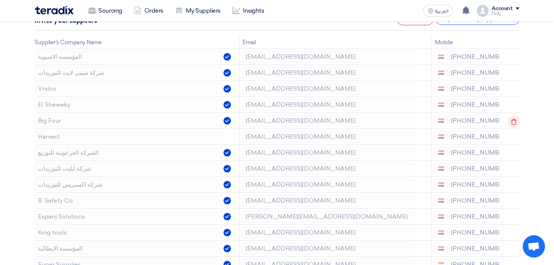
click at [511, 120] on icon at bounding box center [513, 121] width 13 height 13
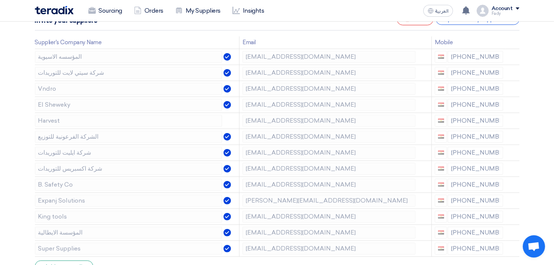
click at [0, 0] on icon at bounding box center [0, 0] width 0 height 0
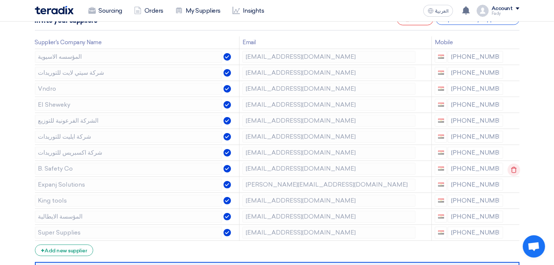
click at [513, 170] on icon at bounding box center [513, 169] width 13 height 13
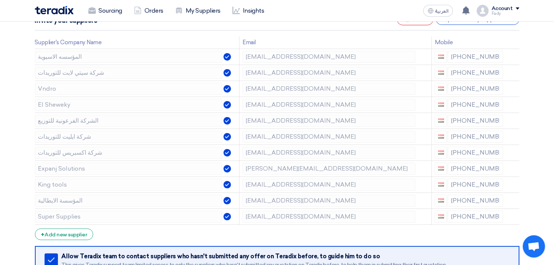
click at [0, 0] on icon at bounding box center [0, 0] width 0 height 0
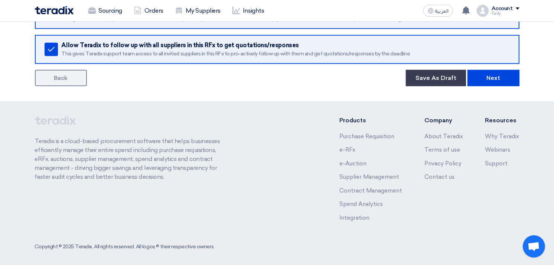
scroll to position [355, 0]
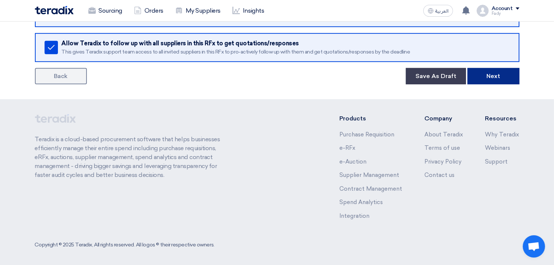
click at [483, 80] on button "Next" at bounding box center [493, 76] width 52 height 16
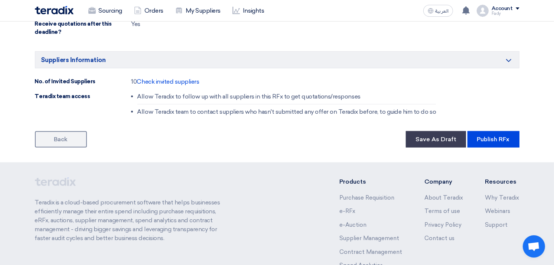
scroll to position [777, 0]
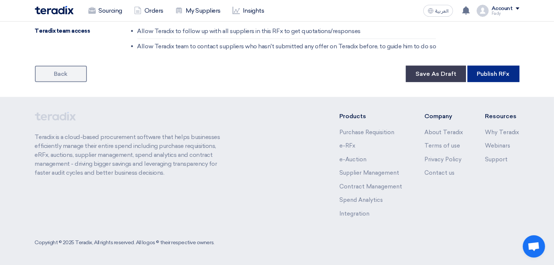
click at [483, 77] on button "Publish RFx" at bounding box center [493, 74] width 52 height 16
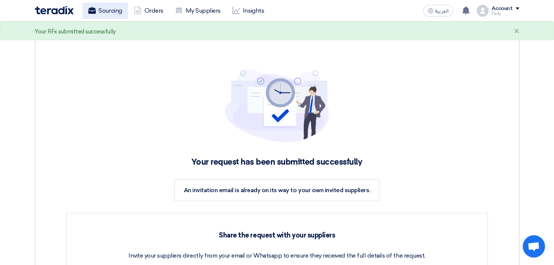
click at [113, 9] on link "Sourcing" at bounding box center [105, 11] width 46 height 16
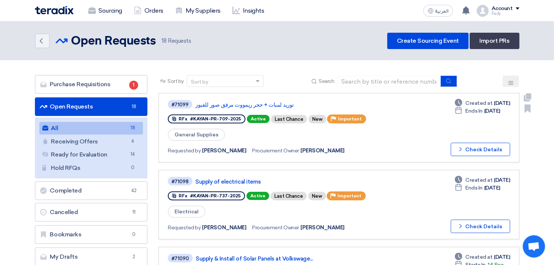
scroll to position [41, 0]
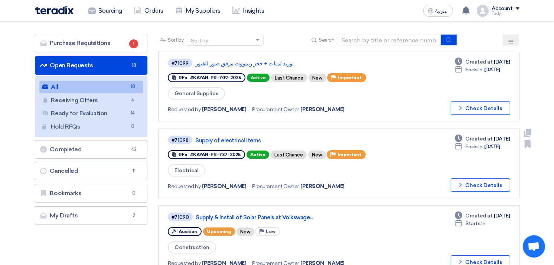
click at [385, 156] on div "#71098 Supply of electrical items RFx #KAYAN-PR-737-2025 Active Last Chance New…" at bounding box center [339, 163] width 342 height 57
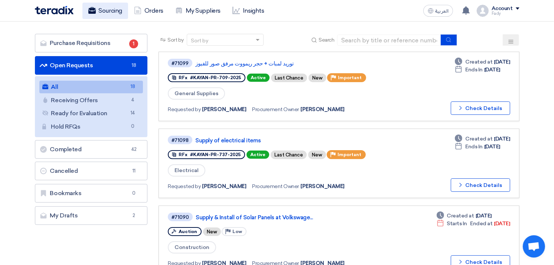
click at [107, 9] on link "Sourcing" at bounding box center [105, 11] width 46 height 16
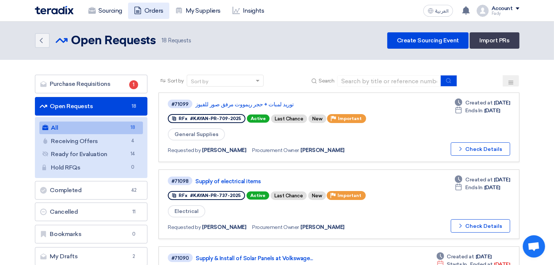
scroll to position [0, 0]
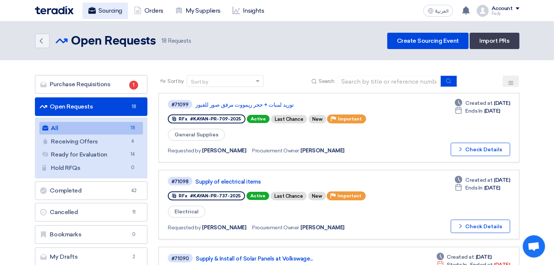
click at [111, 12] on link "Sourcing" at bounding box center [105, 11] width 46 height 16
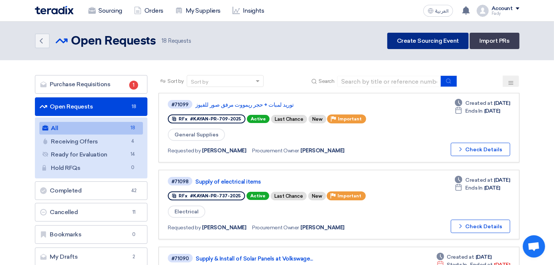
click at [409, 37] on link "Create Sourcing Event" at bounding box center [427, 41] width 81 height 16
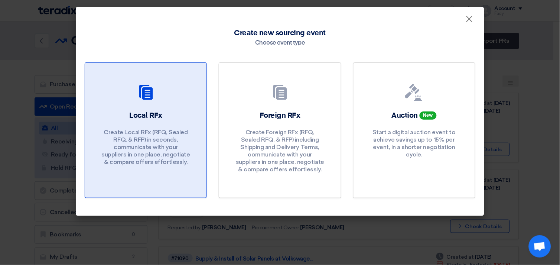
click at [138, 117] on h2 "Local RFx" at bounding box center [145, 115] width 33 height 10
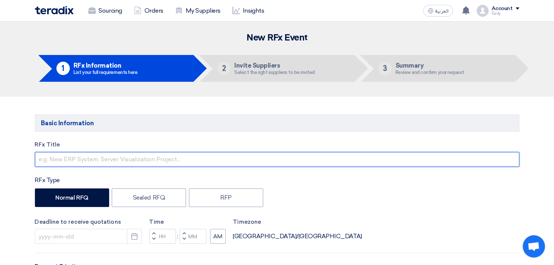
click at [117, 164] on input "text" at bounding box center [277, 159] width 484 height 15
type input "S"
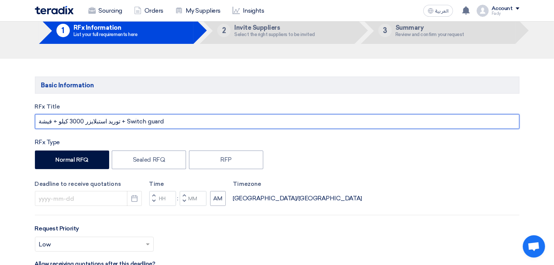
scroll to position [165, 0]
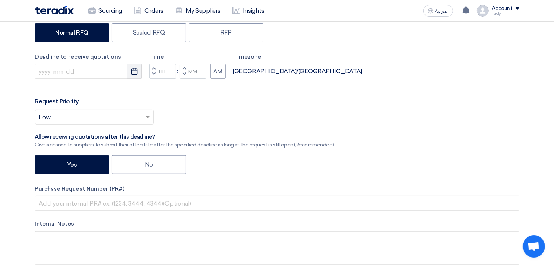
type input "توريد استبلايزر 3000 كيلو + فيشة + Switch guard"
click at [134, 71] on use "button" at bounding box center [134, 71] width 6 height 7
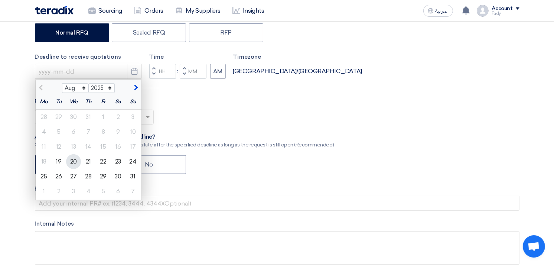
click at [73, 160] on div "20" at bounding box center [73, 161] width 15 height 15
type input "[DATE]"
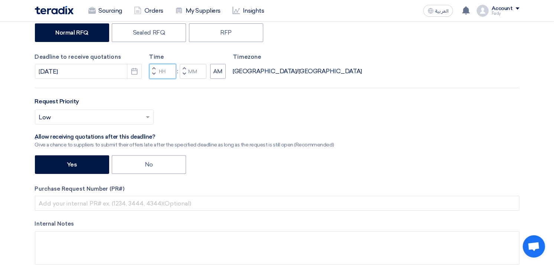
click at [162, 72] on input "Hours" at bounding box center [162, 71] width 27 height 15
type input "03"
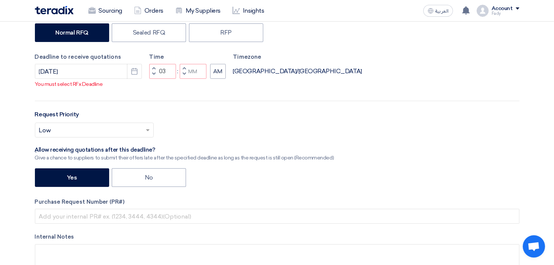
click at [187, 69] on button "Increment minutes" at bounding box center [184, 68] width 9 height 9
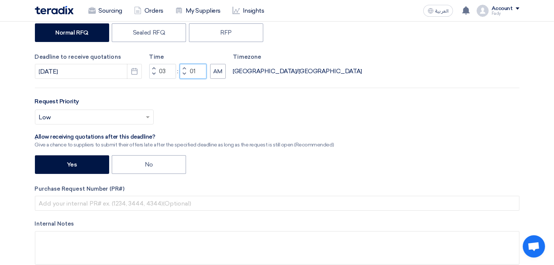
click at [197, 71] on input "01" at bounding box center [193, 71] width 27 height 15
click at [195, 71] on input "01" at bounding box center [193, 71] width 27 height 15
type input "00"
click at [216, 71] on button "AM" at bounding box center [218, 71] width 16 height 15
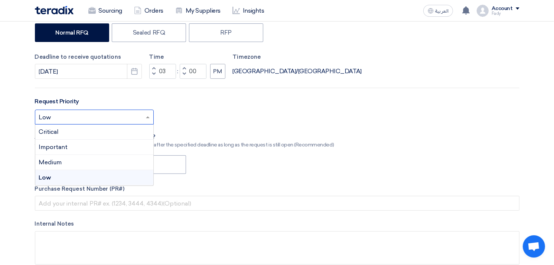
click at [94, 115] on input "text" at bounding box center [90, 118] width 103 height 12
click at [69, 146] on div "Important" at bounding box center [94, 147] width 118 height 15
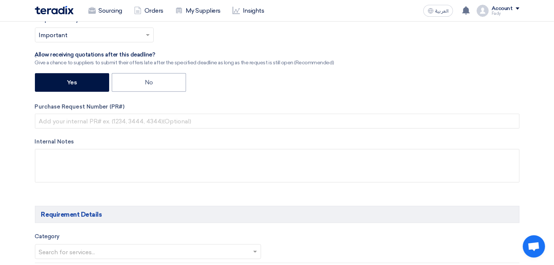
scroll to position [247, 0]
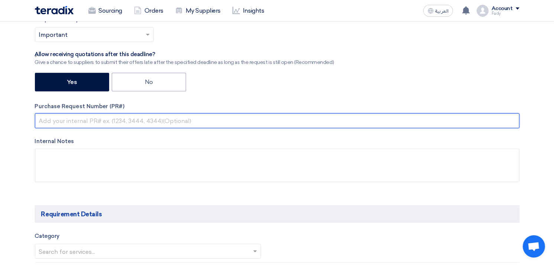
click at [97, 120] on input "text" at bounding box center [277, 120] width 484 height 15
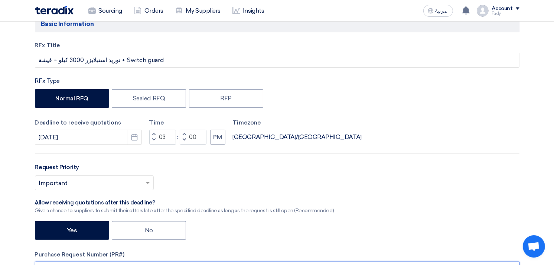
scroll to position [124, 0]
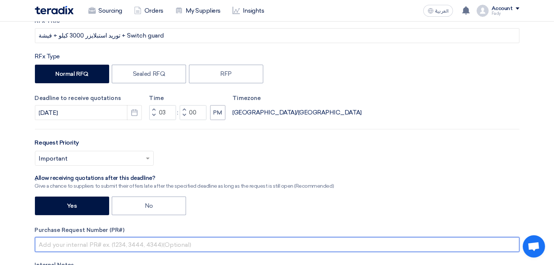
click at [108, 242] on input "text" at bounding box center [277, 244] width 484 height 15
paste input "KAYAN-PR-738-2025"
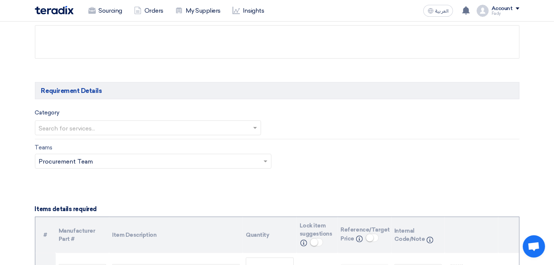
scroll to position [371, 0]
type input "KAYAN-PR-738-2025"
click at [120, 128] on input "text" at bounding box center [144, 128] width 211 height 12
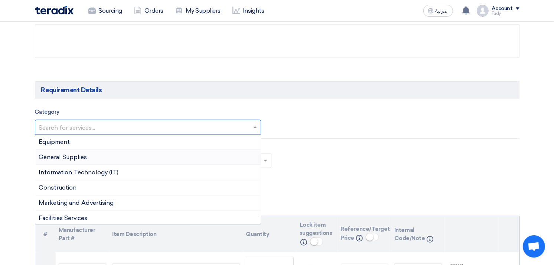
click at [103, 161] on div "General Supplies" at bounding box center [148, 157] width 226 height 15
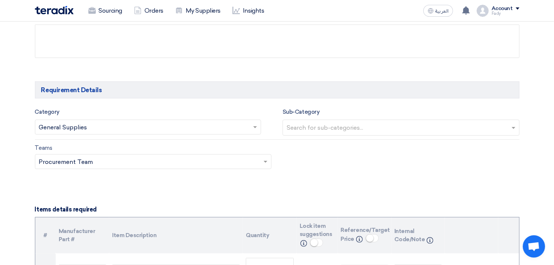
click at [341, 128] on input "text" at bounding box center [402, 128] width 231 height 12
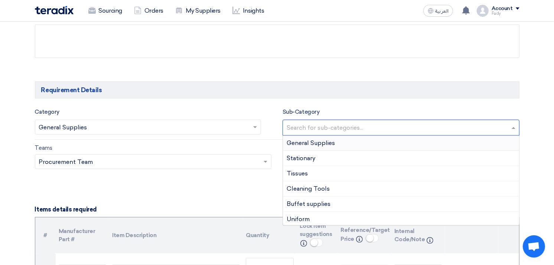
click at [326, 147] on div "General Supplies" at bounding box center [401, 142] width 236 height 15
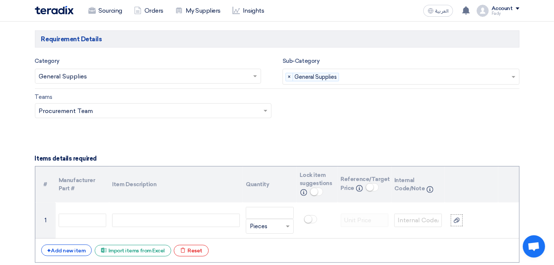
scroll to position [495, 0]
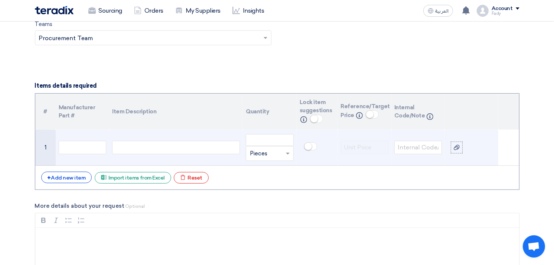
click at [201, 148] on div at bounding box center [176, 147] width 128 height 13
click at [454, 146] on icon at bounding box center [457, 147] width 6 height 6
click at [0, 0] on input "file" at bounding box center [0, 0] width 0 height 0
click at [277, 140] on input "number" at bounding box center [270, 140] width 48 height 12
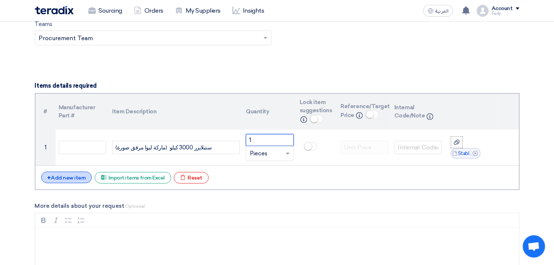
type input "1"
click at [78, 176] on div "+ Add new item" at bounding box center [66, 177] width 51 height 12
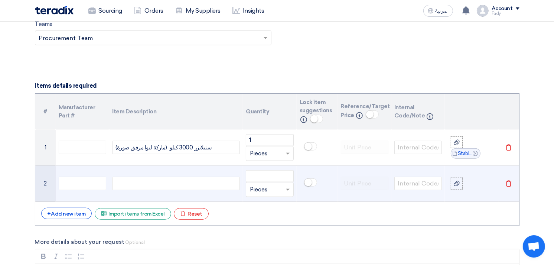
click at [163, 181] on div at bounding box center [176, 183] width 128 height 13
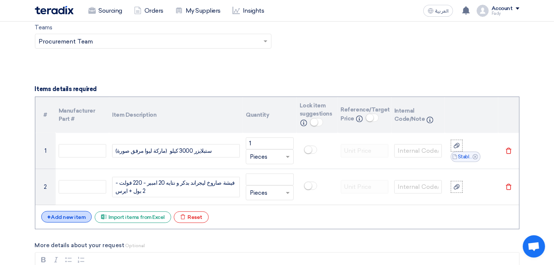
click at [77, 216] on div "+ Add new item" at bounding box center [66, 217] width 51 height 12
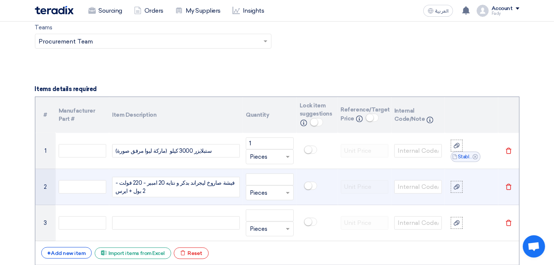
click at [118, 193] on div "فيشة صاروخ ليجراند بدكر و نتايه 20 امبير - 220 فولت - 2 بول + ايرس" at bounding box center [176, 187] width 128 height 20
click at [116, 193] on div "فيشة صاروخ ليجراند بدكر و نتايه 20 امبير - 220 فولت - 2 بول + ايرس" at bounding box center [176, 187] width 128 height 20
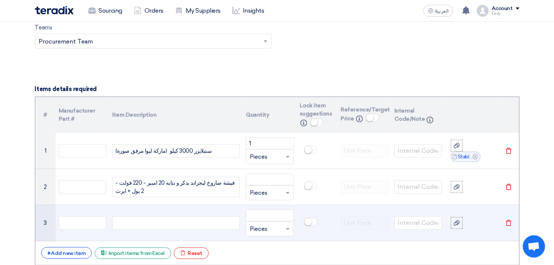
click at [189, 225] on div at bounding box center [176, 222] width 128 height 13
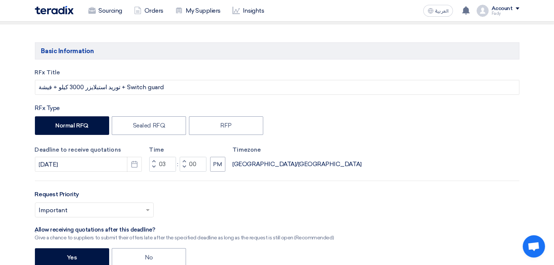
scroll to position [0, 0]
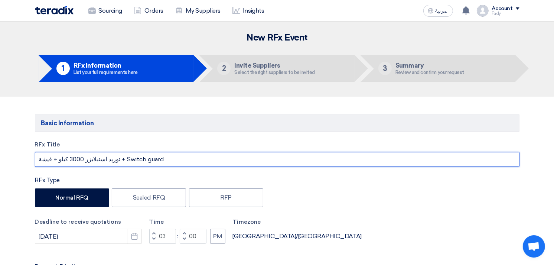
drag, startPoint x: 151, startPoint y: 160, endPoint x: 114, endPoint y: 154, distance: 37.5
click at [114, 154] on input "توريد استبلايزر 3000 كيلو + فيشة + Switch guard" at bounding box center [277, 159] width 484 height 15
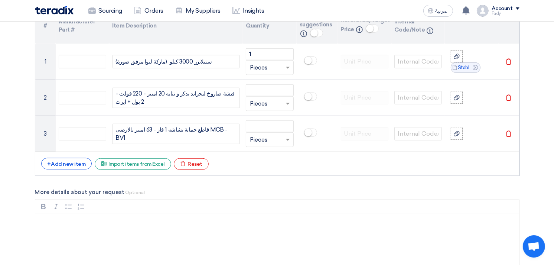
scroll to position [577, 0]
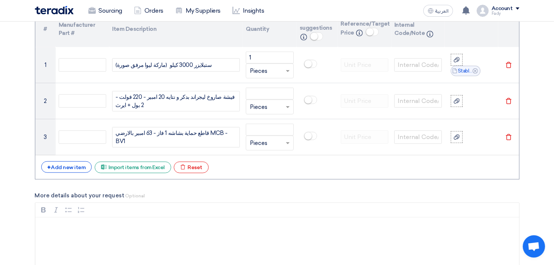
type input "توريد استبلايزر 3000 كيلو + فيشة + قاطع حماية (مرفق صور لجميع العناصر)"
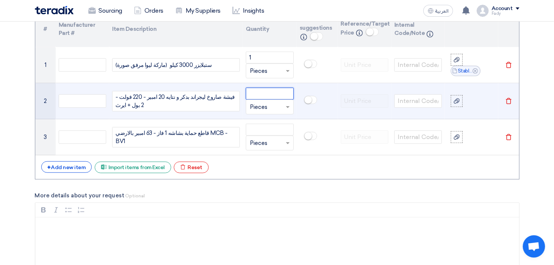
click at [264, 89] on input "number" at bounding box center [270, 94] width 48 height 12
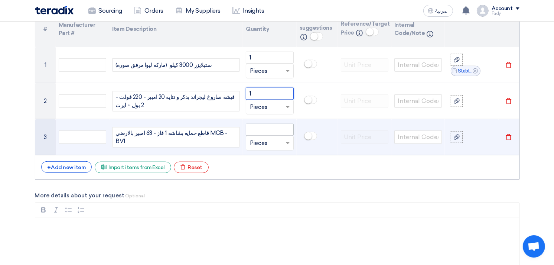
type input "1"
click at [262, 134] on input "number" at bounding box center [270, 130] width 48 height 12
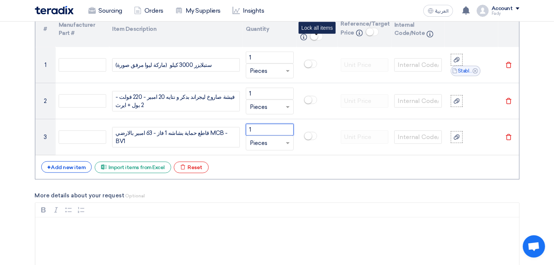
type input "1"
click at [311, 35] on small at bounding box center [313, 36] width 7 height 7
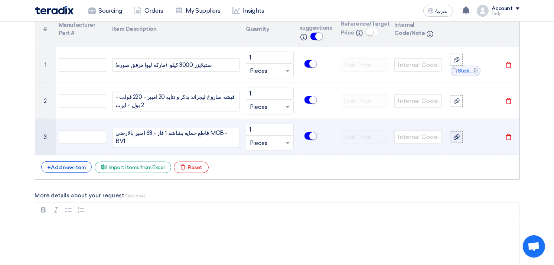
click at [458, 139] on icon at bounding box center [457, 137] width 6 height 6
click at [0, 0] on input "file" at bounding box center [0, 0] width 0 height 0
click at [457, 132] on icon at bounding box center [457, 132] width 6 height 6
click at [0, 0] on input "file" at bounding box center [0, 0] width 0 height 0
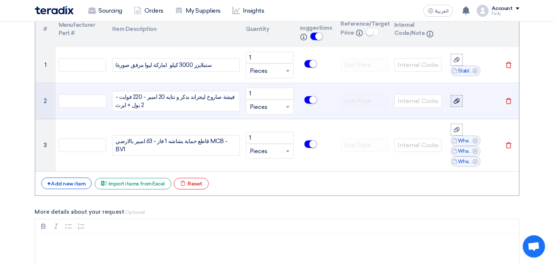
click at [455, 101] on use at bounding box center [457, 100] width 6 height 5
click at [0, 0] on input "file" at bounding box center [0, 0] width 0 height 0
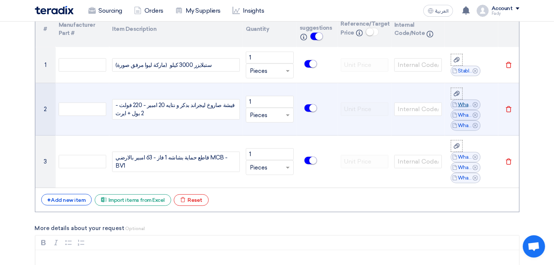
click at [464, 102] on link "WhatsApp_Image__at___[PHONE_NUMBER].jpeg" at bounding box center [465, 104] width 15 height 7
click at [458, 111] on link "WhatsApp_Image__at__[PHONE_NUMBER].jpeg" at bounding box center [465, 114] width 15 height 7
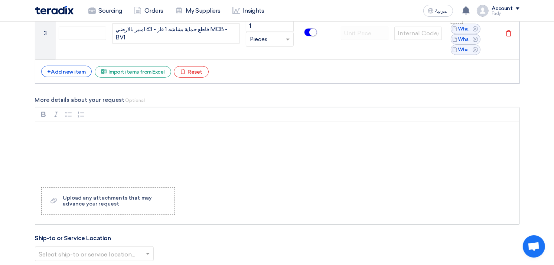
scroll to position [742, 0]
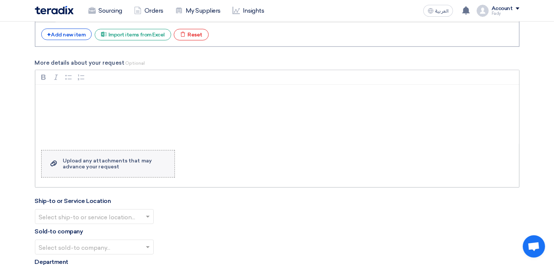
click at [99, 157] on label "Upload a file Upload any attachments that may advance your request" at bounding box center [108, 163] width 134 height 27
click at [0, 0] on input "Upload a file Upload any attachments that may advance your request" at bounding box center [0, 0] width 0 height 0
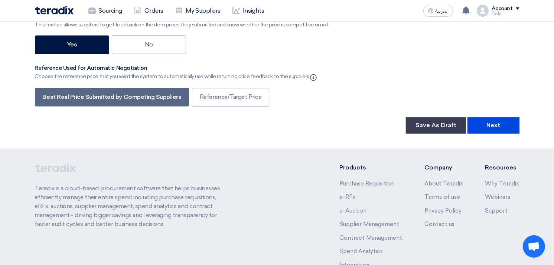
scroll to position [1376, 0]
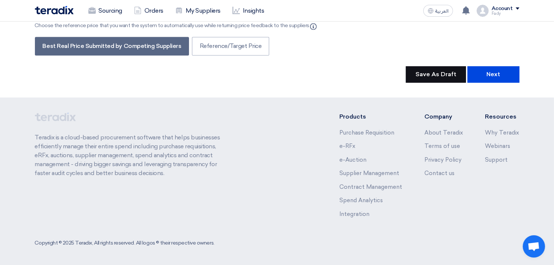
click at [439, 74] on button "Save As Draft" at bounding box center [436, 74] width 60 height 16
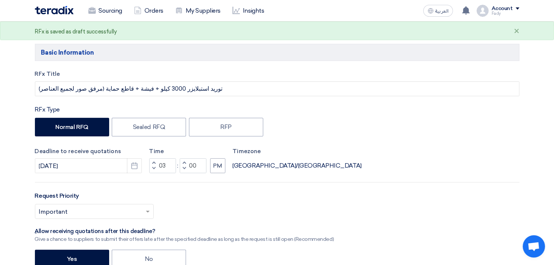
scroll to position [0, 0]
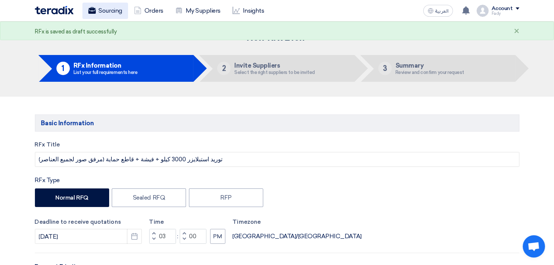
click at [101, 12] on link "Sourcing" at bounding box center [105, 11] width 46 height 16
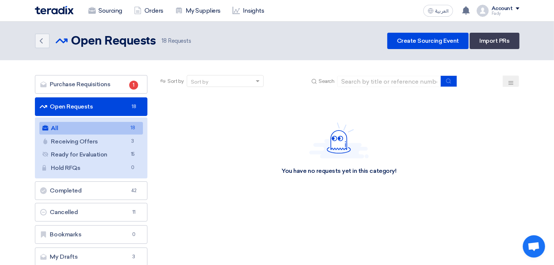
click at [90, 127] on link "All All 18" at bounding box center [91, 128] width 104 height 13
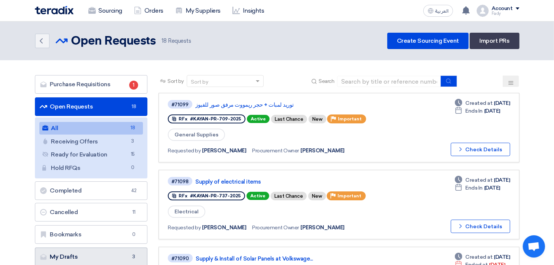
click at [92, 253] on link "My Drafts My Drafts 3" at bounding box center [91, 256] width 113 height 19
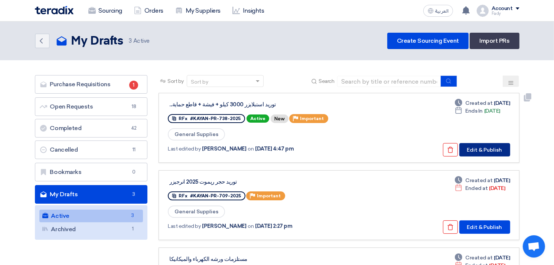
click at [492, 143] on button "Edit & Publish" at bounding box center [484, 149] width 51 height 13
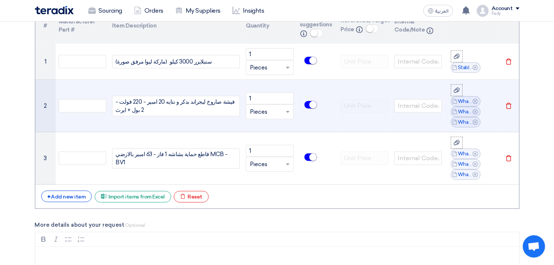
scroll to position [577, 0]
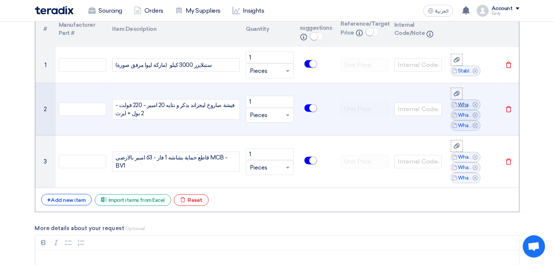
click at [464, 103] on link "WhatsApp_Image__at___[PHONE_NUMBER].jpeg" at bounding box center [465, 104] width 15 height 7
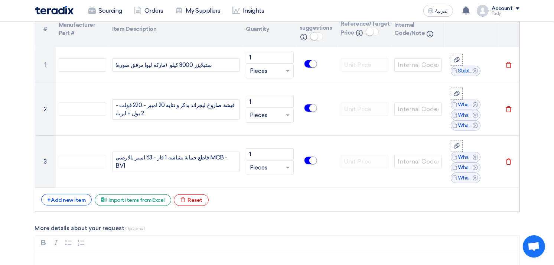
click at [544, 60] on section "Basic Information RFx Title توريد استبلايزر 3000 كيلو + فيشة + قاطع حماية (مرفق…" at bounding box center [277, 207] width 554 height 1377
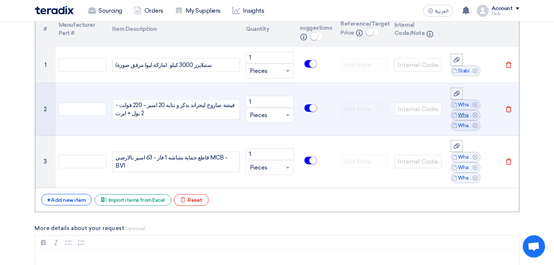
click at [462, 113] on link "WhatsApp_Image__at__[PHONE_NUMBER].jpeg" at bounding box center [465, 114] width 15 height 7
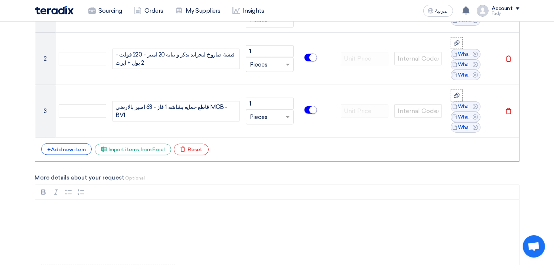
scroll to position [676, 0]
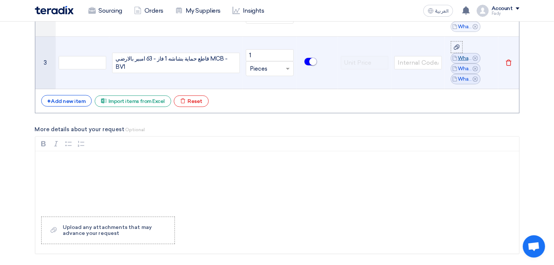
click at [459, 55] on link "WhatsApp_Image__at__[PHONE_NUMBER].jpeg" at bounding box center [465, 58] width 15 height 7
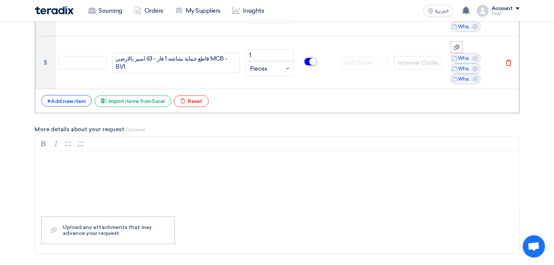
click at [543, 118] on section "Basic Information RFx Title توريد استبلايزر 3000 كيلو + فيشة + قاطع حماية (مرفق…" at bounding box center [277, 109] width 554 height 1377
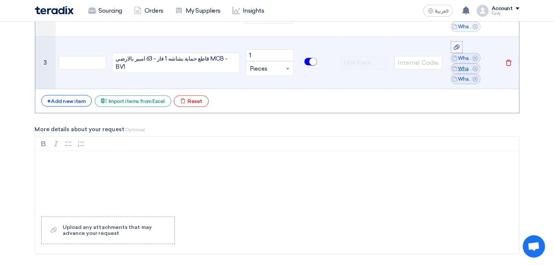
click at [463, 67] on link "WhatsApp_Image__at___[PHONE_NUMBER].jpeg" at bounding box center [465, 68] width 15 height 7
click at [464, 76] on link "WhatsApp_Image__at__[PHONE_NUMBER].jpeg" at bounding box center [465, 78] width 15 height 7
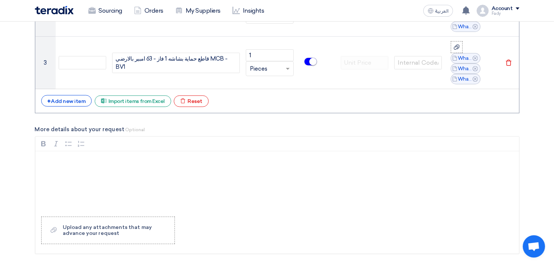
click at [529, 76] on section "Basic Information RFx Title توريد استبلايزر 3000 كيلو + فيشة + قاطع حماية (مرفق…" at bounding box center [277, 109] width 554 height 1377
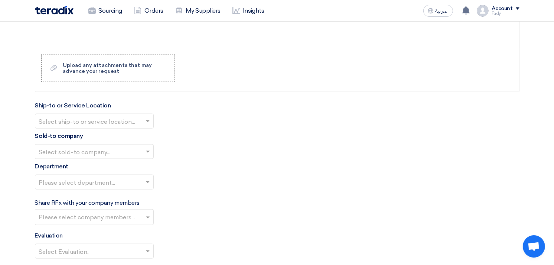
scroll to position [882, 0]
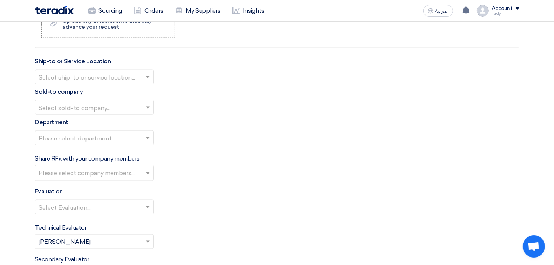
click at [99, 76] on input "text" at bounding box center [90, 78] width 103 height 12
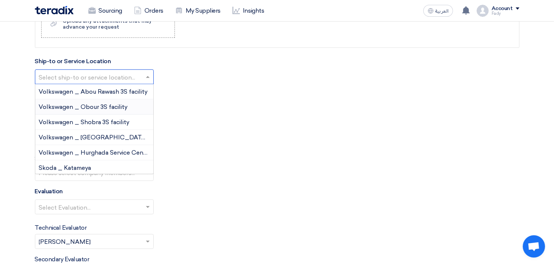
click at [95, 106] on span "Volkswagen _ Obour 3S facility" at bounding box center [83, 106] width 89 height 7
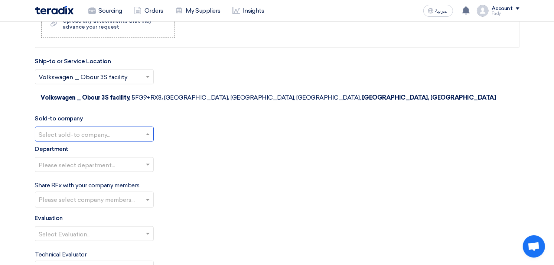
click at [92, 129] on input "text" at bounding box center [90, 135] width 103 height 12
click at [100, 160] on span "Egyptian Automotive and Trading Company" at bounding box center [101, 163] width 124 height 7
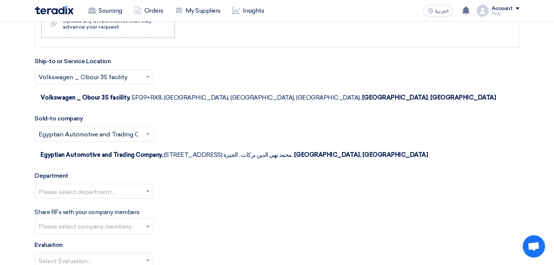
click at [99, 186] on input "text" at bounding box center [90, 192] width 103 height 12
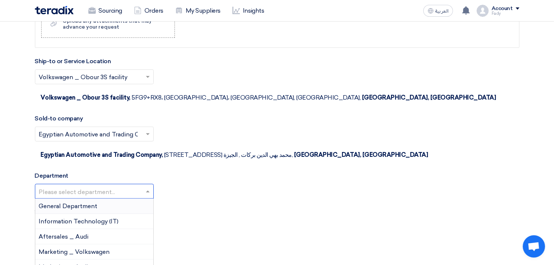
click at [94, 202] on span "General Department" at bounding box center [68, 205] width 59 height 7
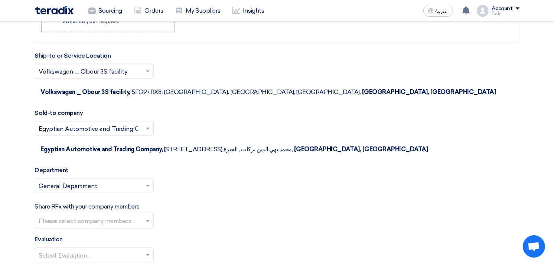
scroll to position [964, 0]
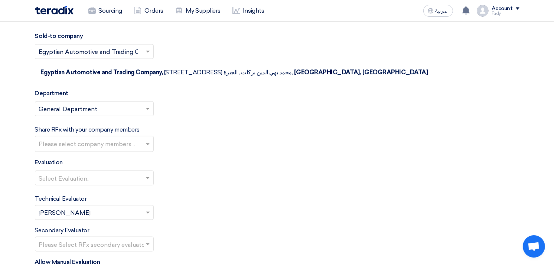
click at [95, 138] on input "text" at bounding box center [95, 144] width 112 height 12
click at [249, 125] on div "Share RFx with your company members Please select company members..." at bounding box center [277, 138] width 484 height 27
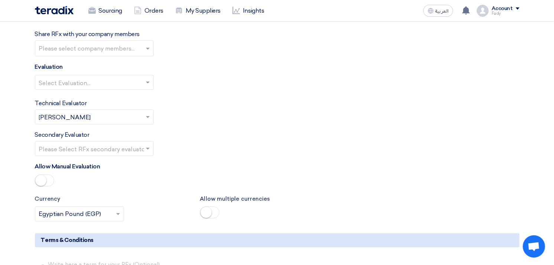
scroll to position [1047, 0]
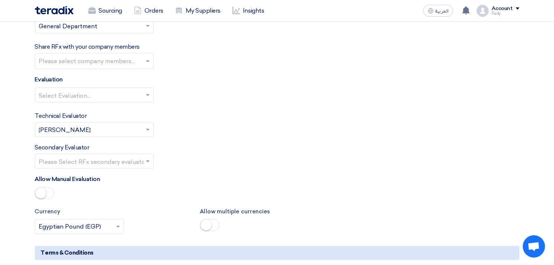
click at [85, 90] on input "text" at bounding box center [90, 96] width 103 height 12
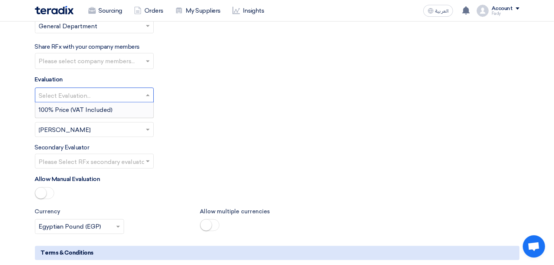
click at [83, 106] on span "100% Price (VAT Included)" at bounding box center [76, 109] width 74 height 7
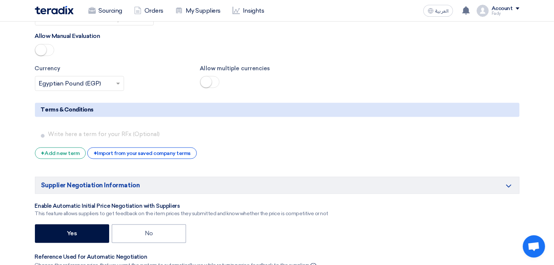
scroll to position [1212, 0]
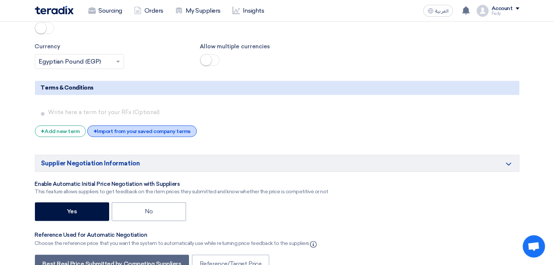
click at [164, 125] on div "+ Import from your saved company terms" at bounding box center [142, 131] width 110 height 12
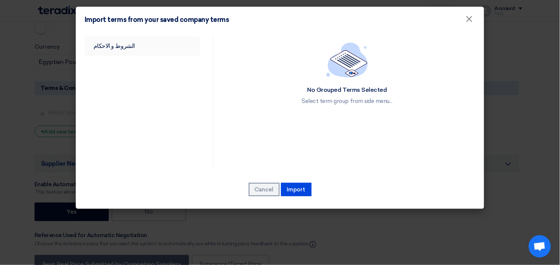
click at [104, 44] on link "الشروط و الاحكام" at bounding box center [142, 45] width 115 height 19
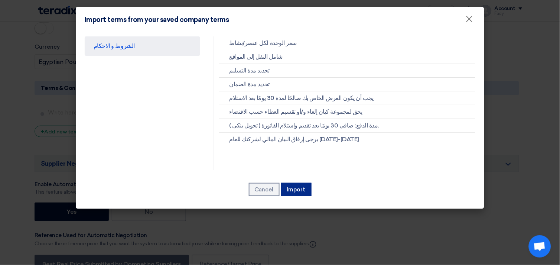
click at [303, 190] on button "Import" at bounding box center [296, 189] width 30 height 13
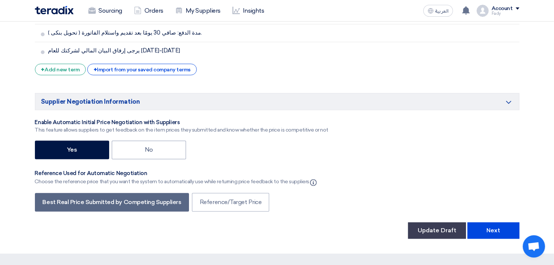
scroll to position [1418, 0]
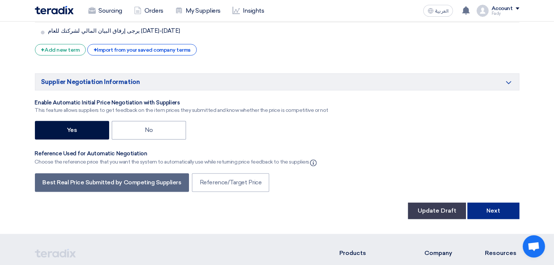
click at [505, 202] on button "Next" at bounding box center [493, 210] width 52 height 16
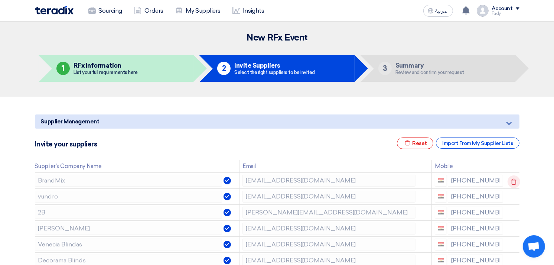
click at [512, 178] on icon at bounding box center [513, 181] width 13 height 13
click at [512, 178] on use at bounding box center [514, 181] width 6 height 6
click at [0, 0] on use at bounding box center [0, 0] width 0 height 0
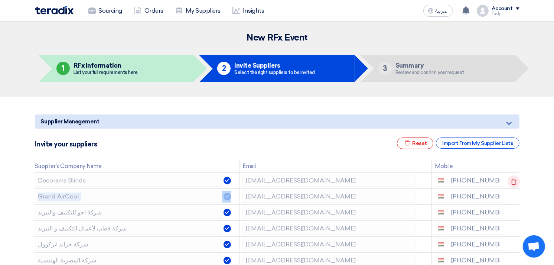
click at [512, 178] on use at bounding box center [514, 181] width 6 height 6
drag, startPoint x: 512, startPoint y: 178, endPoint x: 553, endPoint y: 187, distance: 42.4
click at [515, 180] on icon at bounding box center [513, 181] width 13 height 13
click at [0, 0] on icon at bounding box center [0, 0] width 0 height 0
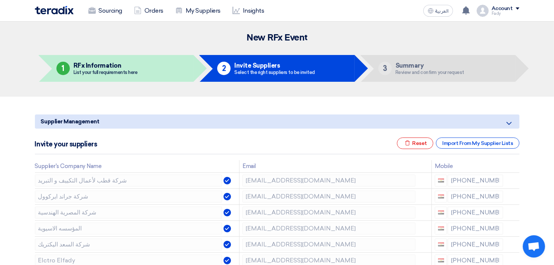
click at [0, 0] on icon at bounding box center [0, 0] width 0 height 0
click at [514, 197] on icon at bounding box center [513, 197] width 13 height 13
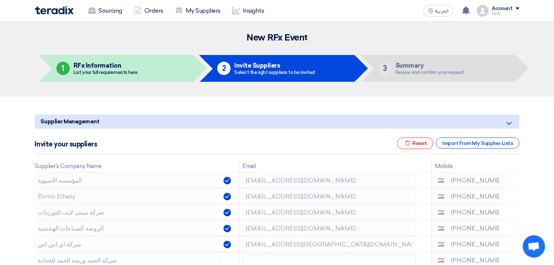
scroll to position [41, 0]
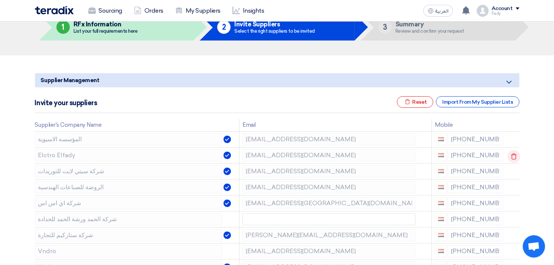
click at [514, 151] on icon at bounding box center [513, 156] width 13 height 13
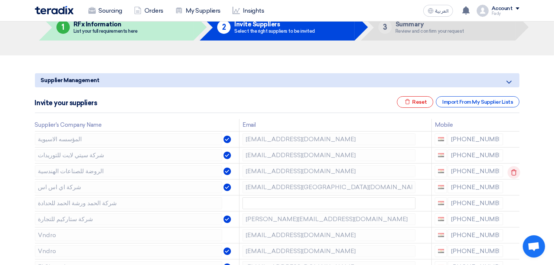
click at [512, 167] on icon at bounding box center [513, 172] width 13 height 13
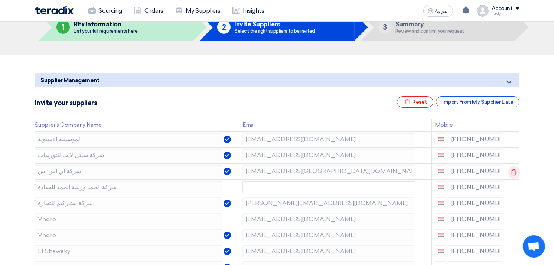
click at [512, 172] on icon at bounding box center [513, 172] width 13 height 13
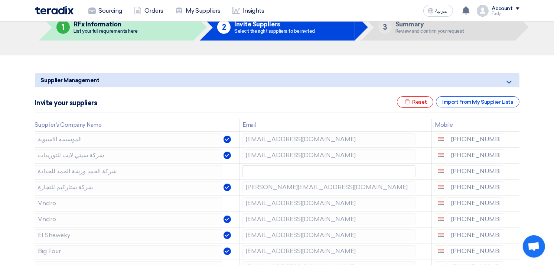
click at [0, 0] on icon at bounding box center [0, 0] width 0 height 0
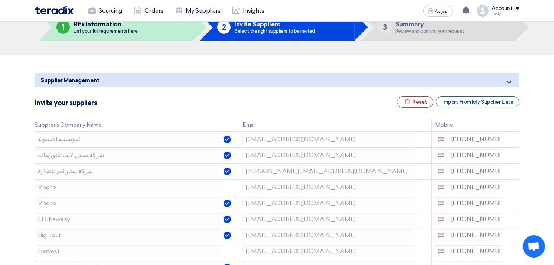
click at [0, 0] on icon at bounding box center [0, 0] width 0 height 0
click at [512, 188] on icon at bounding box center [513, 188] width 13 height 13
click at [513, 201] on use at bounding box center [514, 204] width 6 height 6
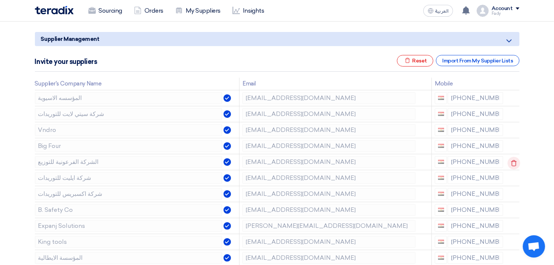
click at [512, 160] on use at bounding box center [514, 163] width 6 height 6
click at [514, 179] on use at bounding box center [514, 179] width 6 height 6
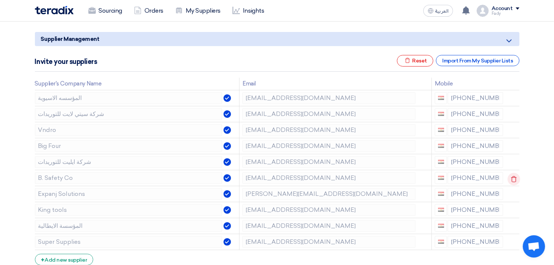
click at [514, 181] on use at bounding box center [514, 179] width 6 height 6
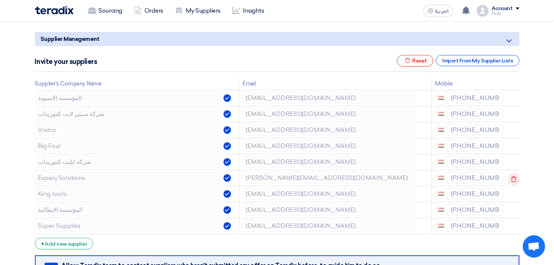
click at [512, 179] on icon at bounding box center [513, 179] width 13 height 13
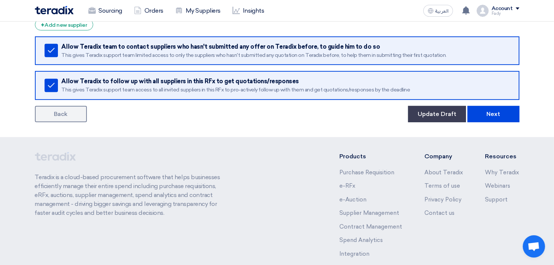
scroll to position [288, 0]
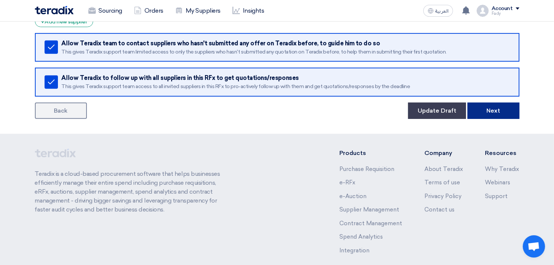
click at [499, 108] on button "Next" at bounding box center [493, 110] width 52 height 16
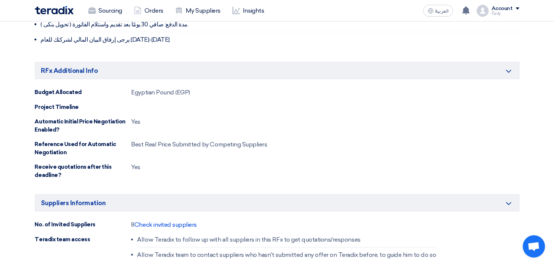
scroll to position [618, 0]
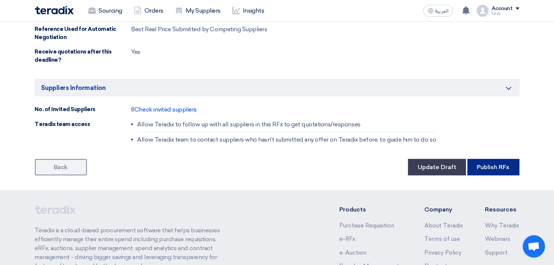
click at [506, 169] on button "Publish RFx" at bounding box center [493, 167] width 52 height 16
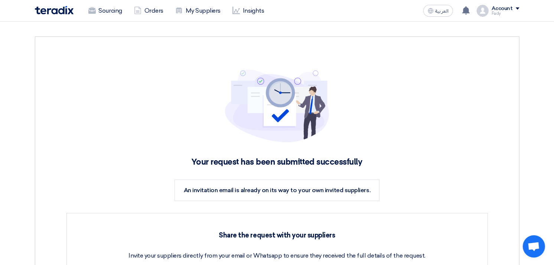
click at [46, 9] on img at bounding box center [54, 10] width 39 height 9
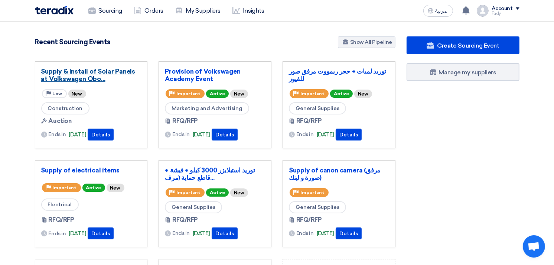
click at [80, 72] on link "Supply & Install of Solar Panels at Volkswagen Obo..." at bounding box center [91, 75] width 100 height 15
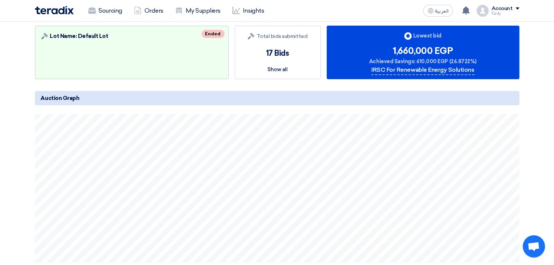
scroll to position [124, 0]
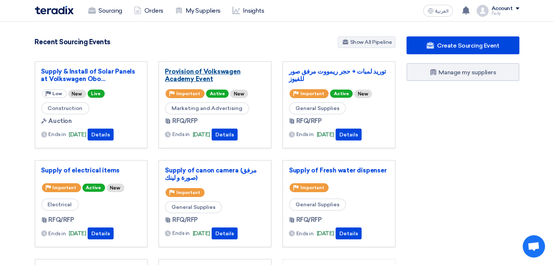
click at [202, 74] on link "Provision of Volkswagen Academy Event" at bounding box center [215, 75] width 100 height 15
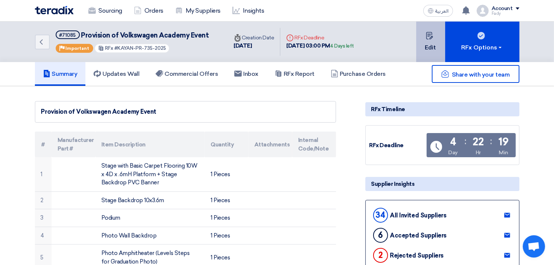
click at [433, 38] on button "Edit" at bounding box center [430, 42] width 29 height 40
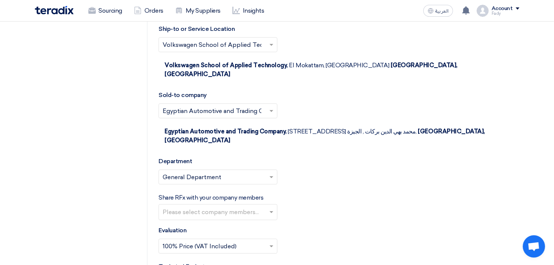
scroll to position [1814, 0]
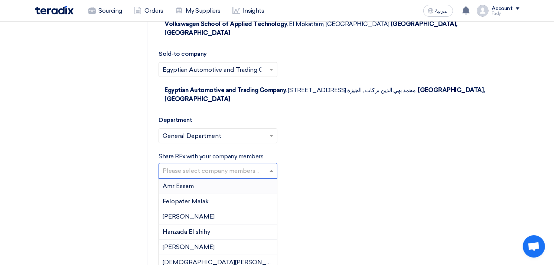
click at [237, 165] on input "text" at bounding box center [219, 171] width 112 height 12
click at [218, 194] on div "Felopater Malak" at bounding box center [218, 201] width 118 height 15
click at [270, 166] on span at bounding box center [272, 170] width 9 height 9
click at [214, 224] on div "Hanzada El shihy" at bounding box center [218, 231] width 118 height 15
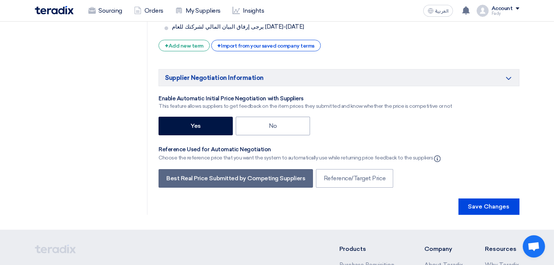
scroll to position [2405, 0]
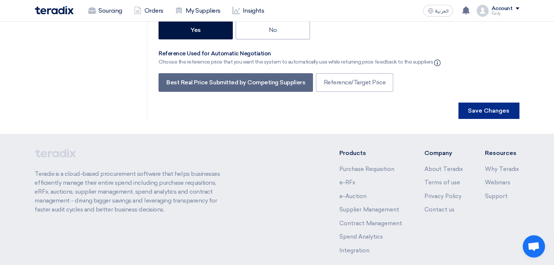
click at [480, 102] on button "Save Changes" at bounding box center [488, 110] width 61 height 16
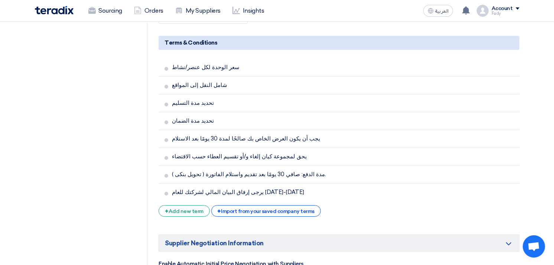
scroll to position [2392, 0]
